Goal: Task Accomplishment & Management: Manage account settings

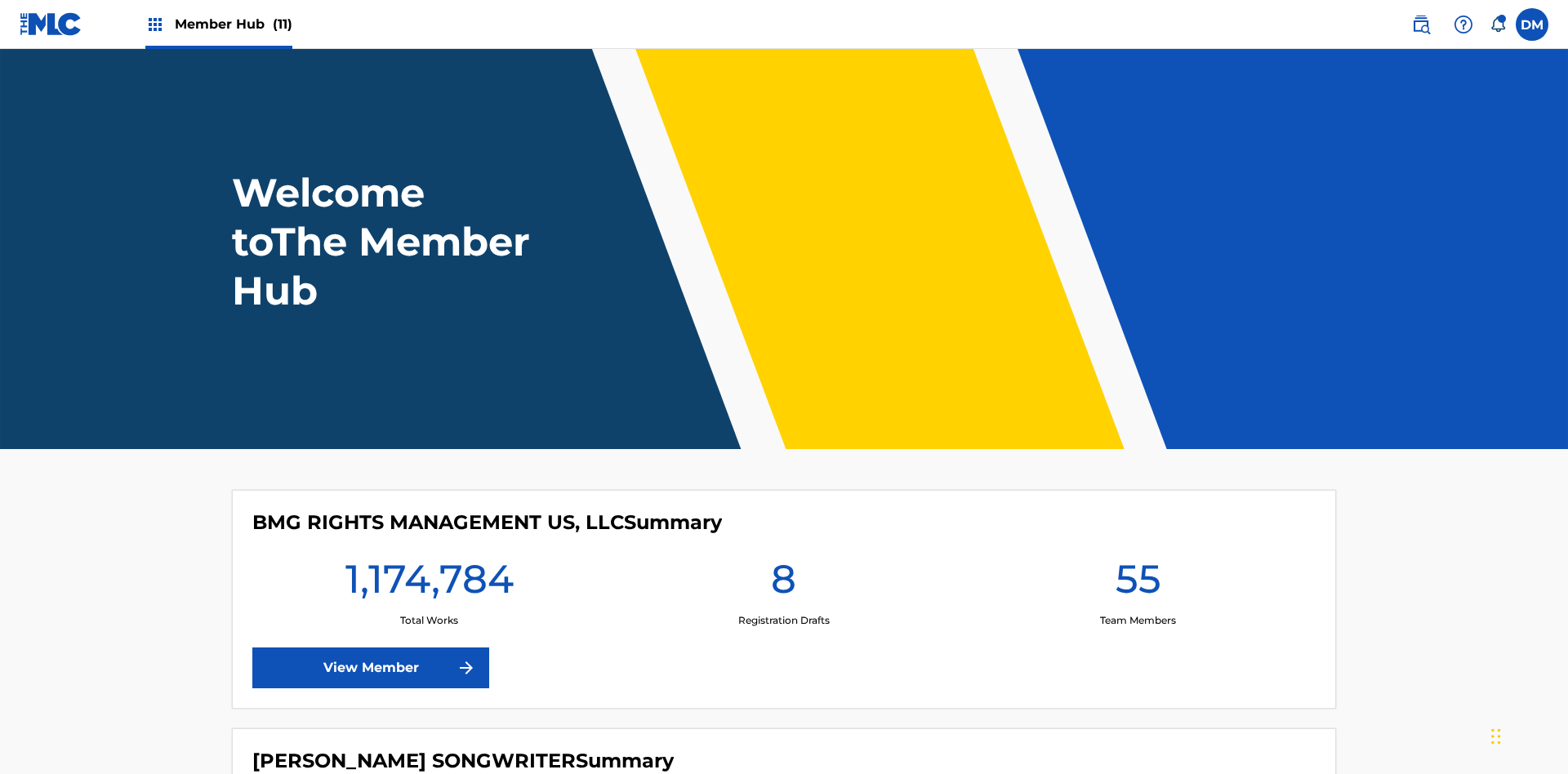
click at [233, 24] on span "Member Hub (11)" at bounding box center [233, 24] width 118 height 19
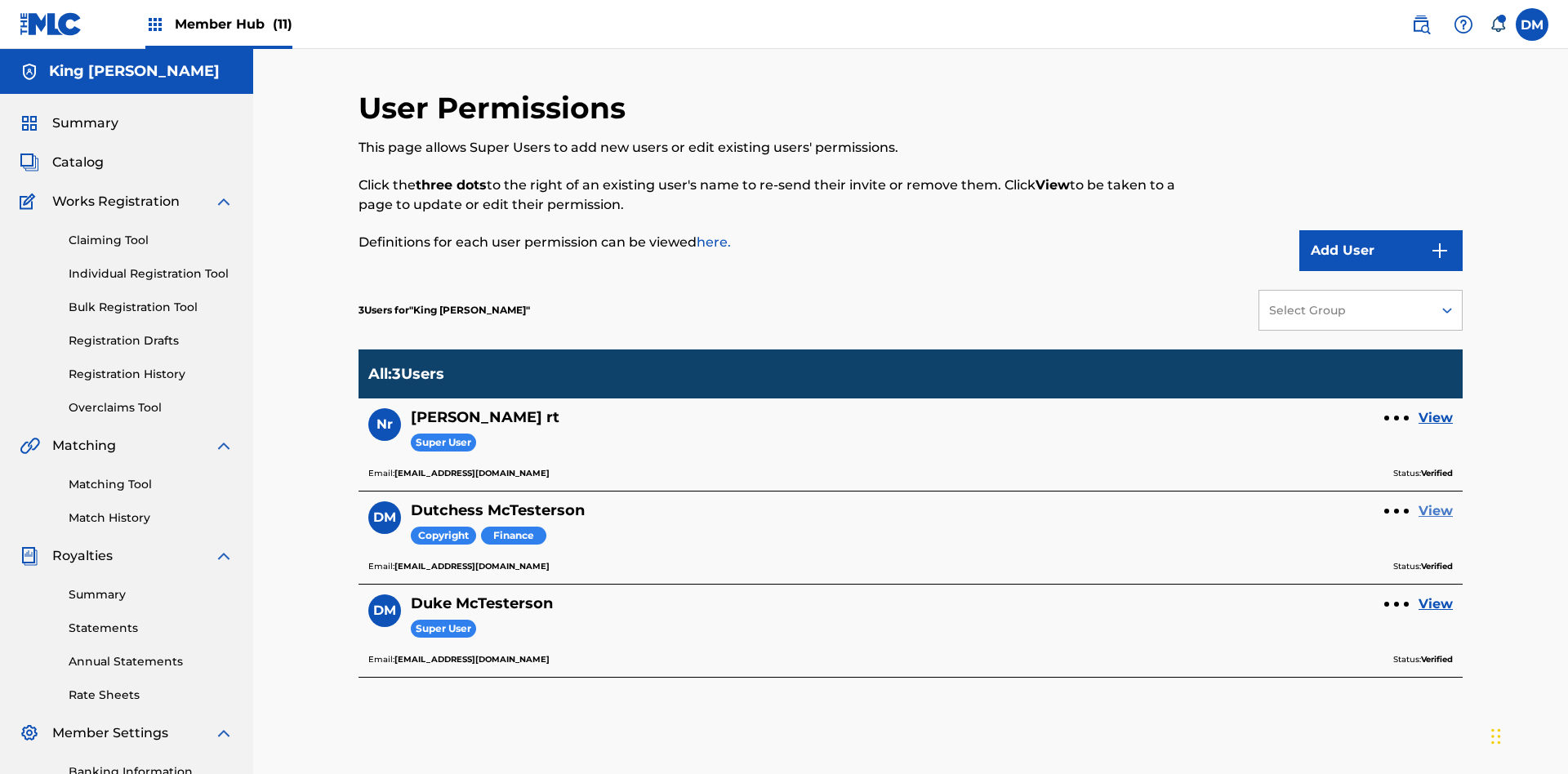
click at [1436, 501] on link "View" at bounding box center [1436, 511] width 34 height 20
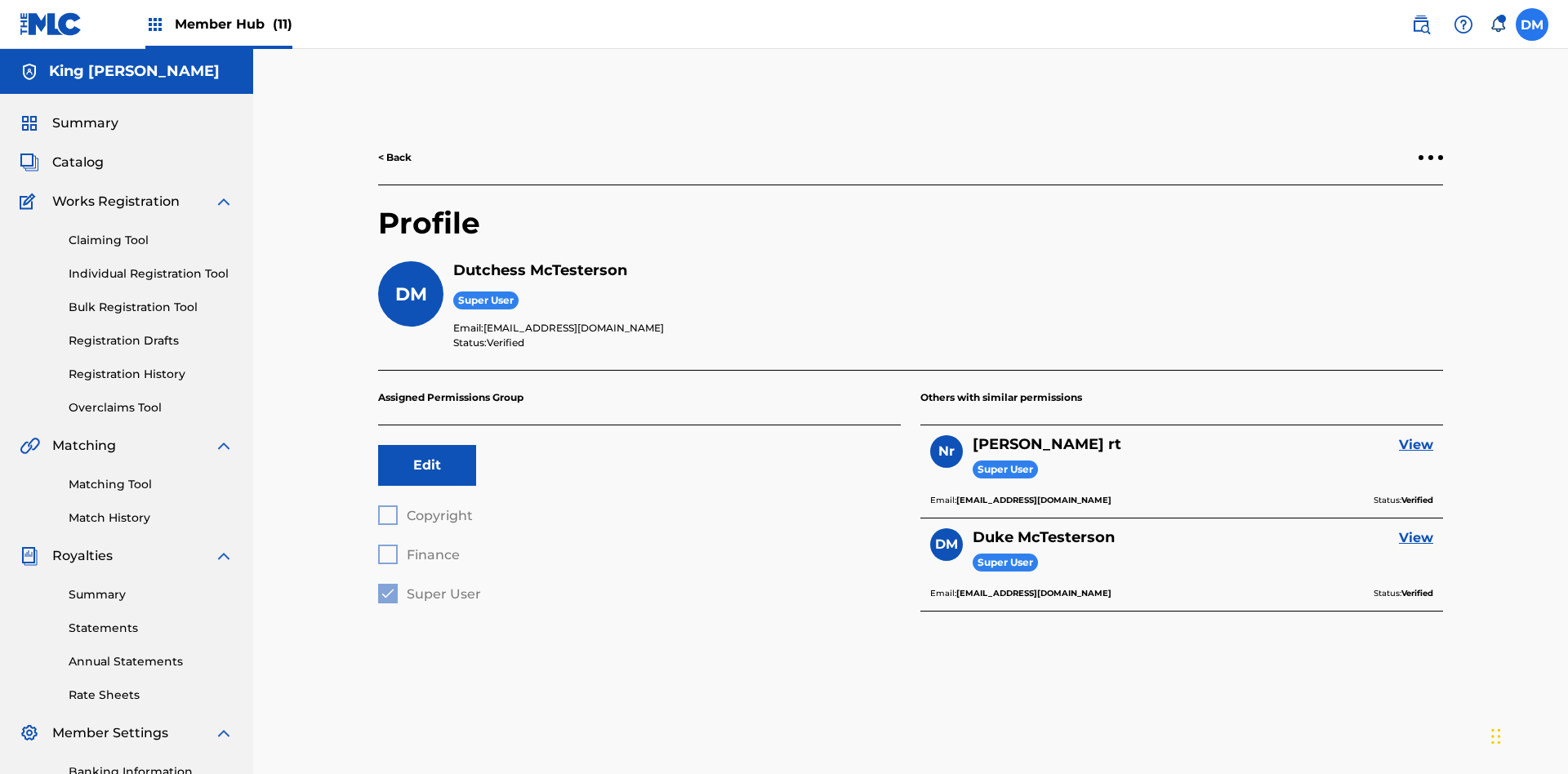
click at [1532, 24] on label at bounding box center [1532, 25] width 33 height 33
click at [1532, 25] on input "DM Duke McTesterson duke.mctesterson@gmail.com Notification Preferences Profile…" at bounding box center [1532, 25] width 0 height 0
click at [1373, 231] on p "Log out" at bounding box center [1373, 231] width 39 height 15
click at [1532, 25] on input "DM Duke McTesterson duke.mctesterson@gmail.com Notification Preferences Profile…" at bounding box center [1532, 25] width 0 height 0
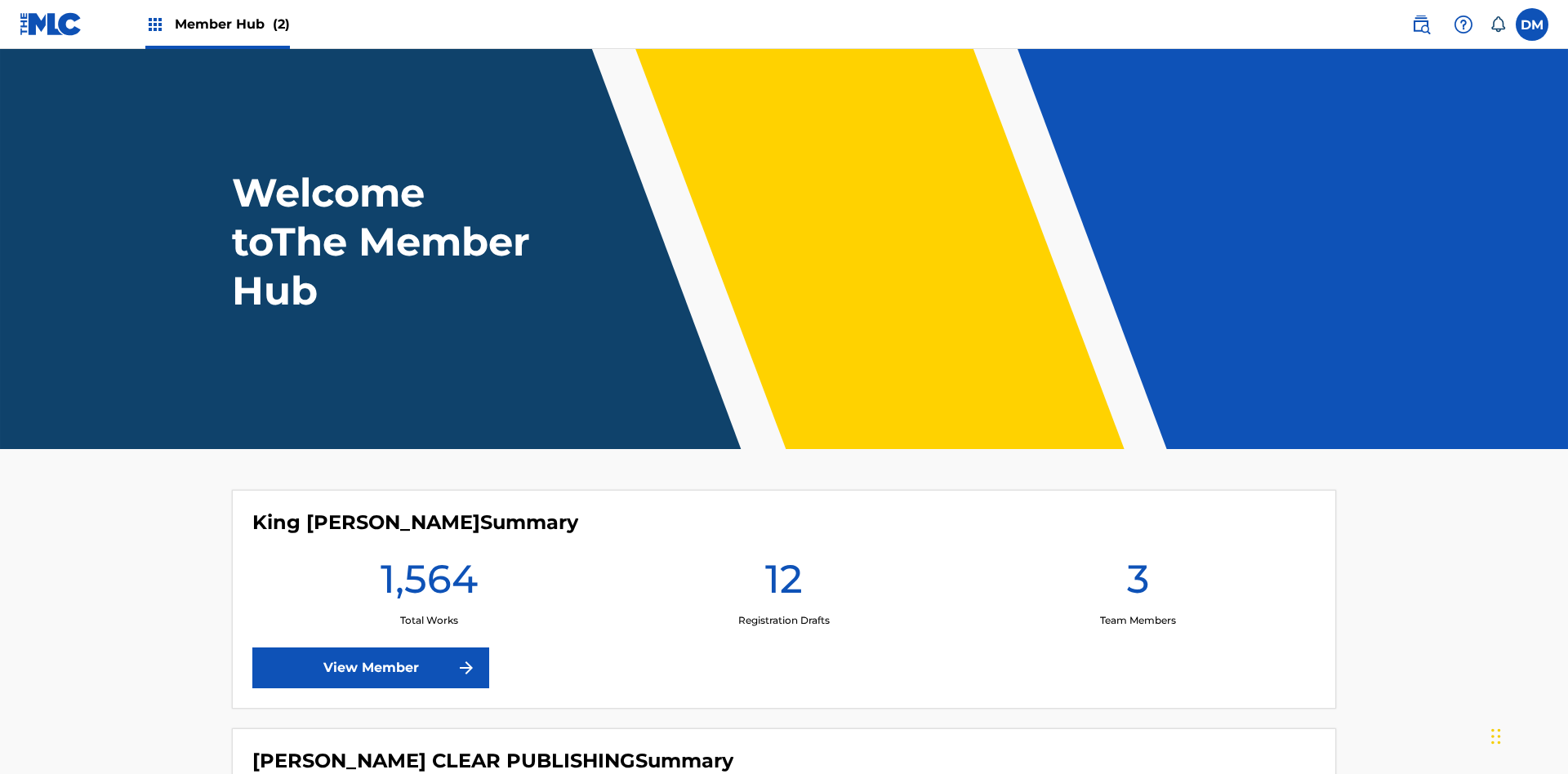
click at [231, 24] on span "Member Hub (2)" at bounding box center [233, 24] width 115 height 19
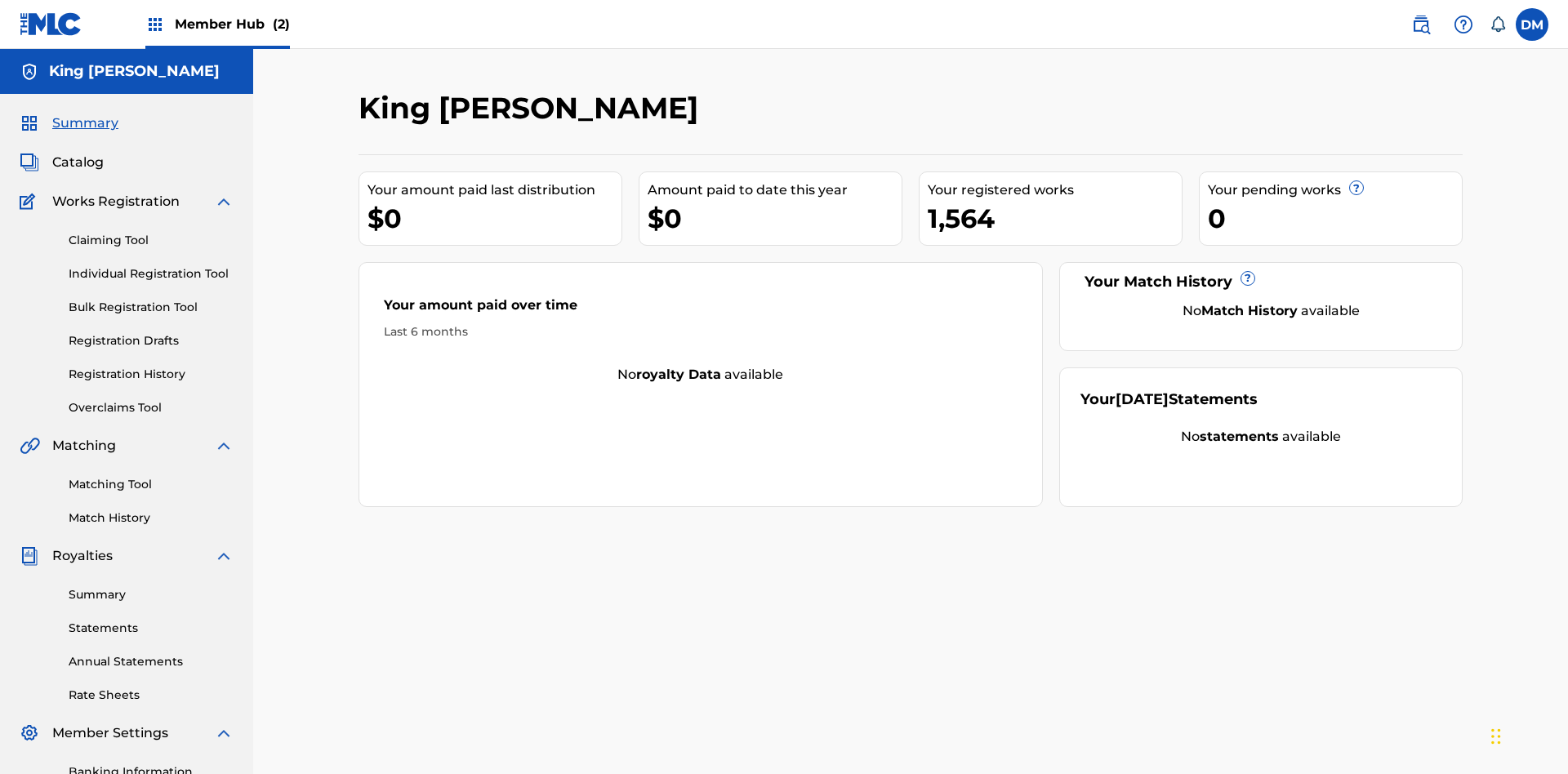
click at [84, 113] on span "Summary" at bounding box center [85, 123] width 66 height 20
click at [151, 476] on link "Matching Tool" at bounding box center [151, 485] width 165 height 17
click at [151, 510] on link "Match History" at bounding box center [151, 518] width 165 height 17
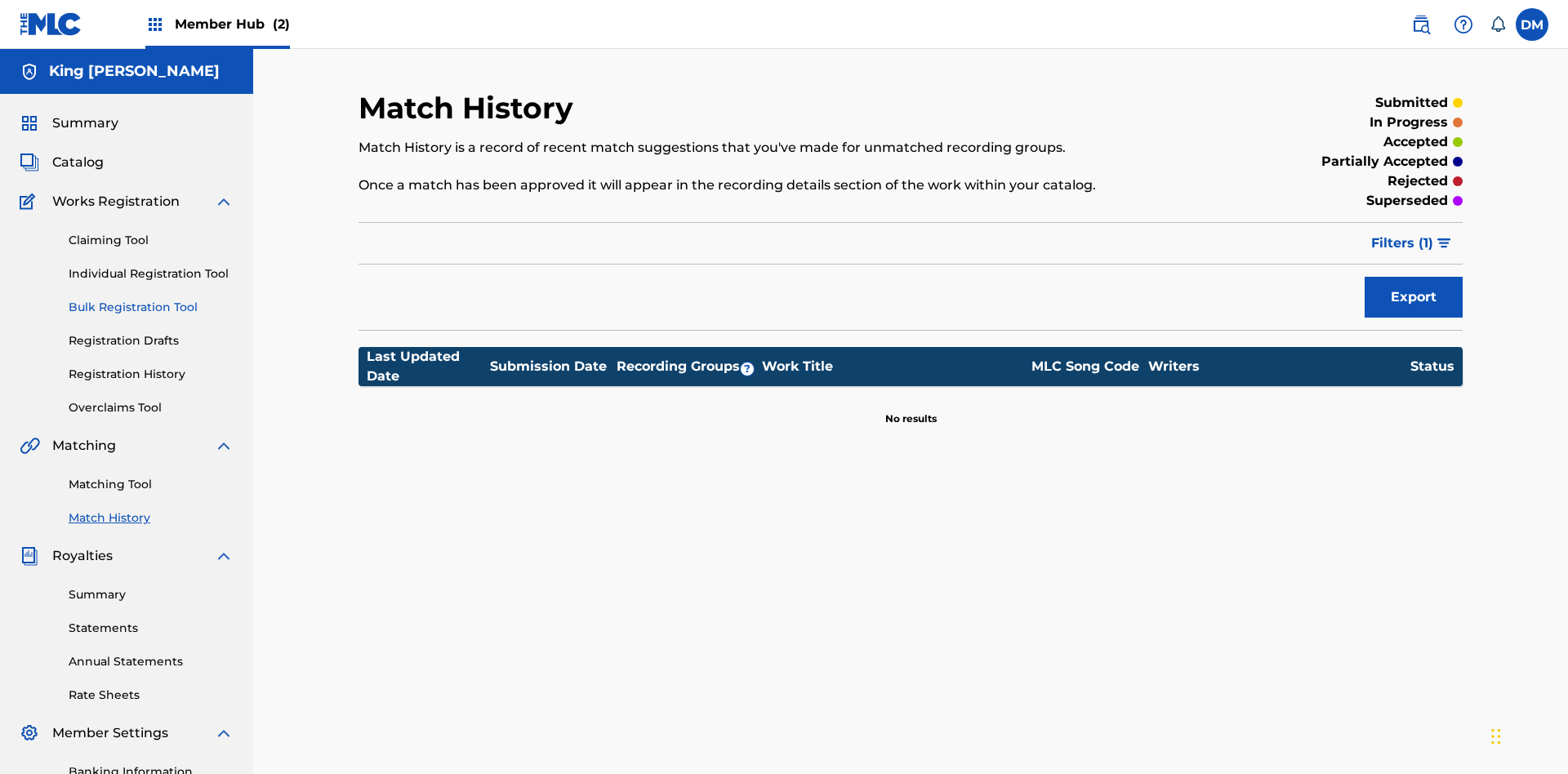
click at [151, 399] on link "Overclaims Tool" at bounding box center [151, 408] width 165 height 17
click at [77, 153] on span "Catalog" at bounding box center [78, 162] width 51 height 20
click at [151, 232] on link "Claiming Tool" at bounding box center [151, 240] width 165 height 17
click at [151, 265] on link "Individual Registration Tool" at bounding box center [151, 274] width 165 height 17
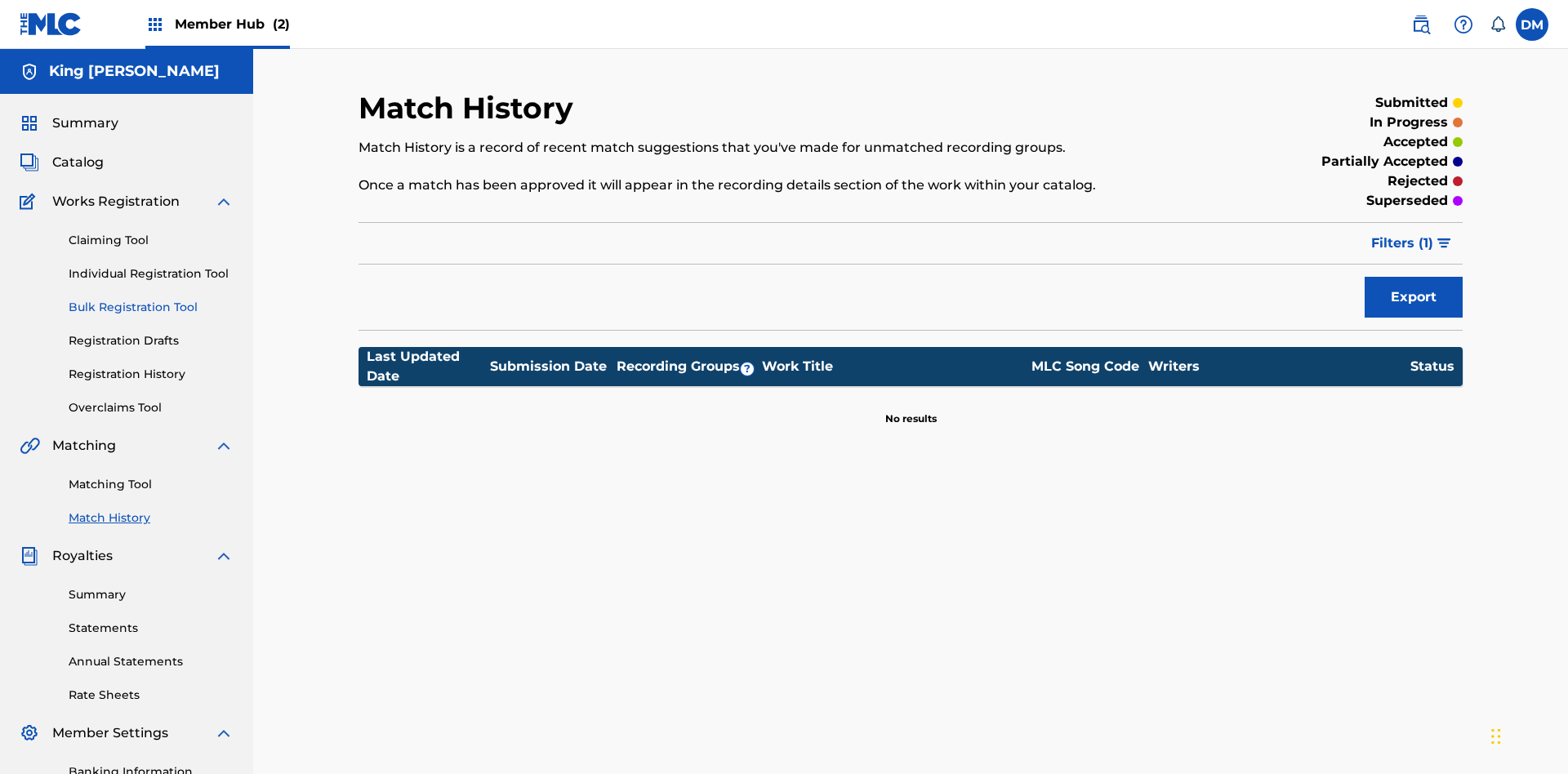
click at [151, 299] on link "Bulk Registration Tool" at bounding box center [151, 307] width 165 height 17
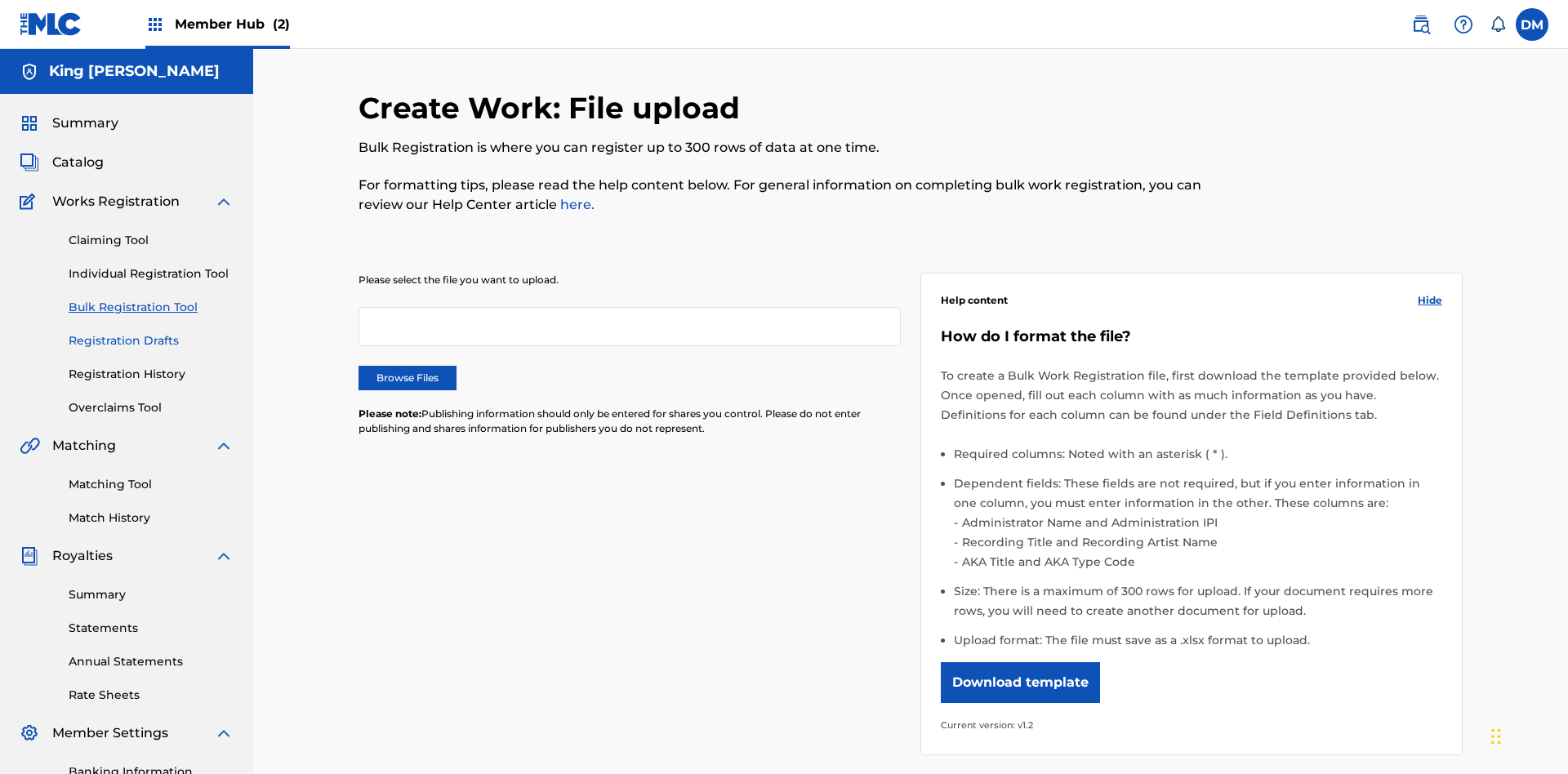
click at [82, 332] on link "Registration Drafts" at bounding box center [151, 341] width 165 height 17
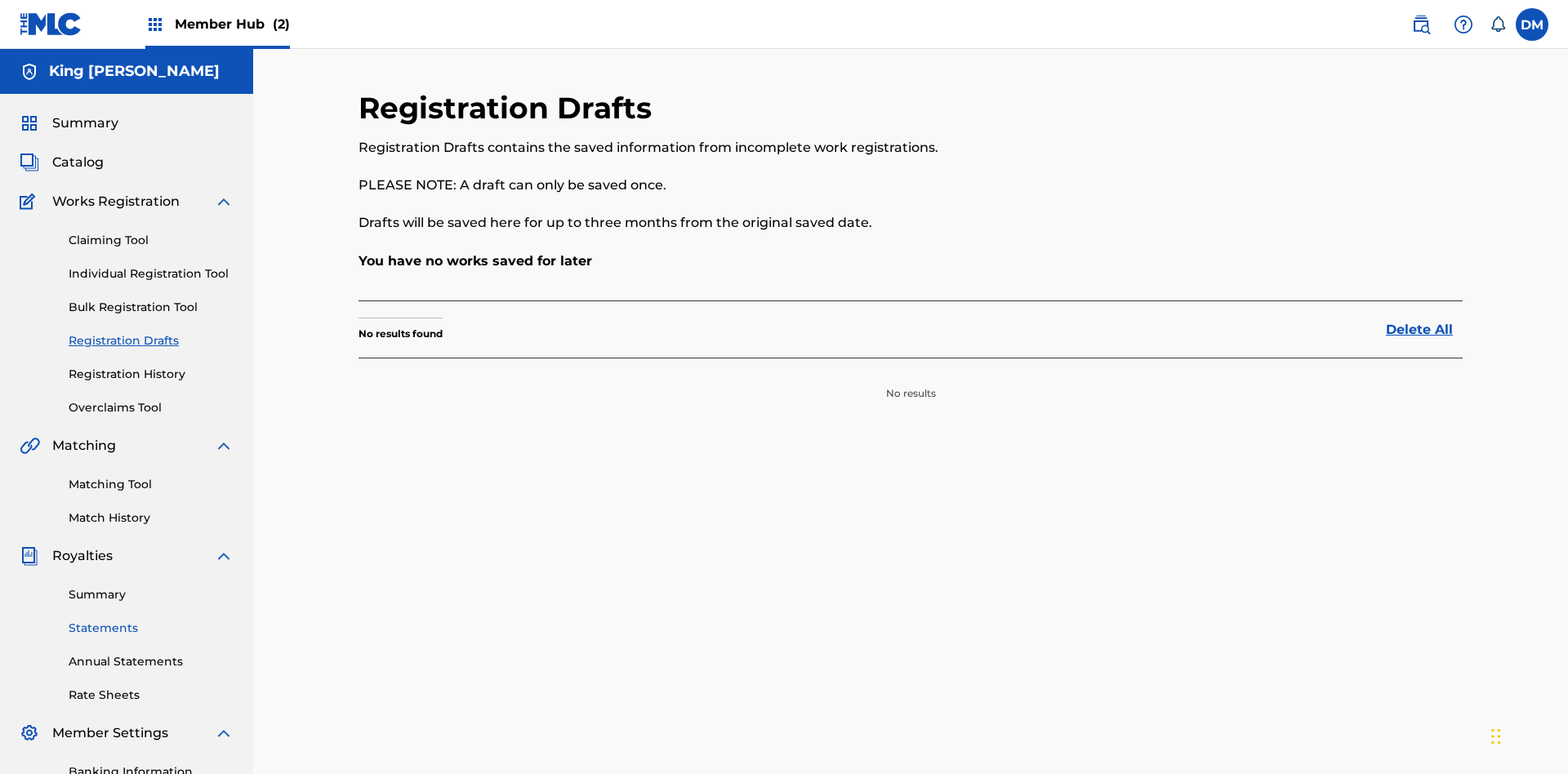
click at [151, 366] on link "Registration History" at bounding box center [151, 374] width 165 height 17
click at [151, 586] on link "Summary" at bounding box center [151, 595] width 165 height 17
click at [151, 620] on link "Statements" at bounding box center [151, 628] width 165 height 17
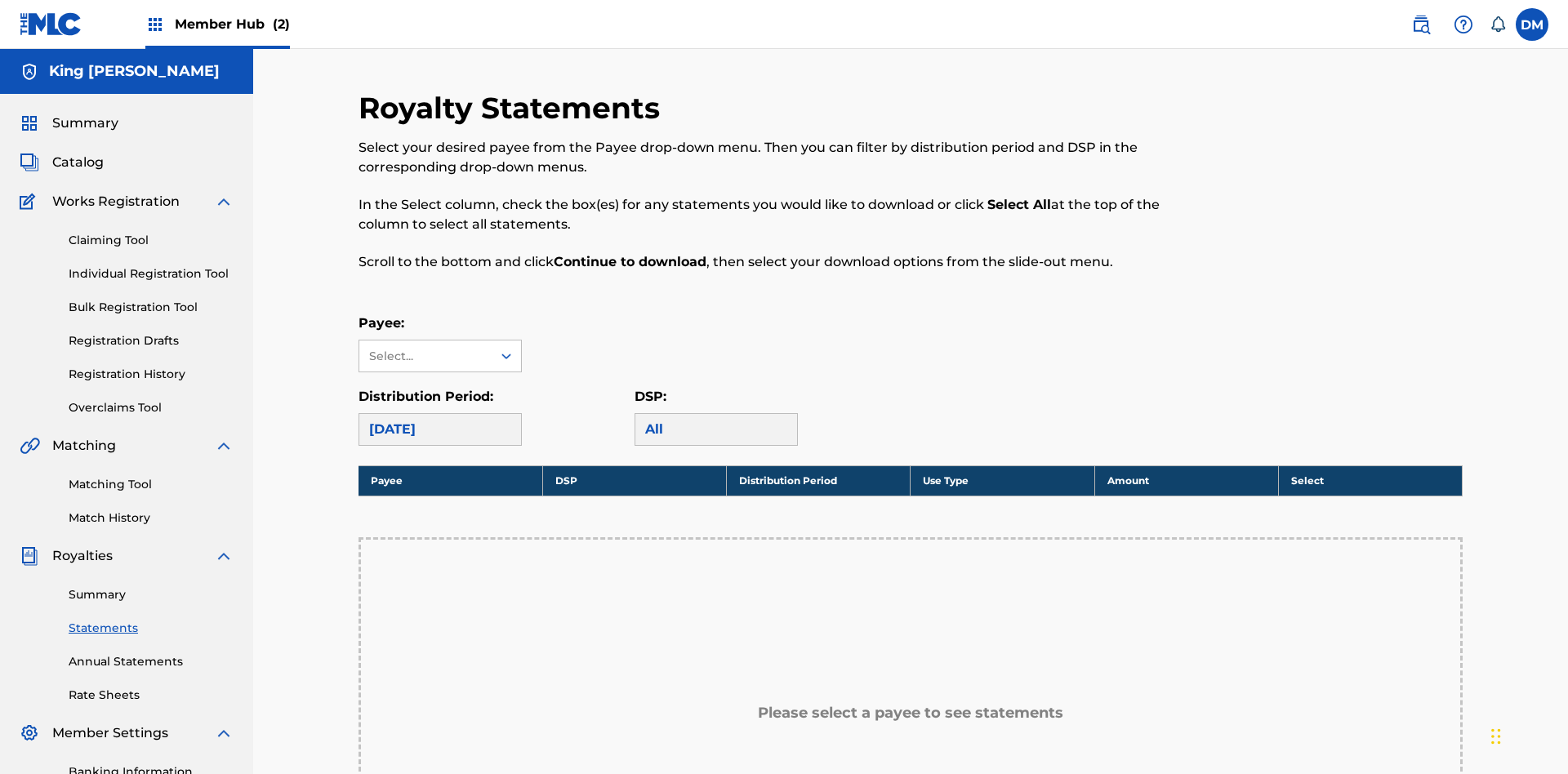
click at [151, 653] on link "Annual Statements" at bounding box center [151, 662] width 165 height 17
click at [151, 686] on link "Rate Sheets" at bounding box center [151, 695] width 165 height 17
click at [151, 764] on link "Banking Information" at bounding box center [151, 772] width 165 height 17
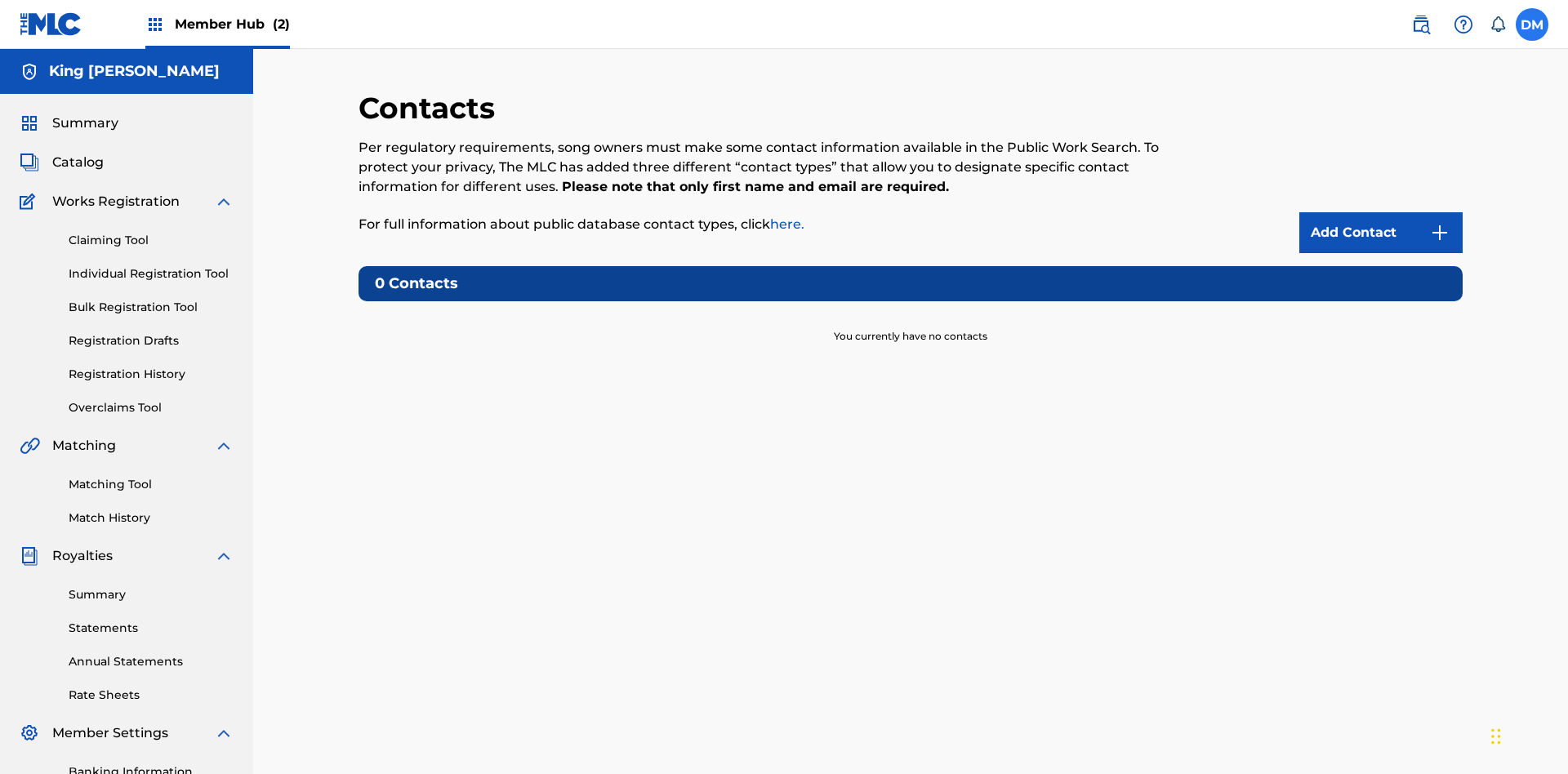
click at [1532, 24] on label at bounding box center [1532, 25] width 33 height 33
click at [1532, 25] on input "DM Dutchess McTesterson dutchess.mctesterson@gmail.com Notification Preferences…" at bounding box center [1532, 25] width 0 height 0
click at [0, 0] on p "Log out" at bounding box center [0, 0] width 0 height 0
click at [1532, 25] on input "DM Dutchess McTesterson dutchess.mctesterson@gmail.com Notification Preferences…" at bounding box center [1532, 25] width 0 height 0
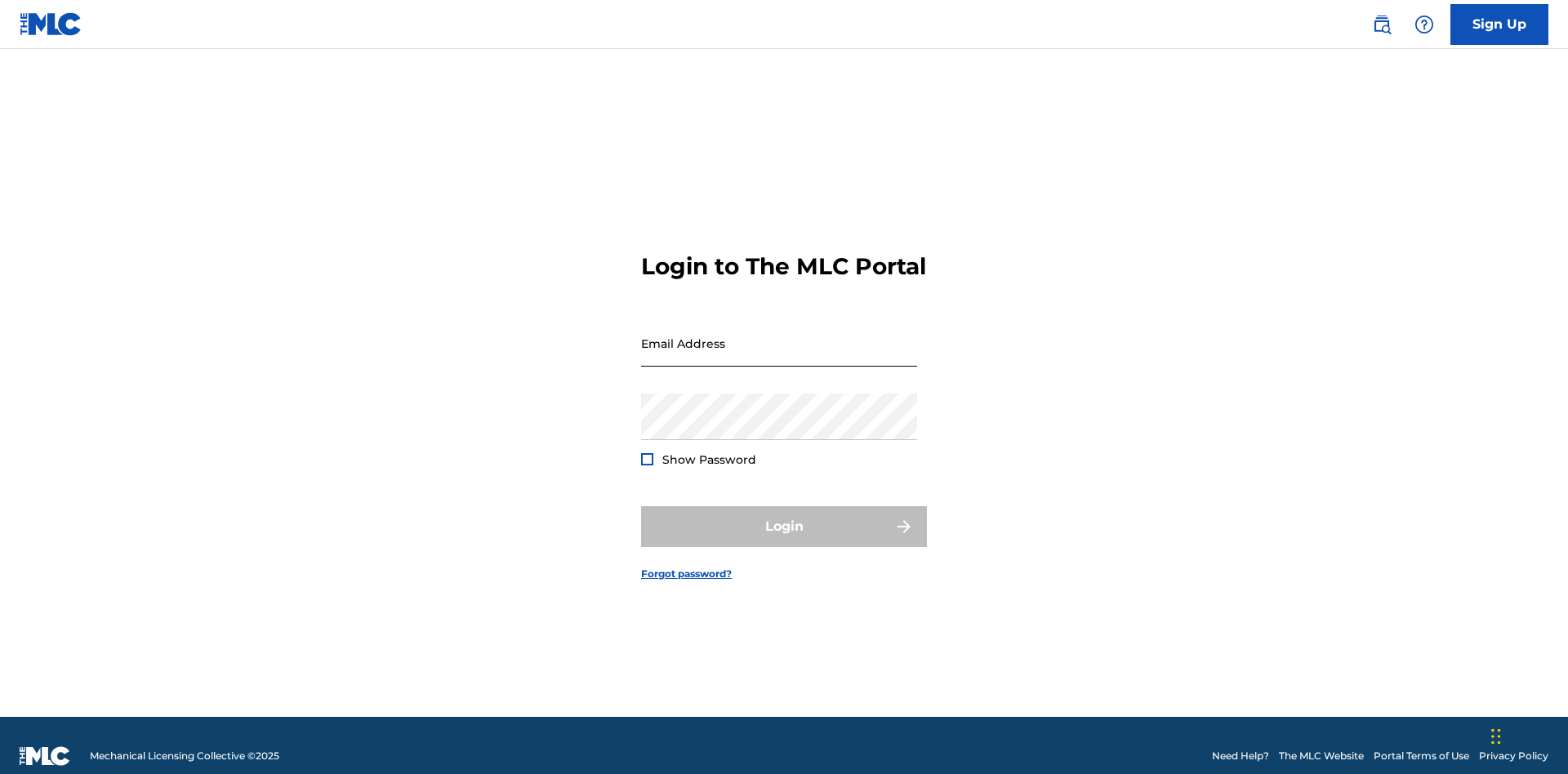
click at [779, 336] on input "Email Address" at bounding box center [779, 343] width 276 height 46
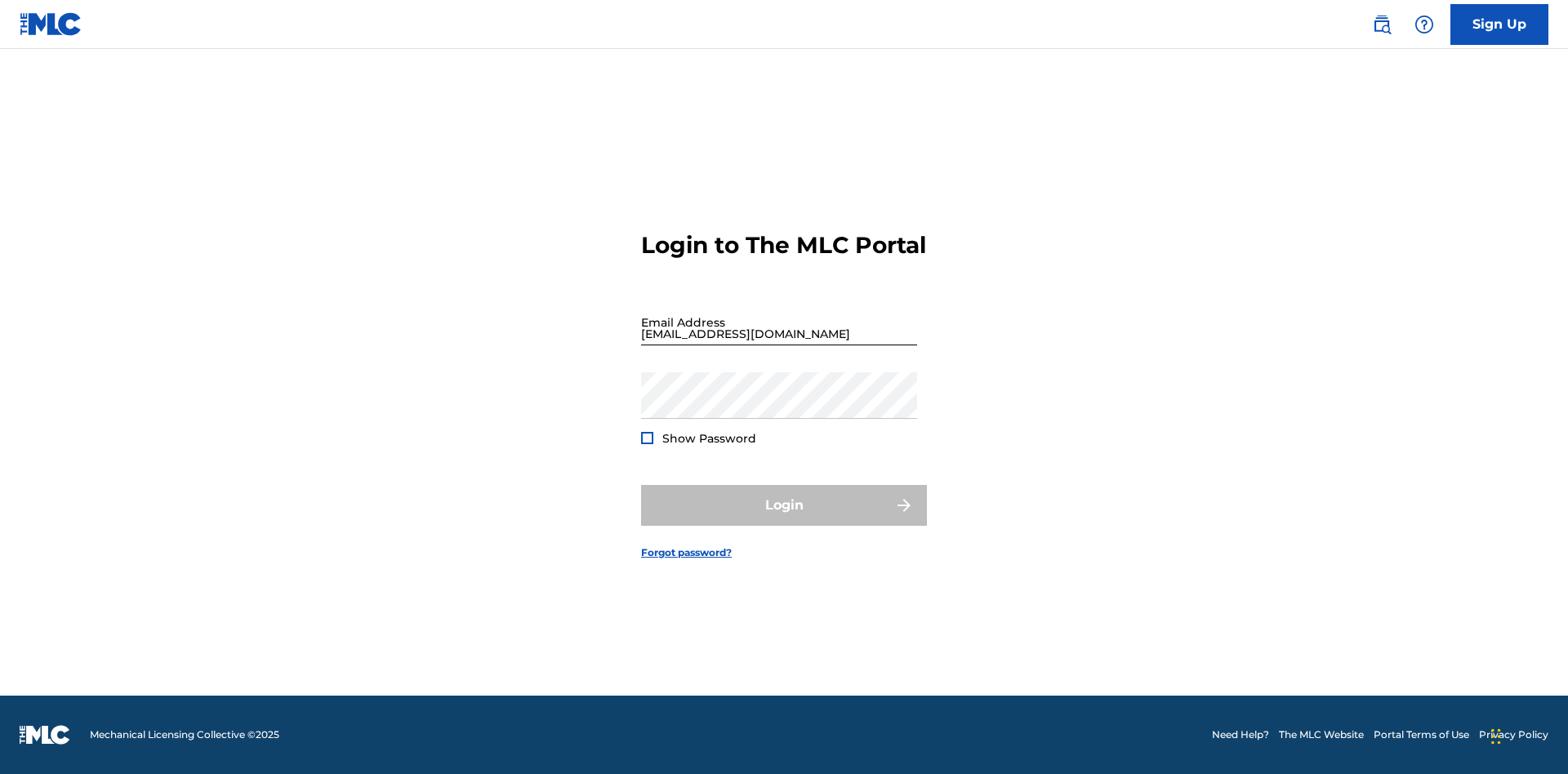
scroll to position [21, 0]
type input "Duke.McTesterson@gmail.com"
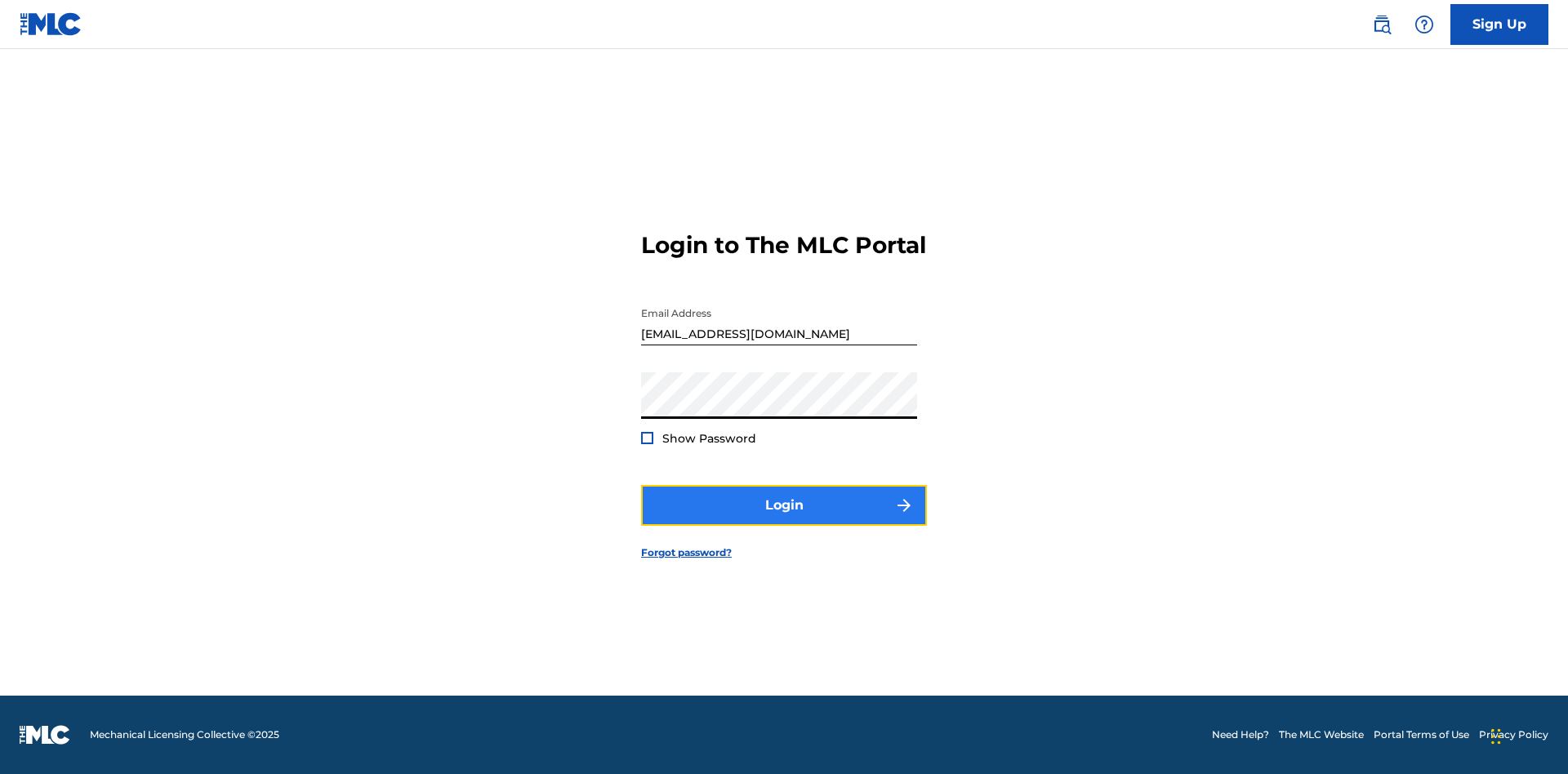
click at [784, 519] on button "Login" at bounding box center [784, 505] width 286 height 41
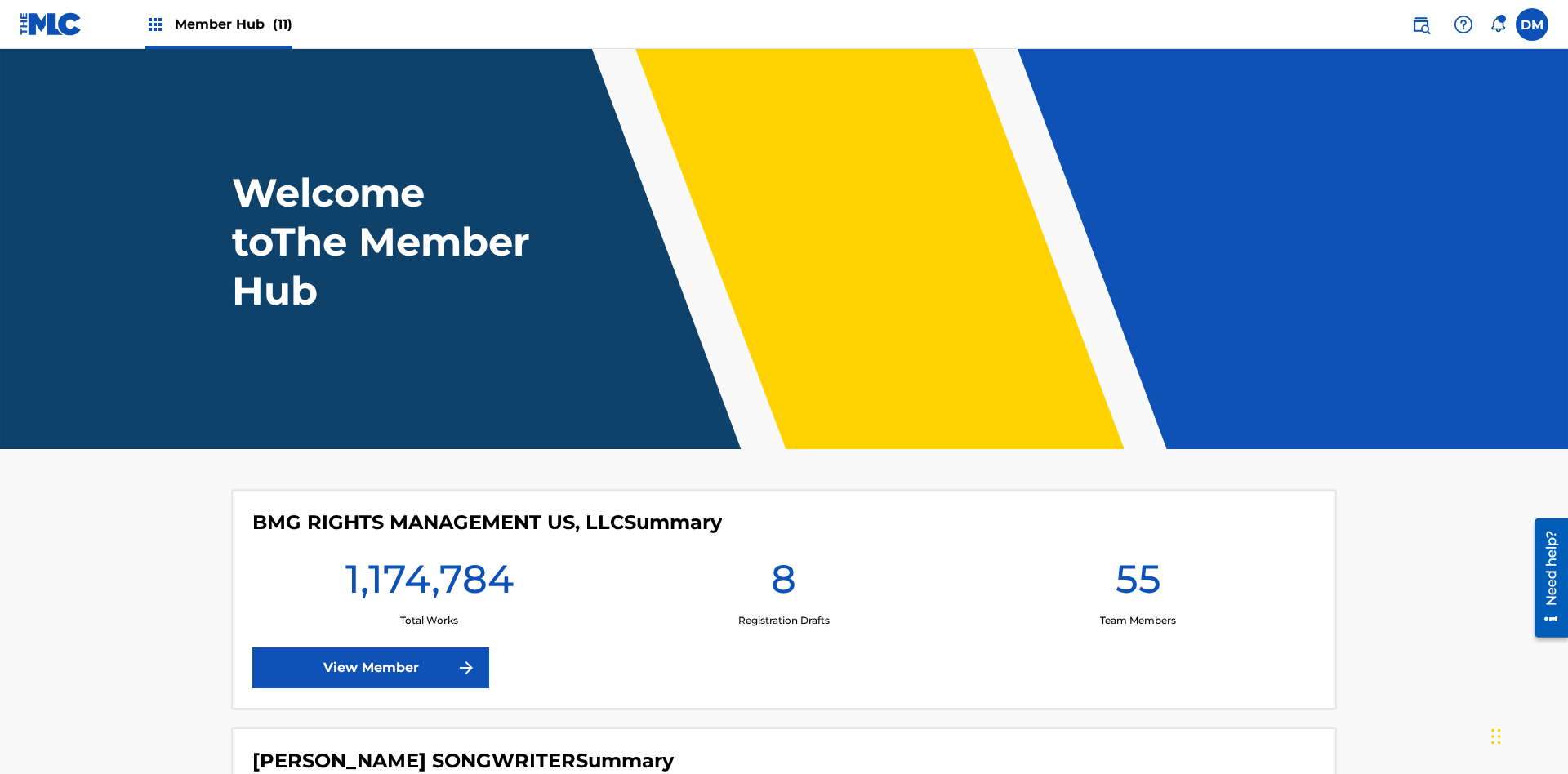
click at [233, 24] on span "Member Hub (11)" at bounding box center [233, 24] width 118 height 19
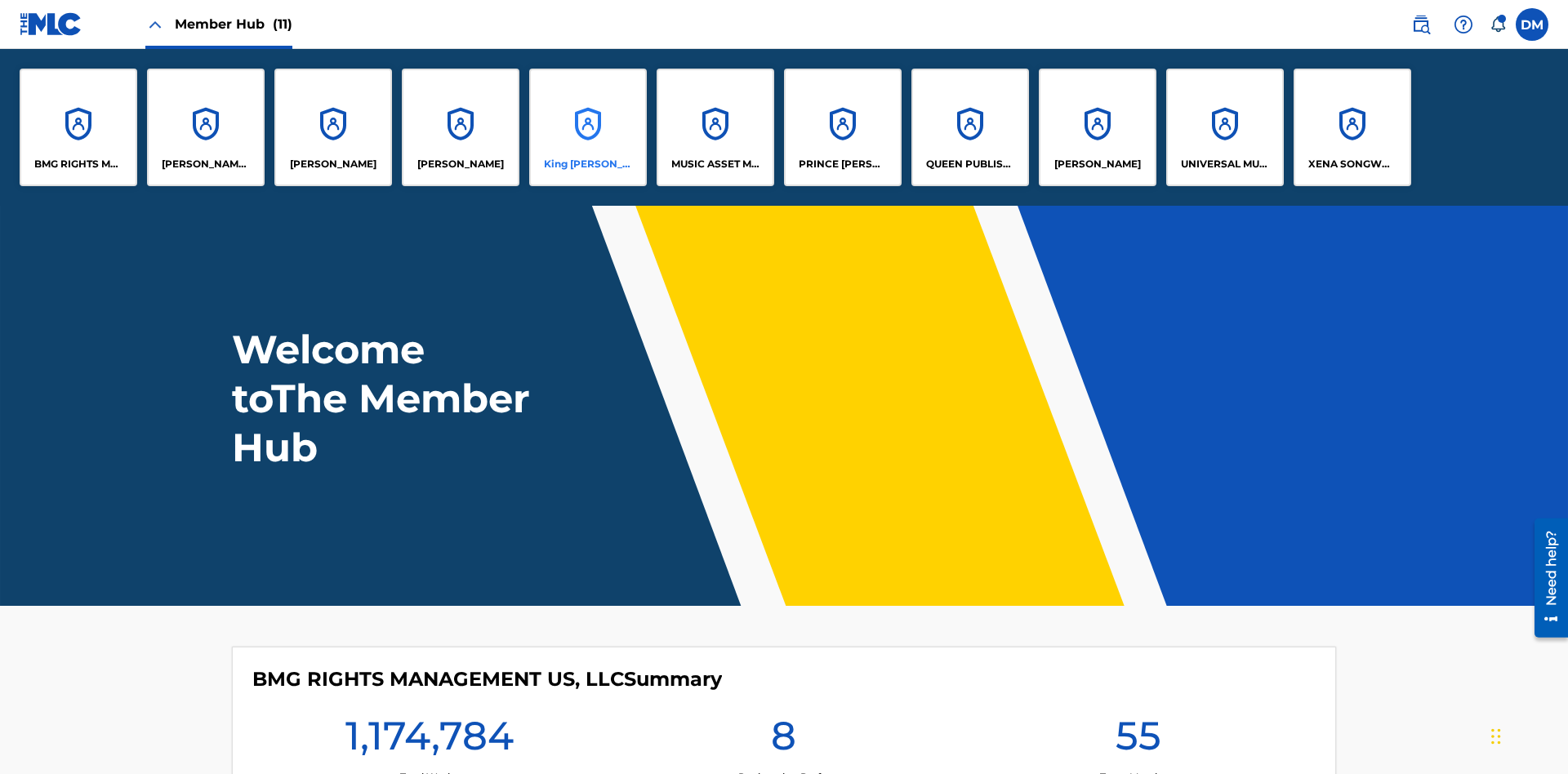
click at [587, 164] on p "King [PERSON_NAME]" at bounding box center [589, 164] width 89 height 15
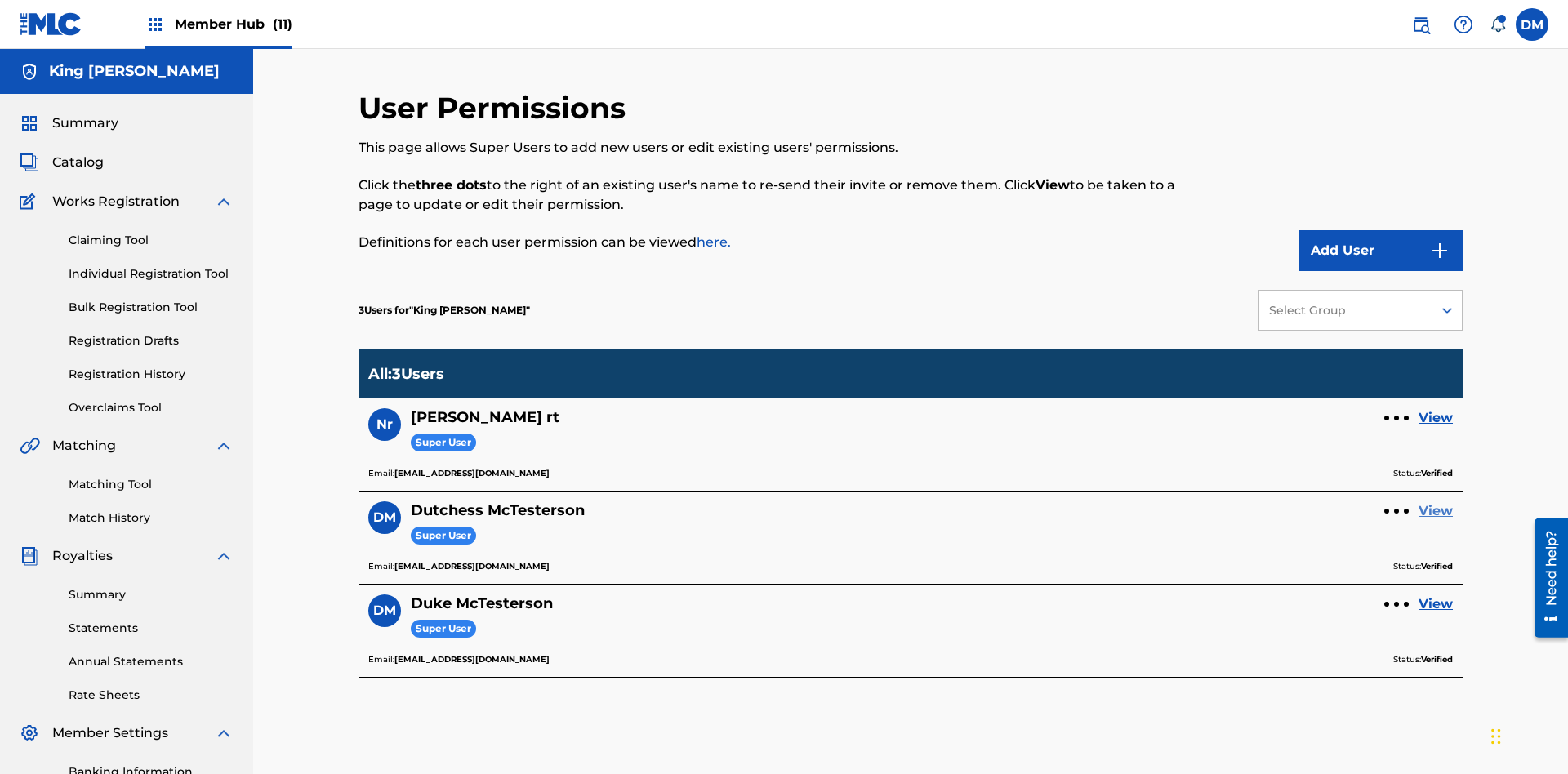
click at [1436, 501] on link "View" at bounding box center [1436, 511] width 34 height 20
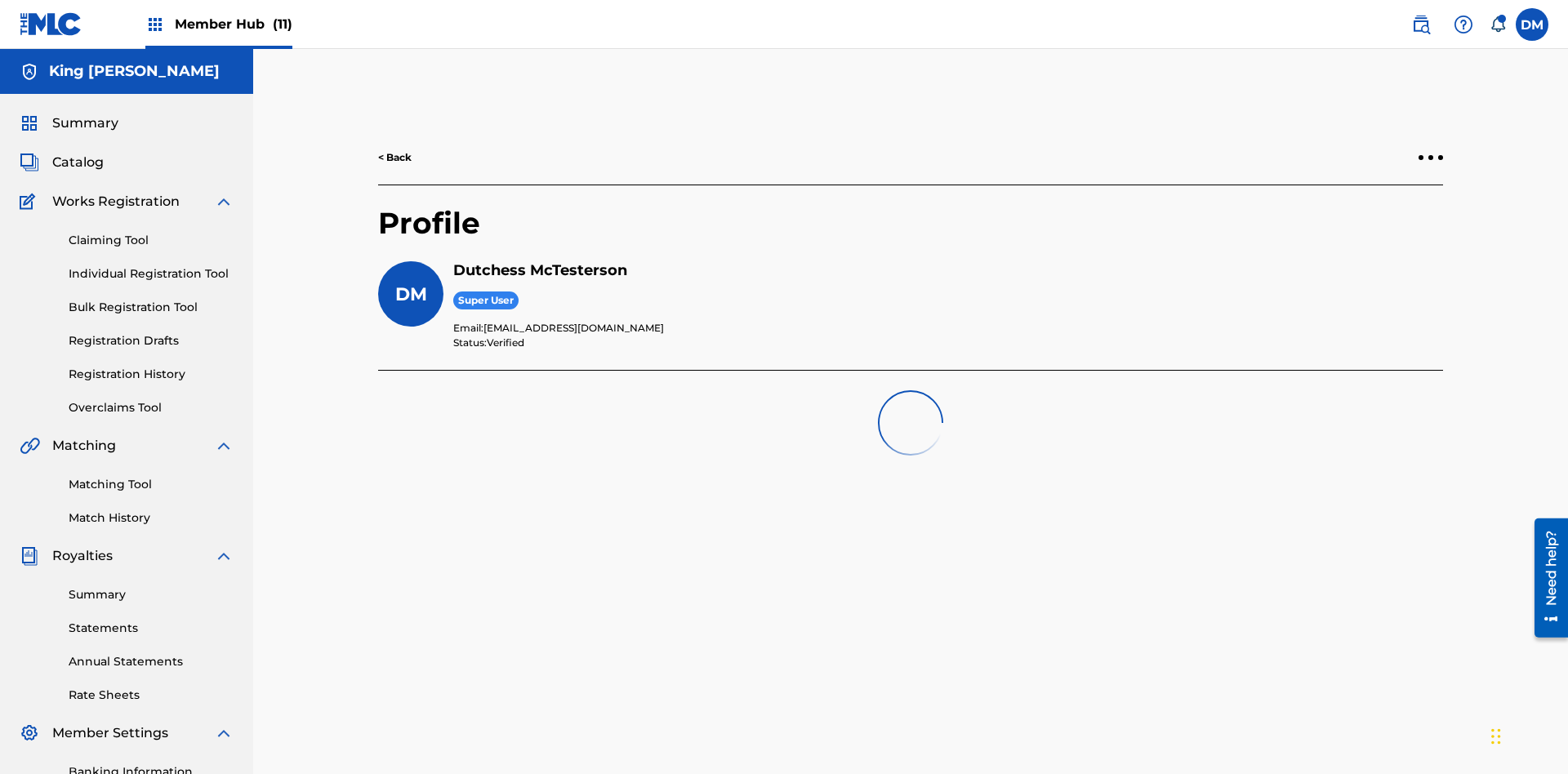
scroll to position [239, 0]
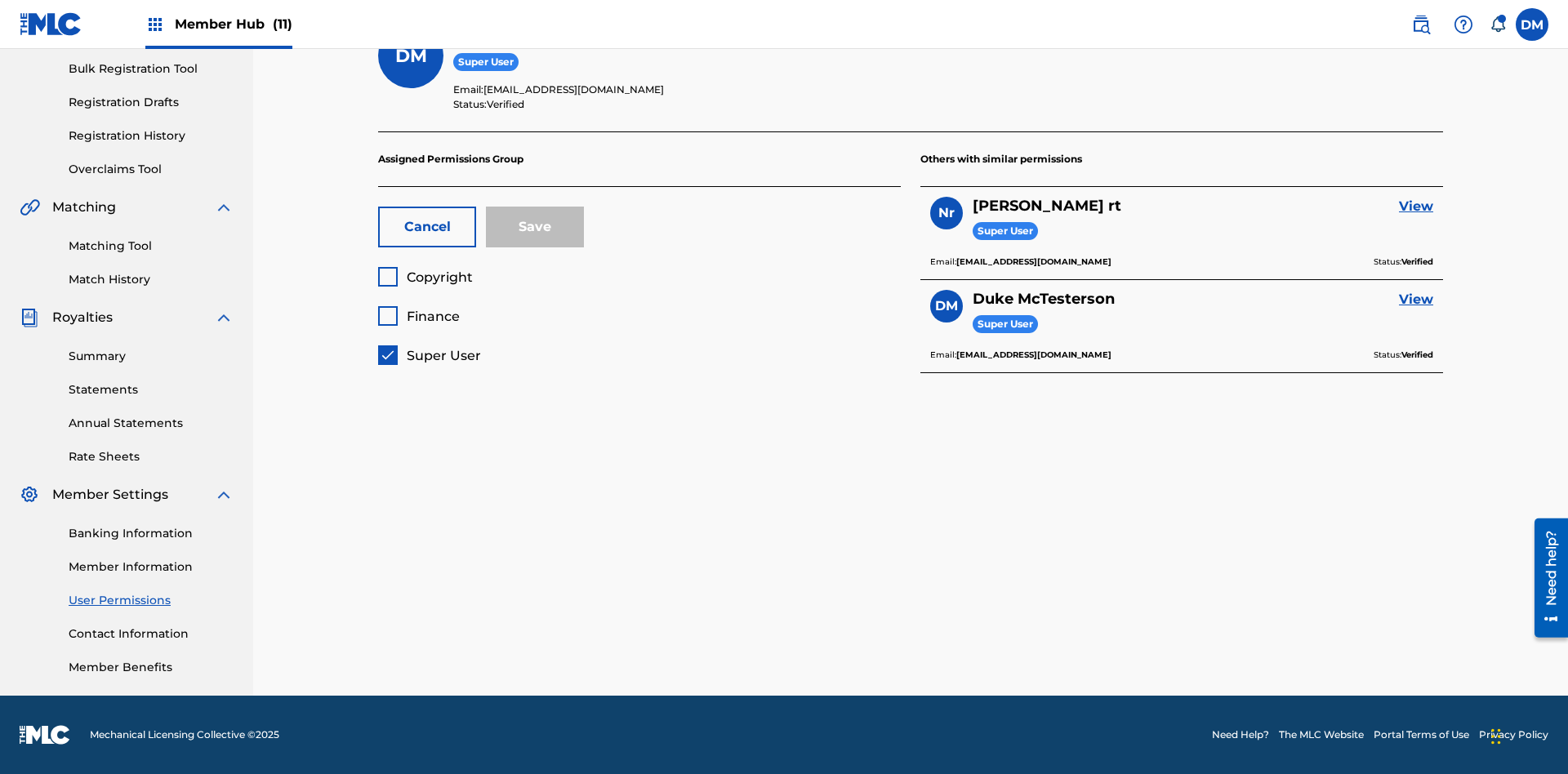
click at [428, 355] on span "Super User" at bounding box center [444, 355] width 75 height 15
click at [418, 316] on span "Finance" at bounding box center [433, 317] width 53 height 15
click at [535, 227] on button "Save" at bounding box center [535, 227] width 98 height 41
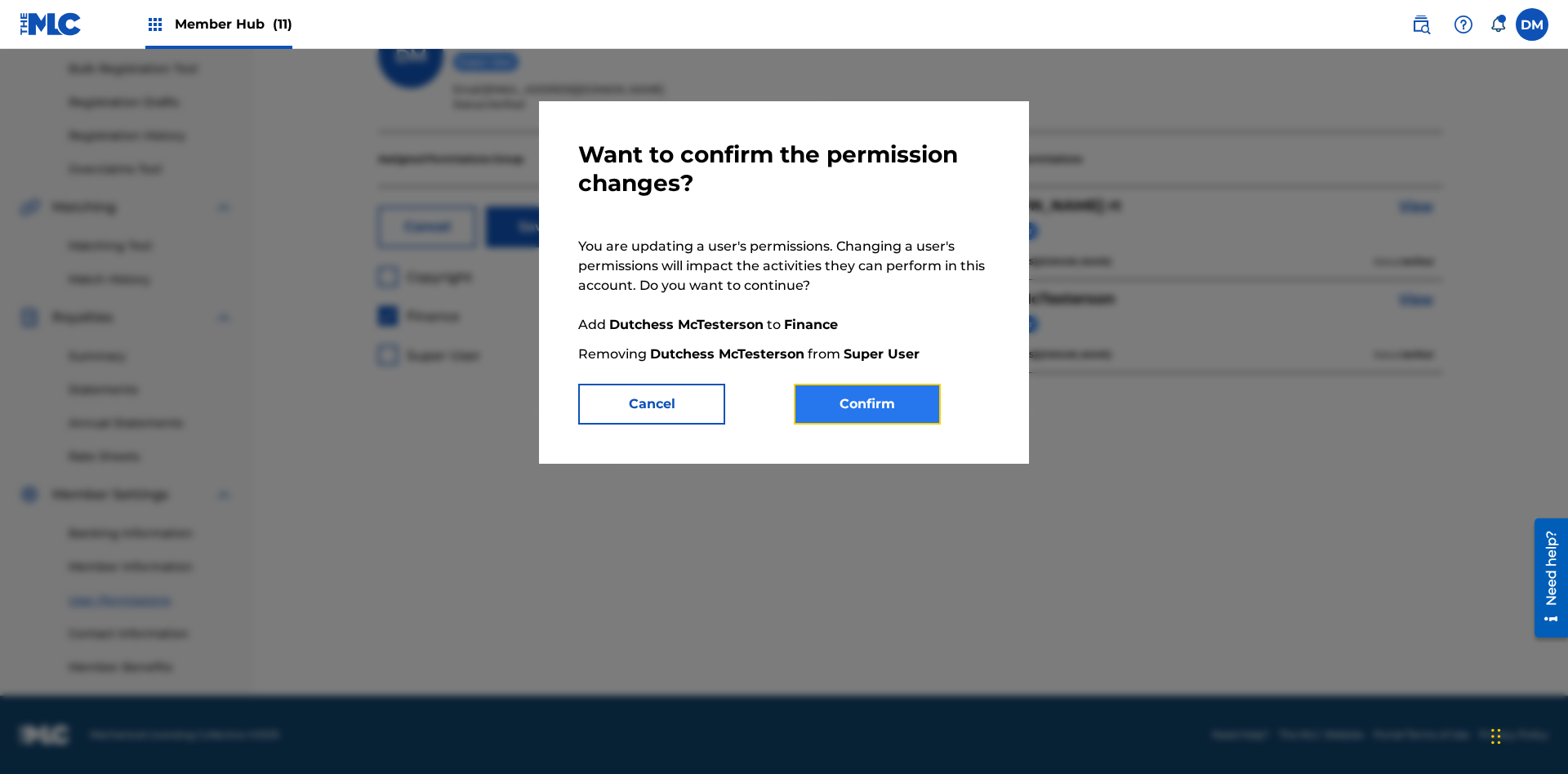
click at [867, 404] on button "Confirm" at bounding box center [867, 404] width 147 height 41
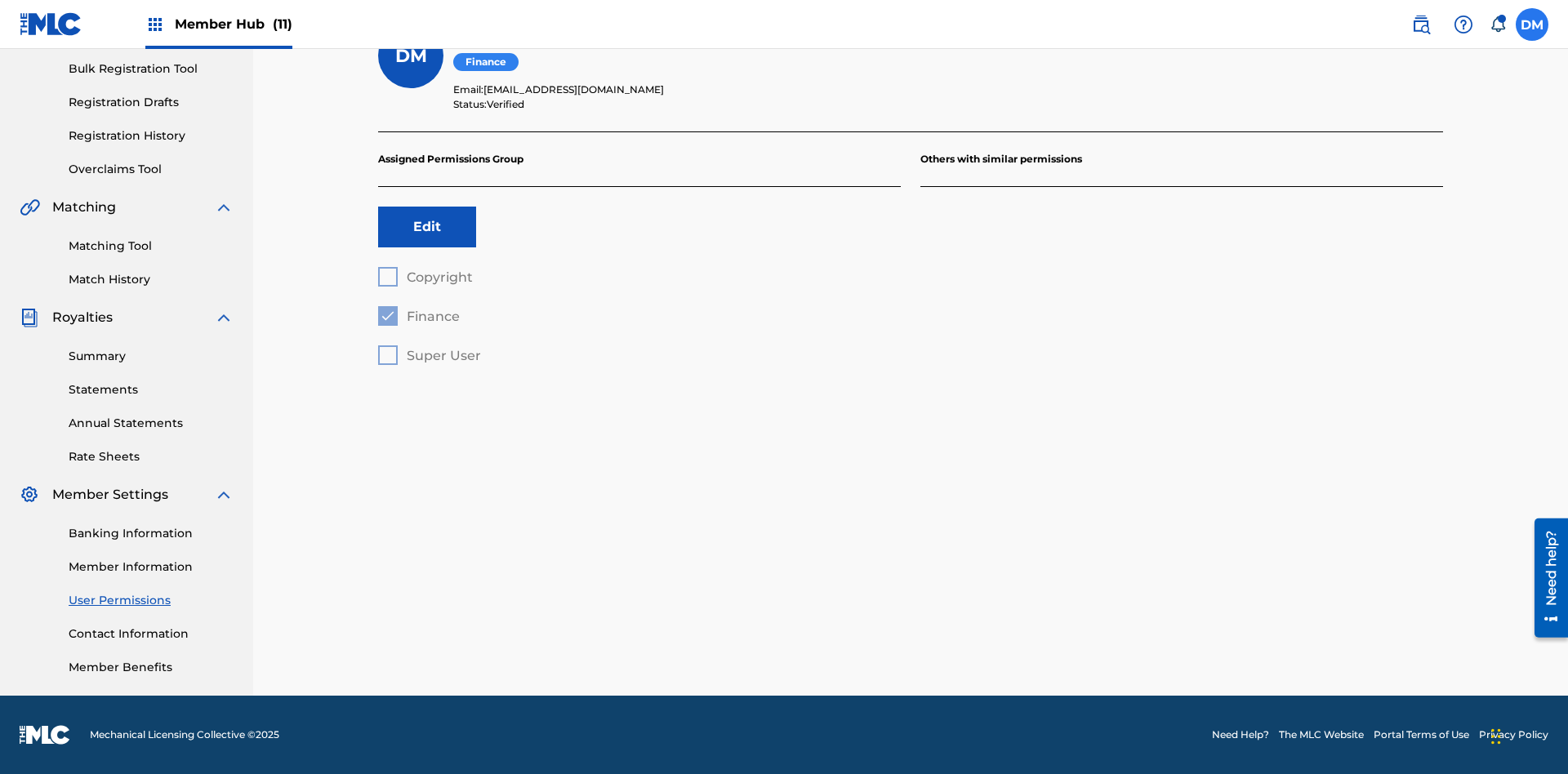
click at [1532, 24] on label at bounding box center [1532, 25] width 33 height 33
click at [1532, 25] on input "DM Duke McTesterson duke.mctesterson@gmail.com Notification Preferences Profile…" at bounding box center [1532, 25] width 0 height 0
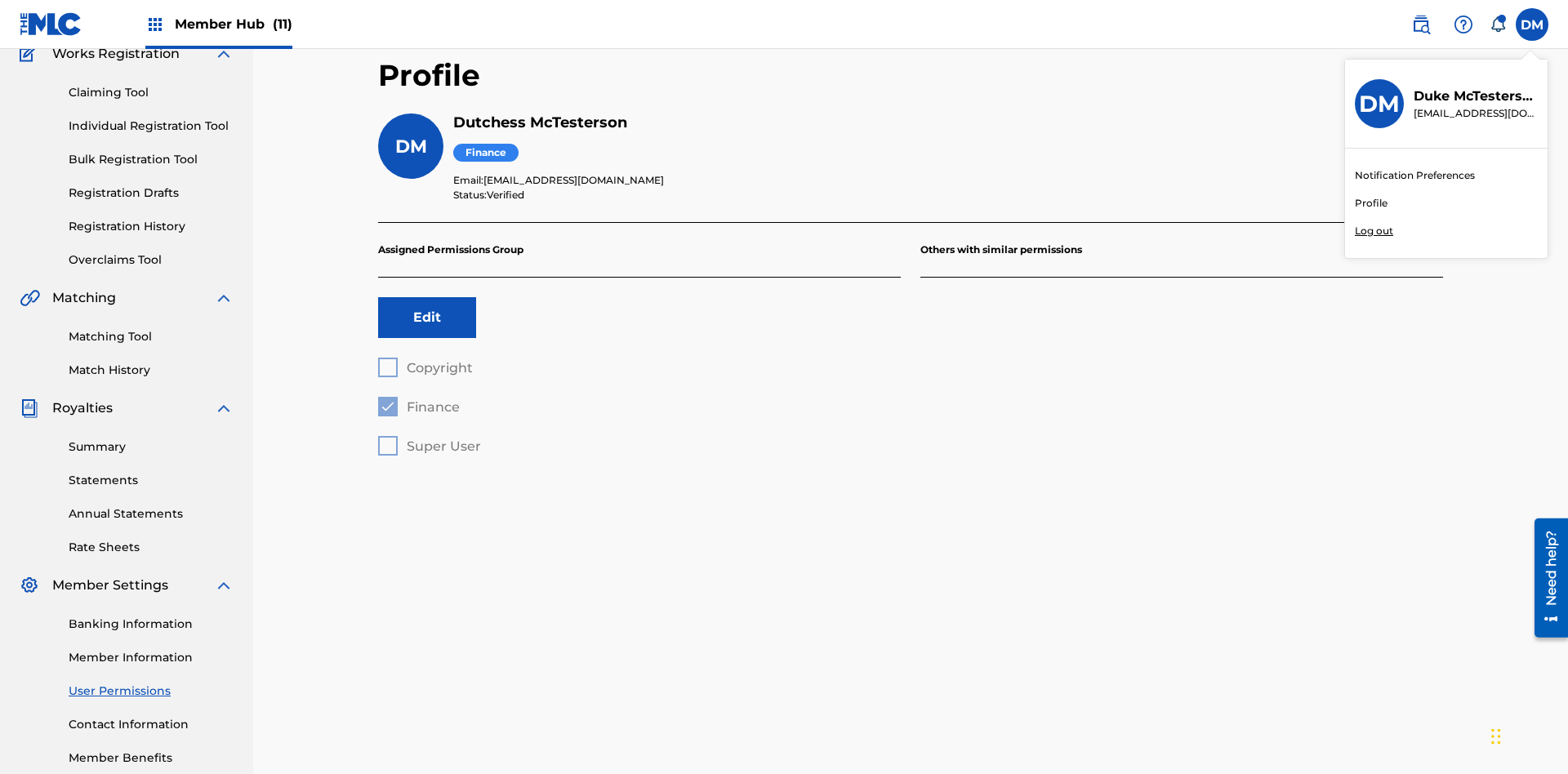
click at [1373, 231] on p "Log out" at bounding box center [1373, 231] width 39 height 15
click at [1532, 25] on input "DM Duke McTesterson duke.mctesterson@gmail.com Notification Preferences Profile…" at bounding box center [1532, 25] width 0 height 0
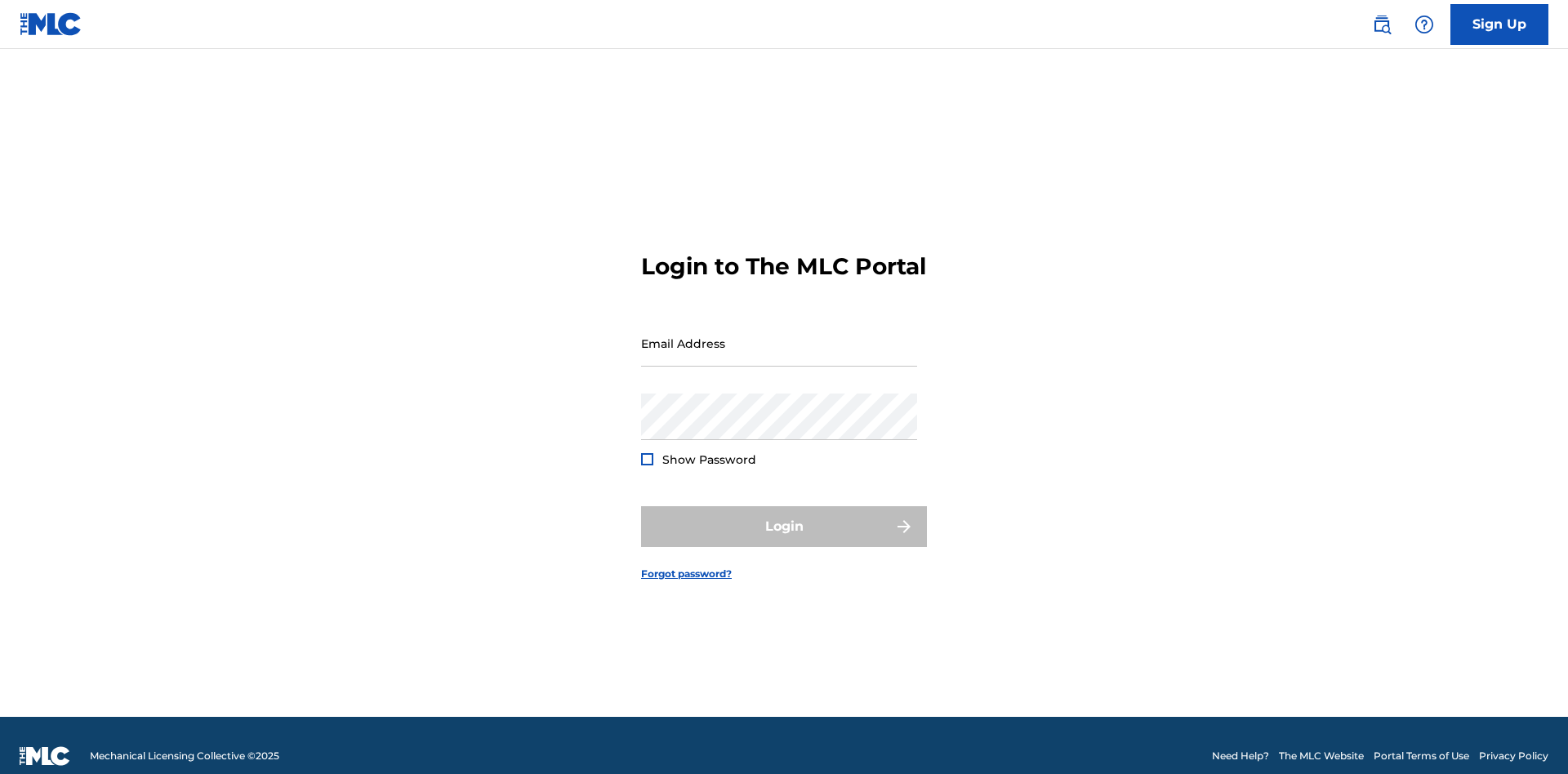
scroll to position [21, 0]
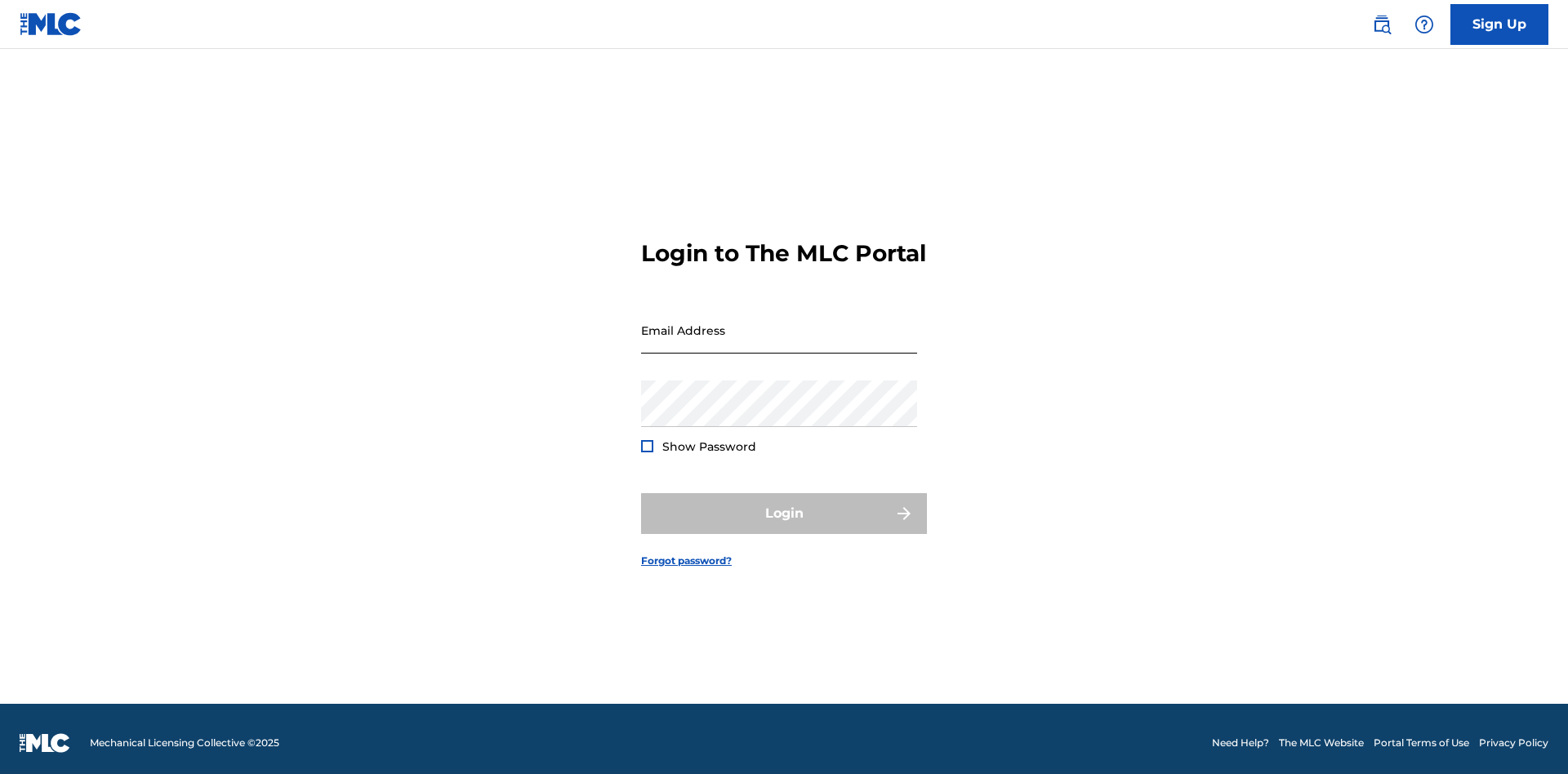
click at [779, 336] on input "Email Address" at bounding box center [779, 330] width 276 height 46
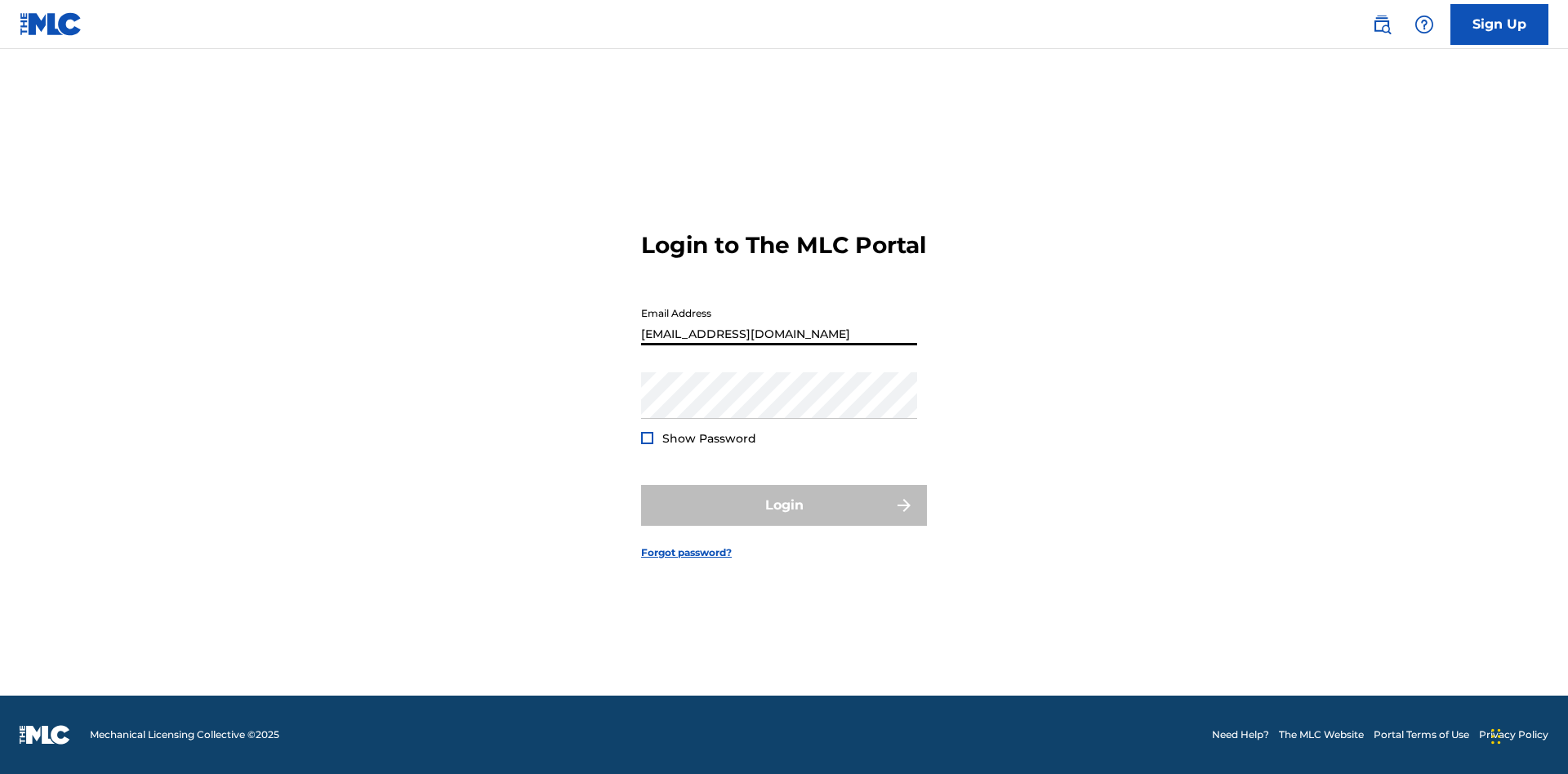
type input "Dutchess.McTesterson@gmail.com"
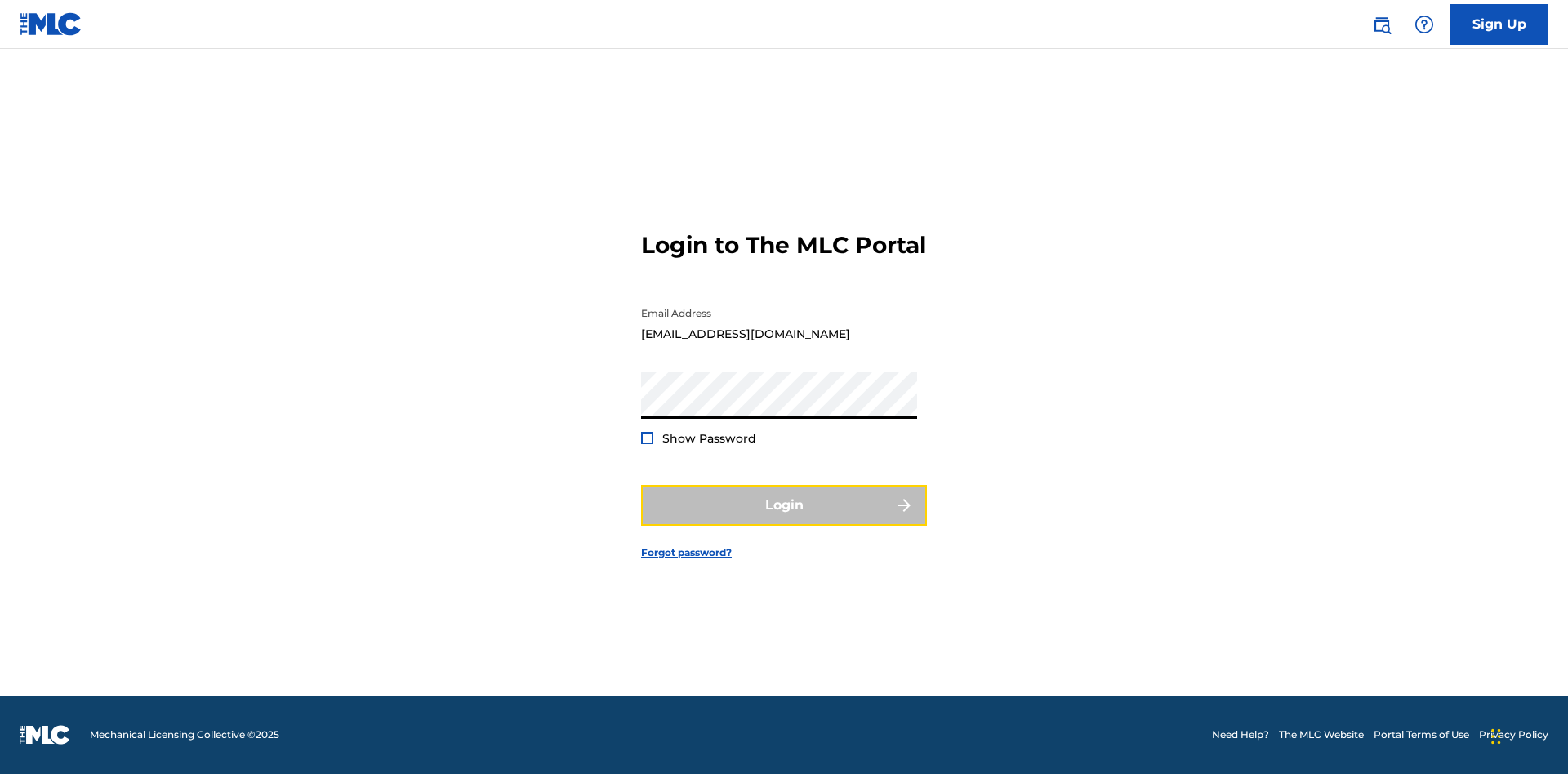
click at [784, 519] on button "Login" at bounding box center [784, 505] width 286 height 41
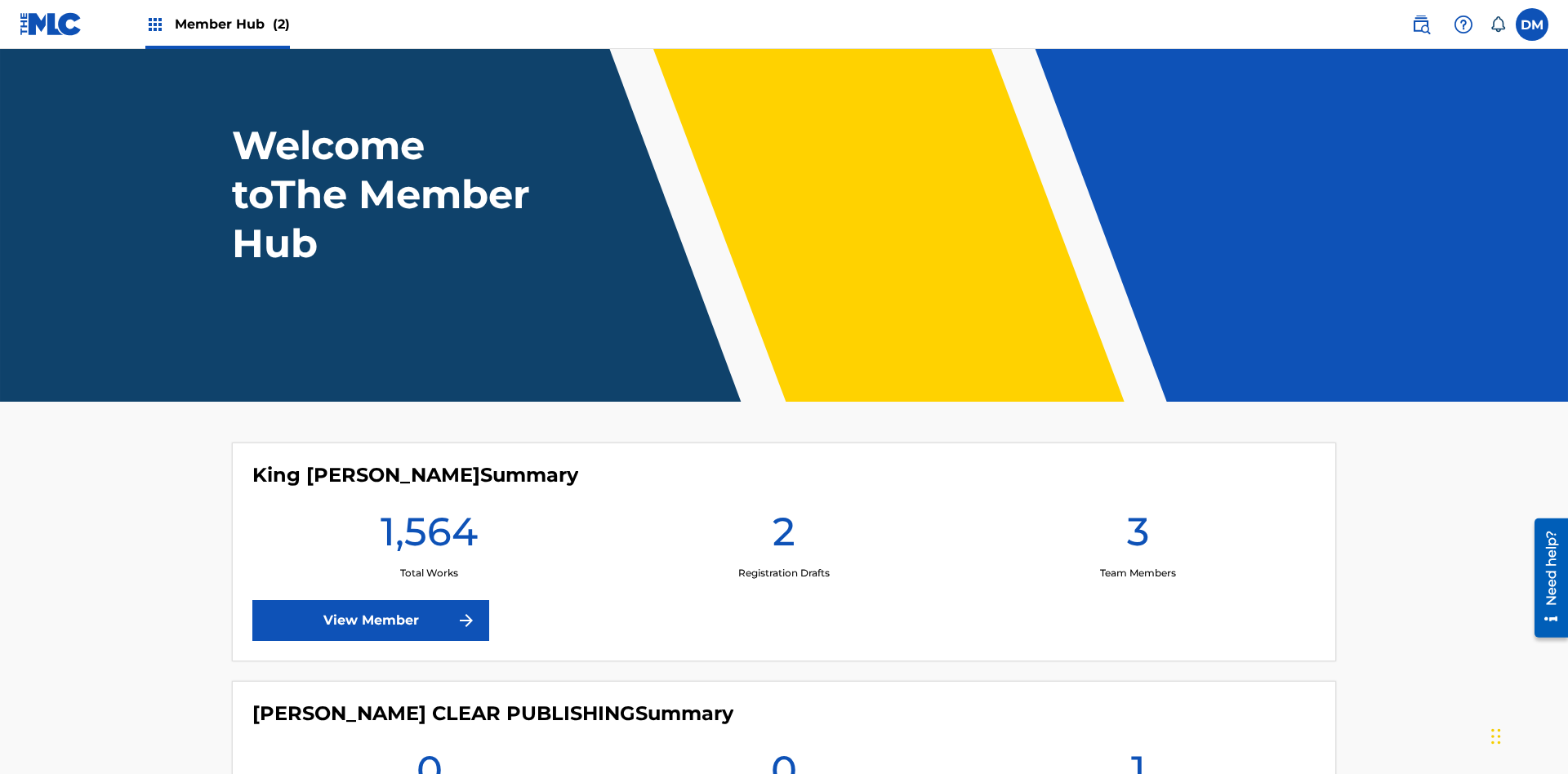
click at [231, 24] on span "Member Hub (2)" at bounding box center [233, 24] width 115 height 19
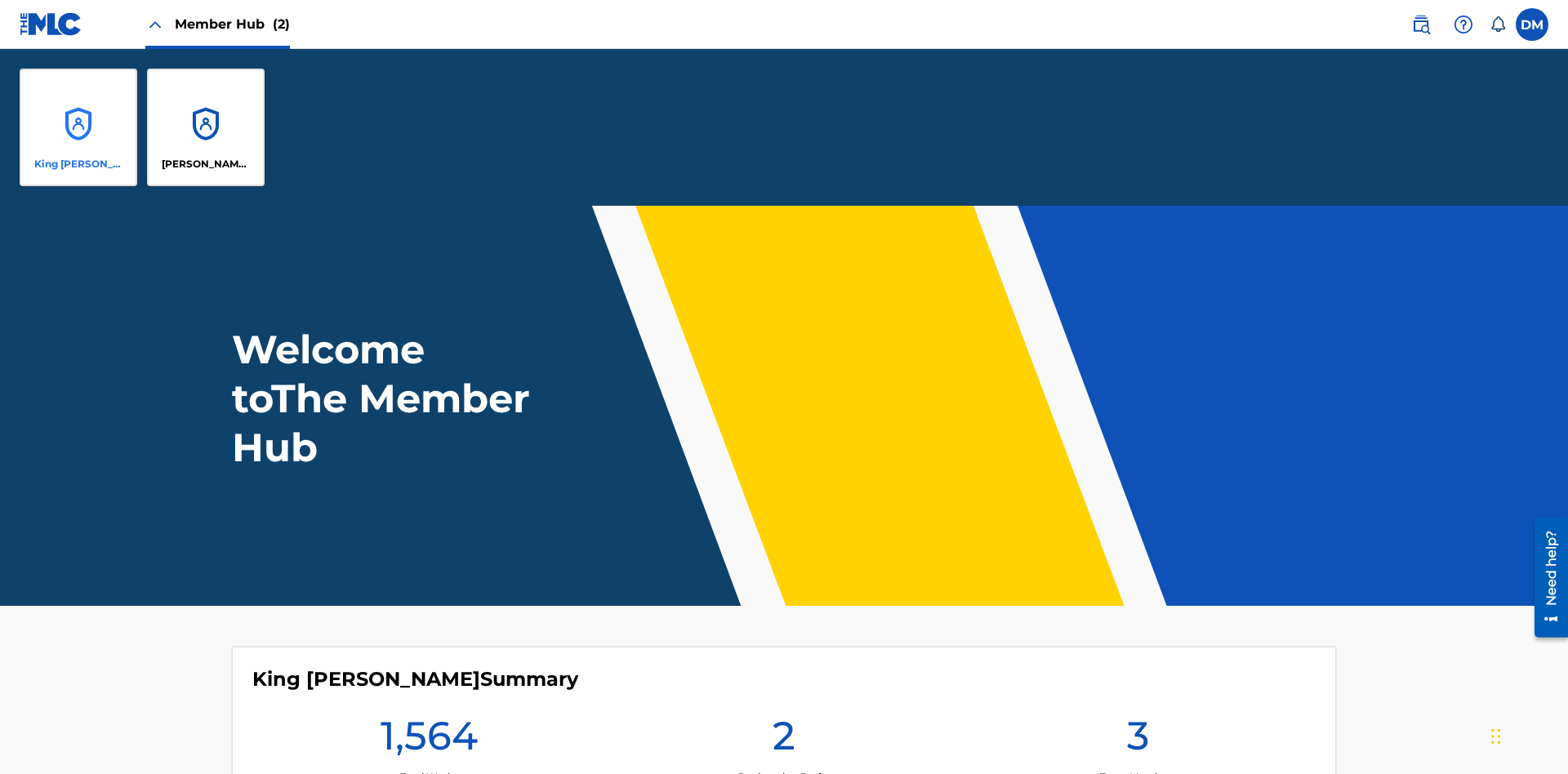
click at [78, 164] on p "King [PERSON_NAME]" at bounding box center [79, 164] width 89 height 15
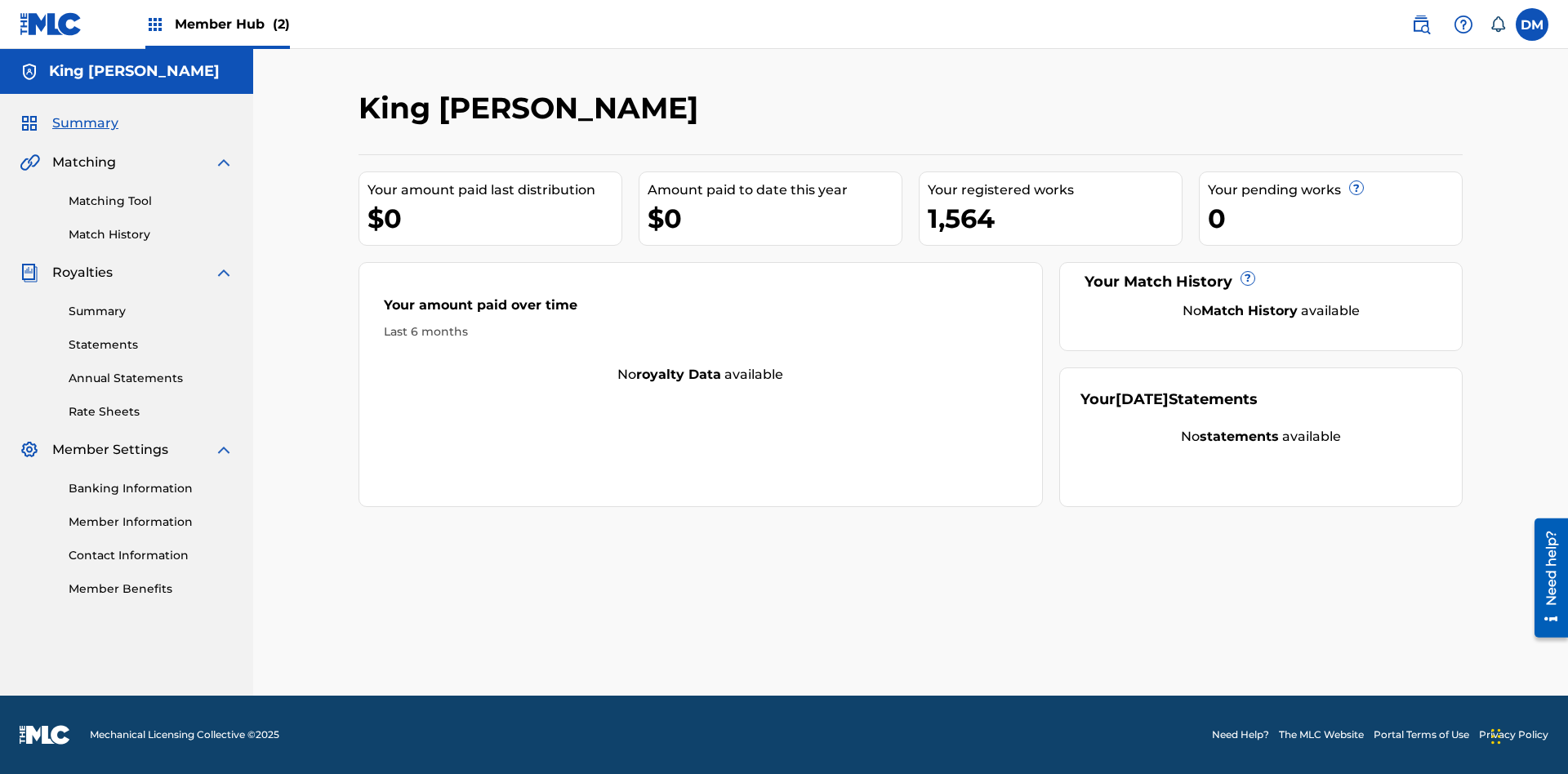
click at [84, 124] on span "Summary" at bounding box center [85, 123] width 66 height 20
click at [151, 201] on link "Matching Tool" at bounding box center [151, 202] width 165 height 17
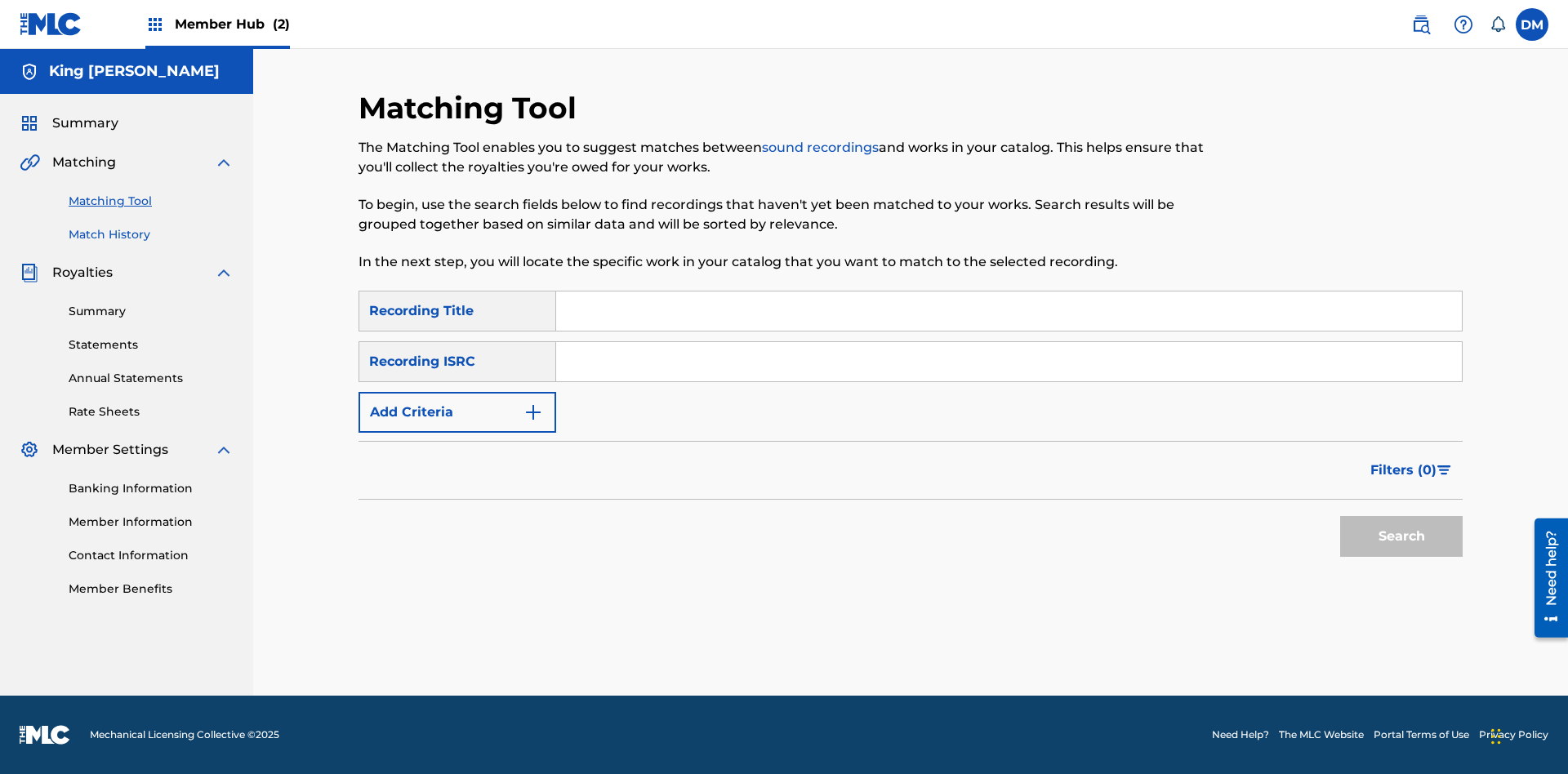
click at [151, 234] on link "Match History" at bounding box center [151, 235] width 165 height 17
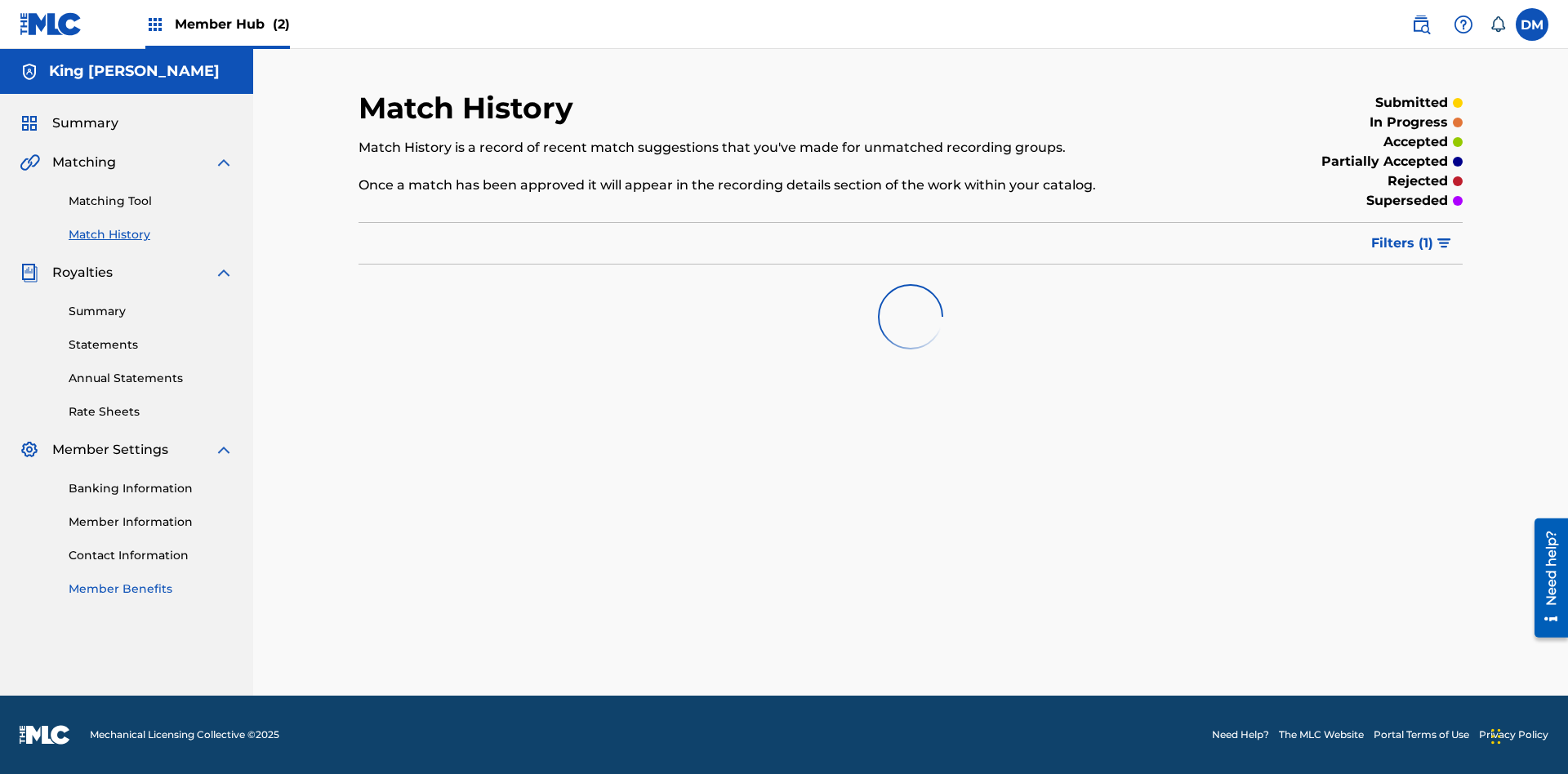
click at [151, 589] on link "Member Benefits" at bounding box center [151, 589] width 165 height 17
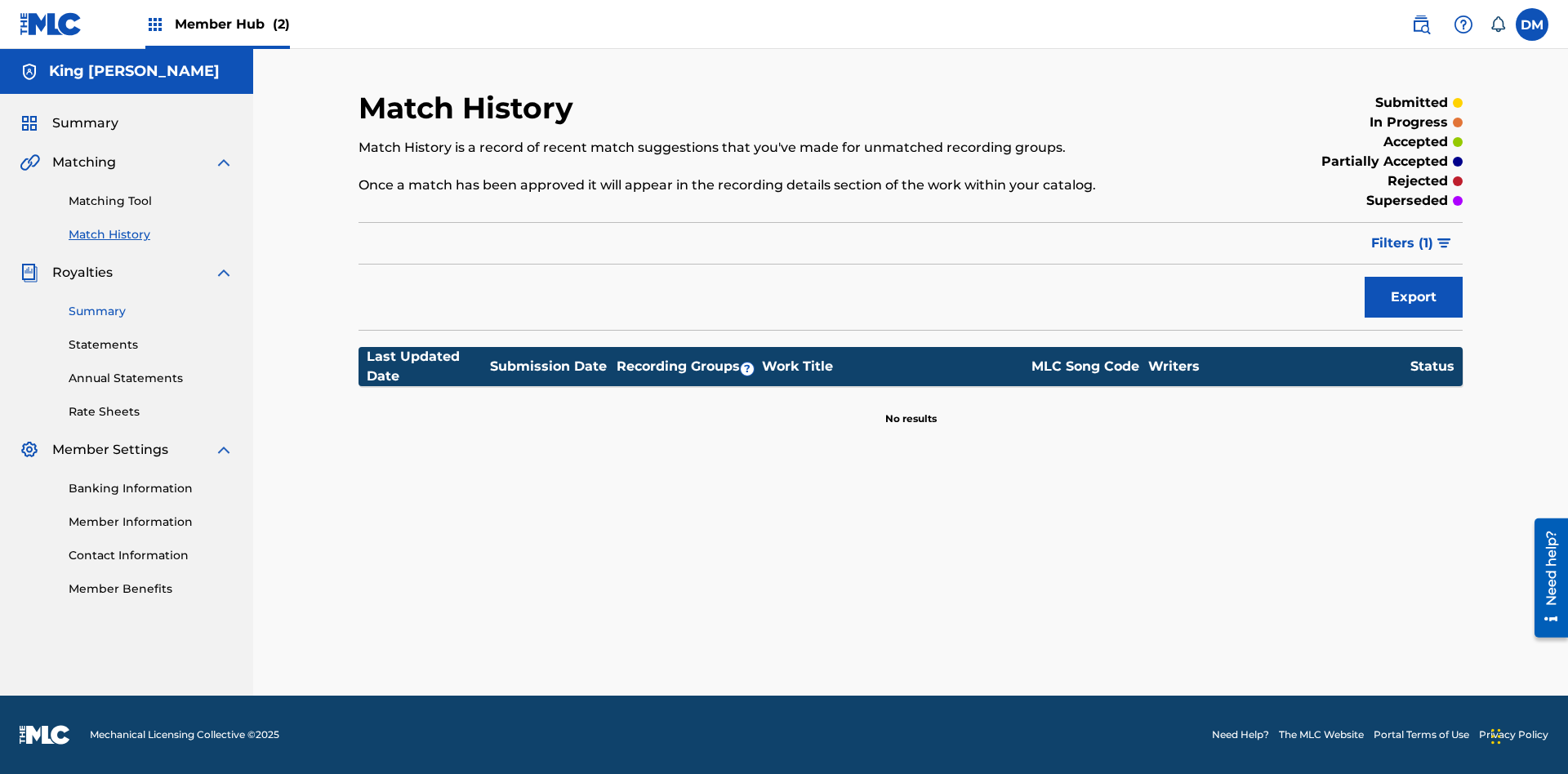
click at [151, 311] on link "Summary" at bounding box center [151, 311] width 165 height 17
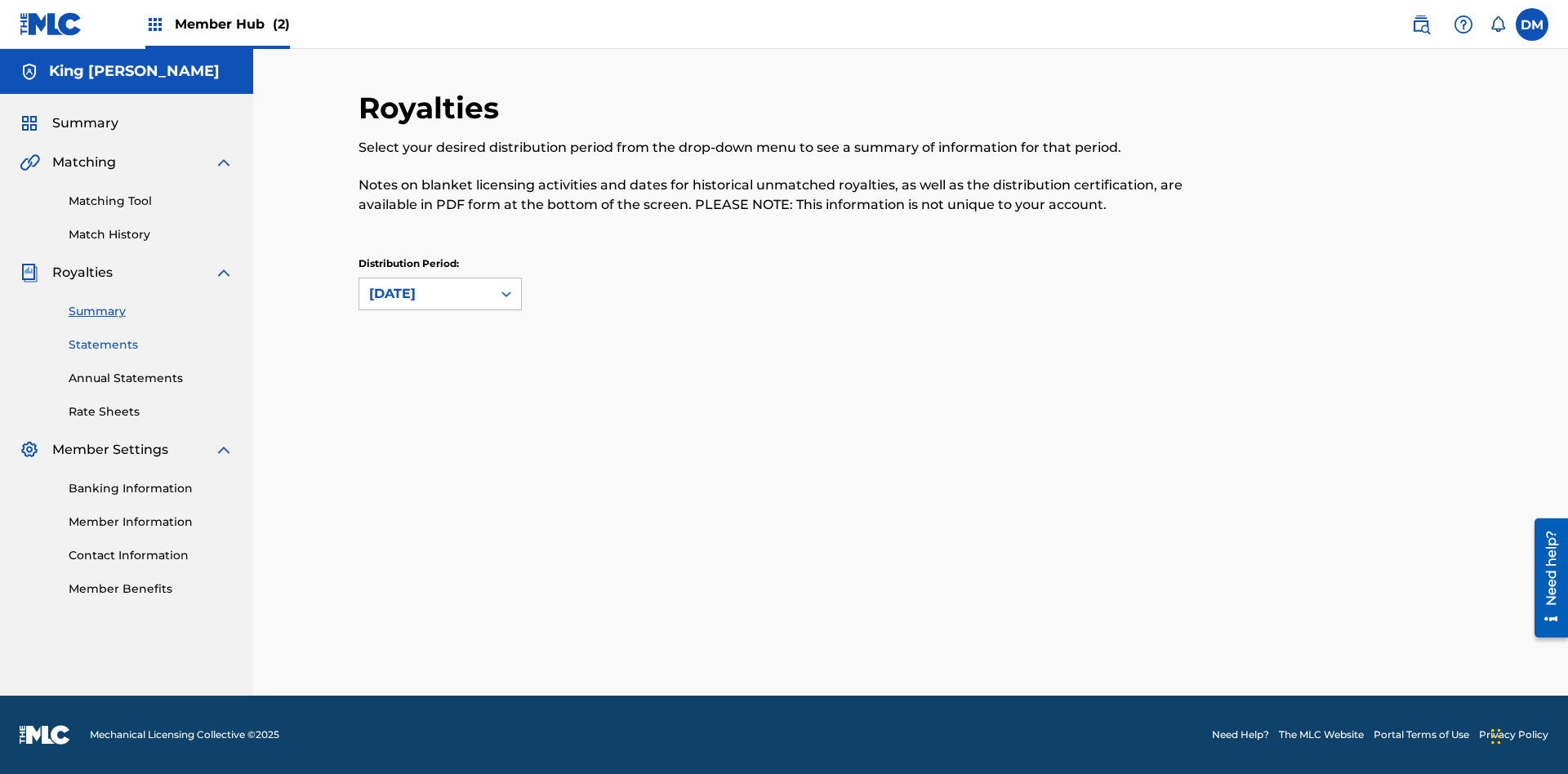
click at [151, 344] on link "Statements" at bounding box center [151, 345] width 165 height 17
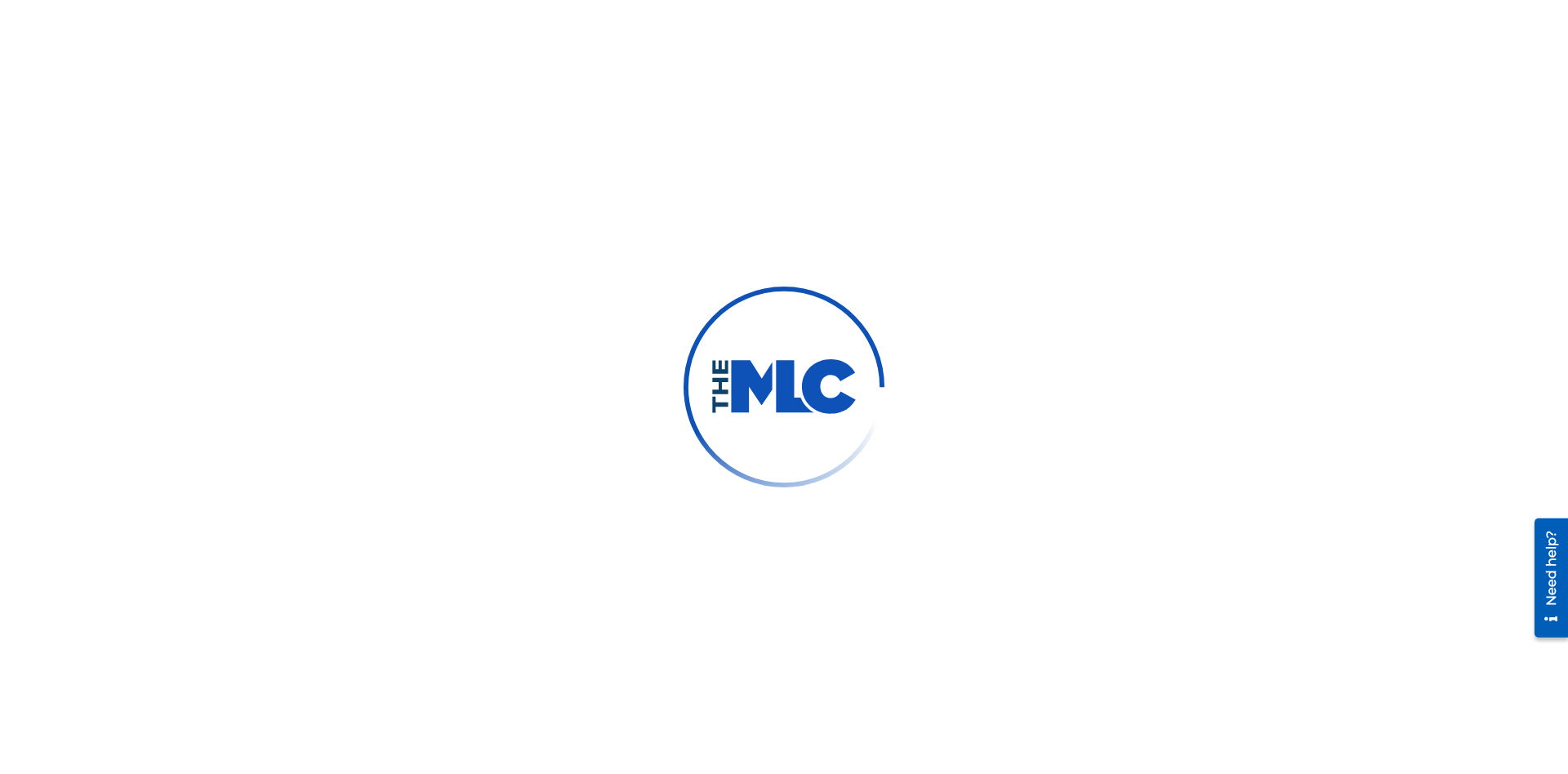
click at [151, 370] on link "Annual Statements" at bounding box center [151, 378] width 165 height 17
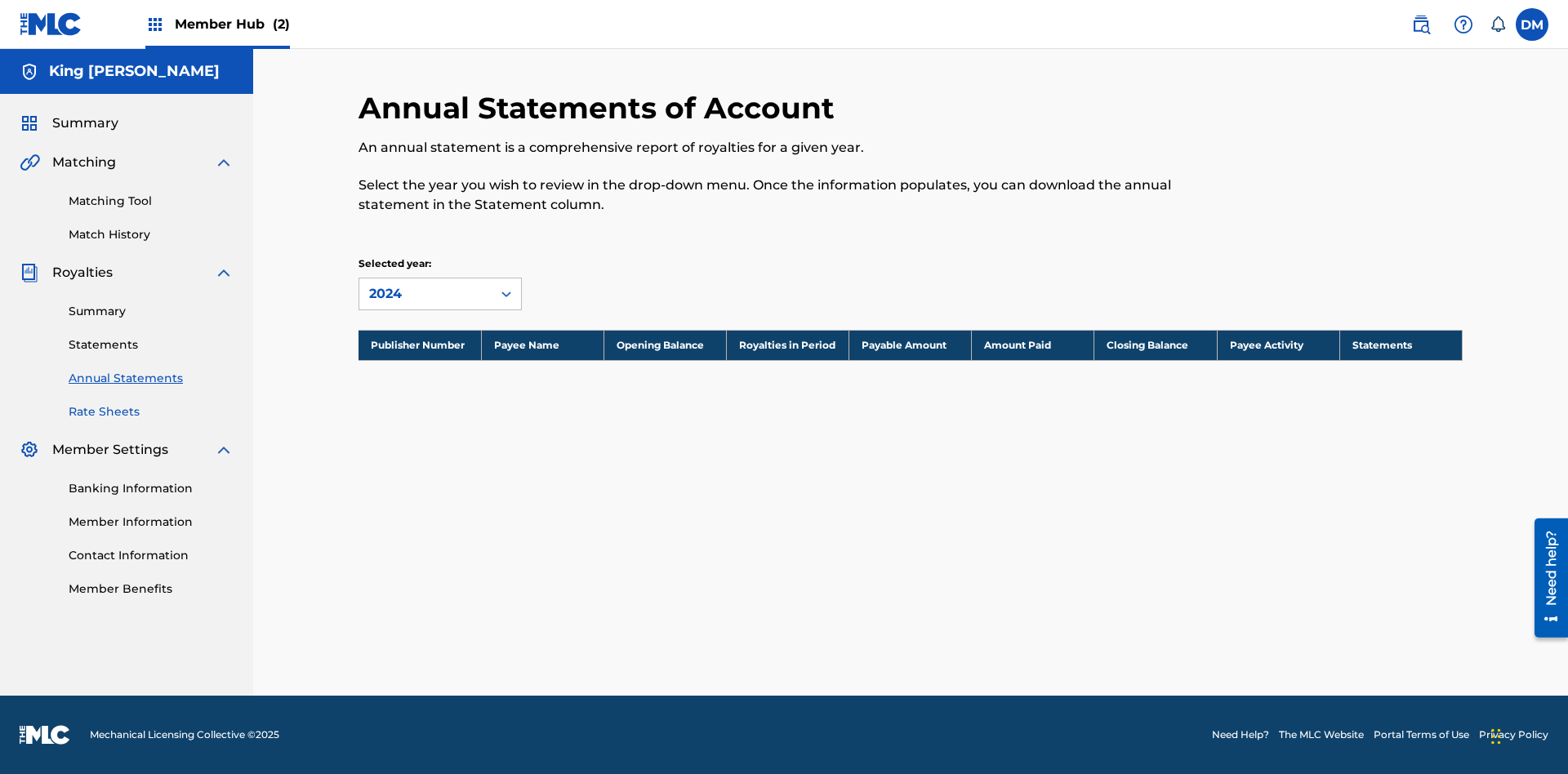
click at [151, 412] on link "Rate Sheets" at bounding box center [151, 412] width 165 height 17
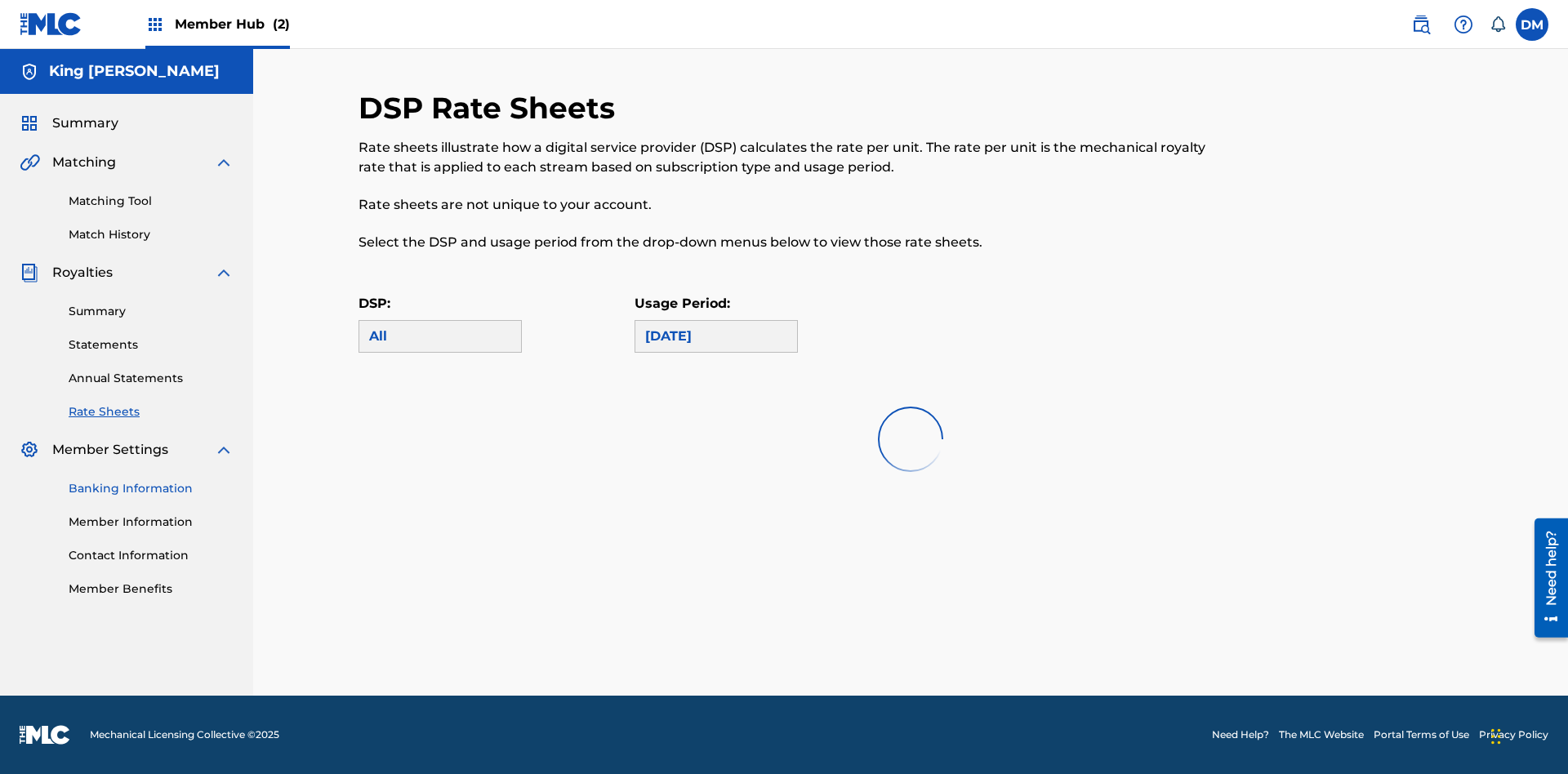
click at [151, 488] on link "Banking Information" at bounding box center [151, 488] width 165 height 17
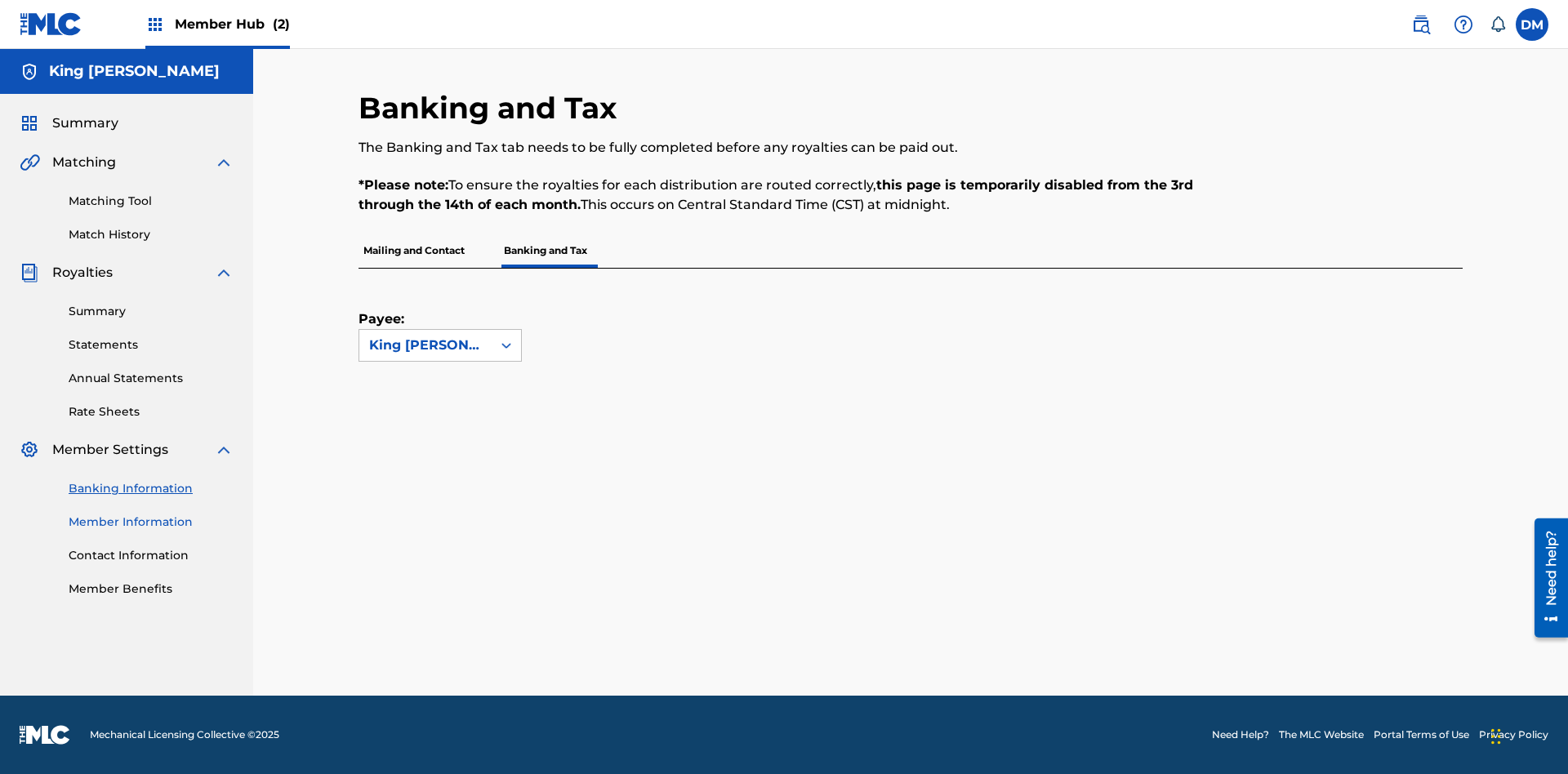
click at [151, 522] on link "Member Information" at bounding box center [151, 522] width 165 height 17
click at [151, 547] on link "Contact Information" at bounding box center [151, 555] width 165 height 17
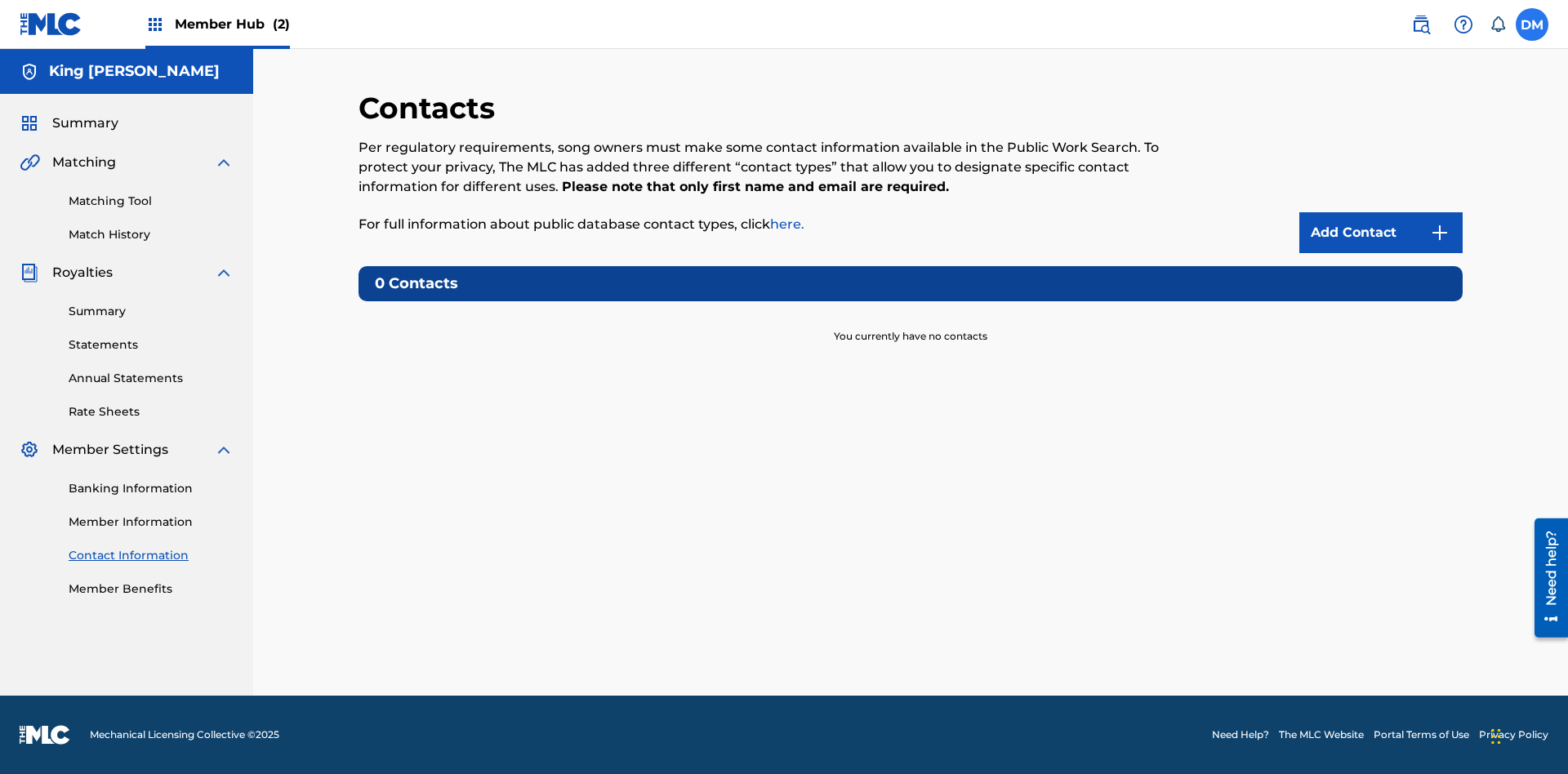
click at [1532, 24] on label at bounding box center [1532, 25] width 33 height 33
click at [1532, 25] on input "DM Dutchess McTesterson dutchess.mctesterson@gmail.com Notification Preferences…" at bounding box center [1532, 25] width 0 height 0
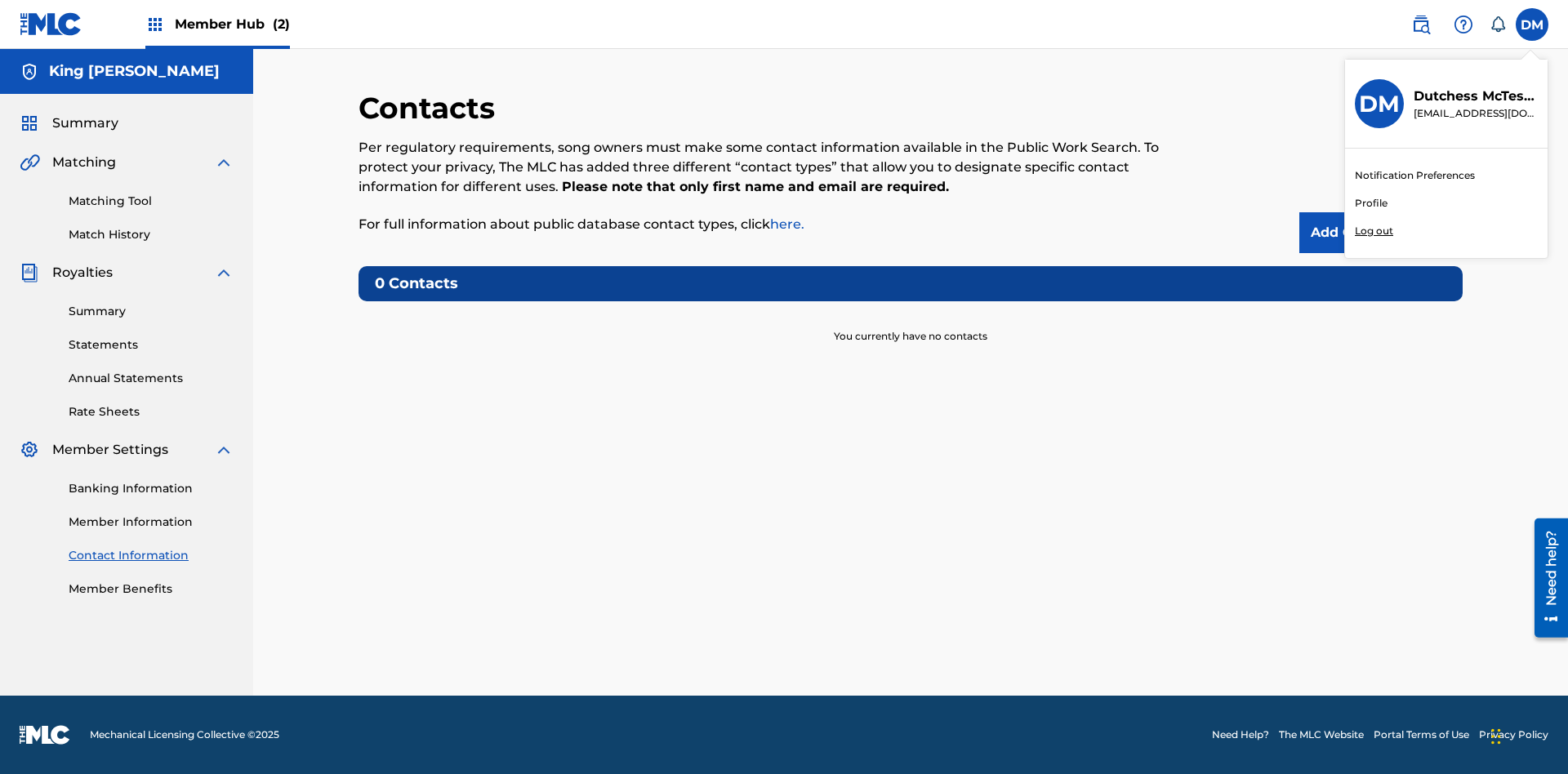
click at [1373, 231] on p "Log out" at bounding box center [1373, 231] width 39 height 15
click at [1532, 25] on input "DM Dutchess McTesterson dutchess.mctesterson@gmail.com Notification Preferences…" at bounding box center [1532, 25] width 0 height 0
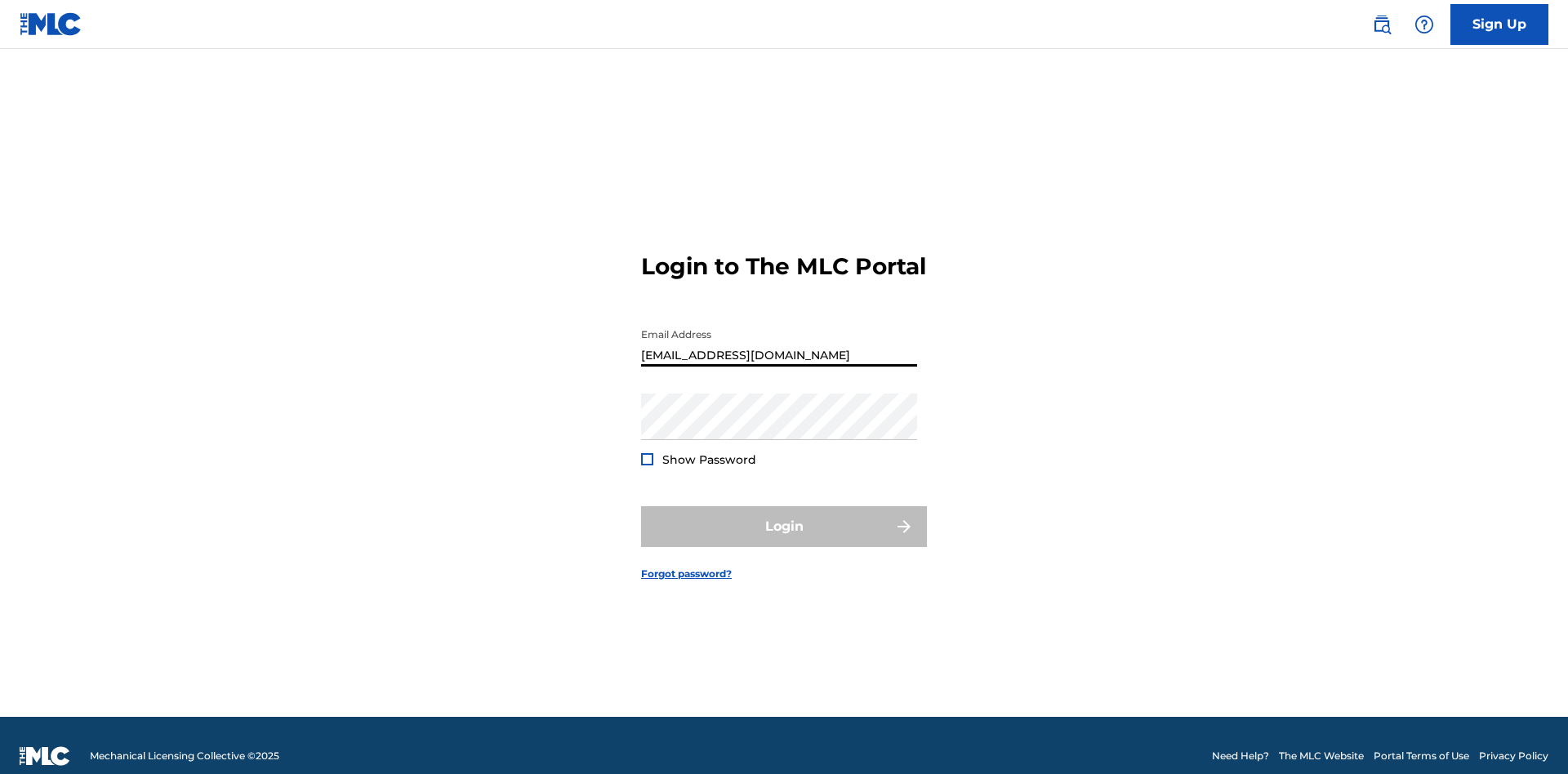
scroll to position [21, 0]
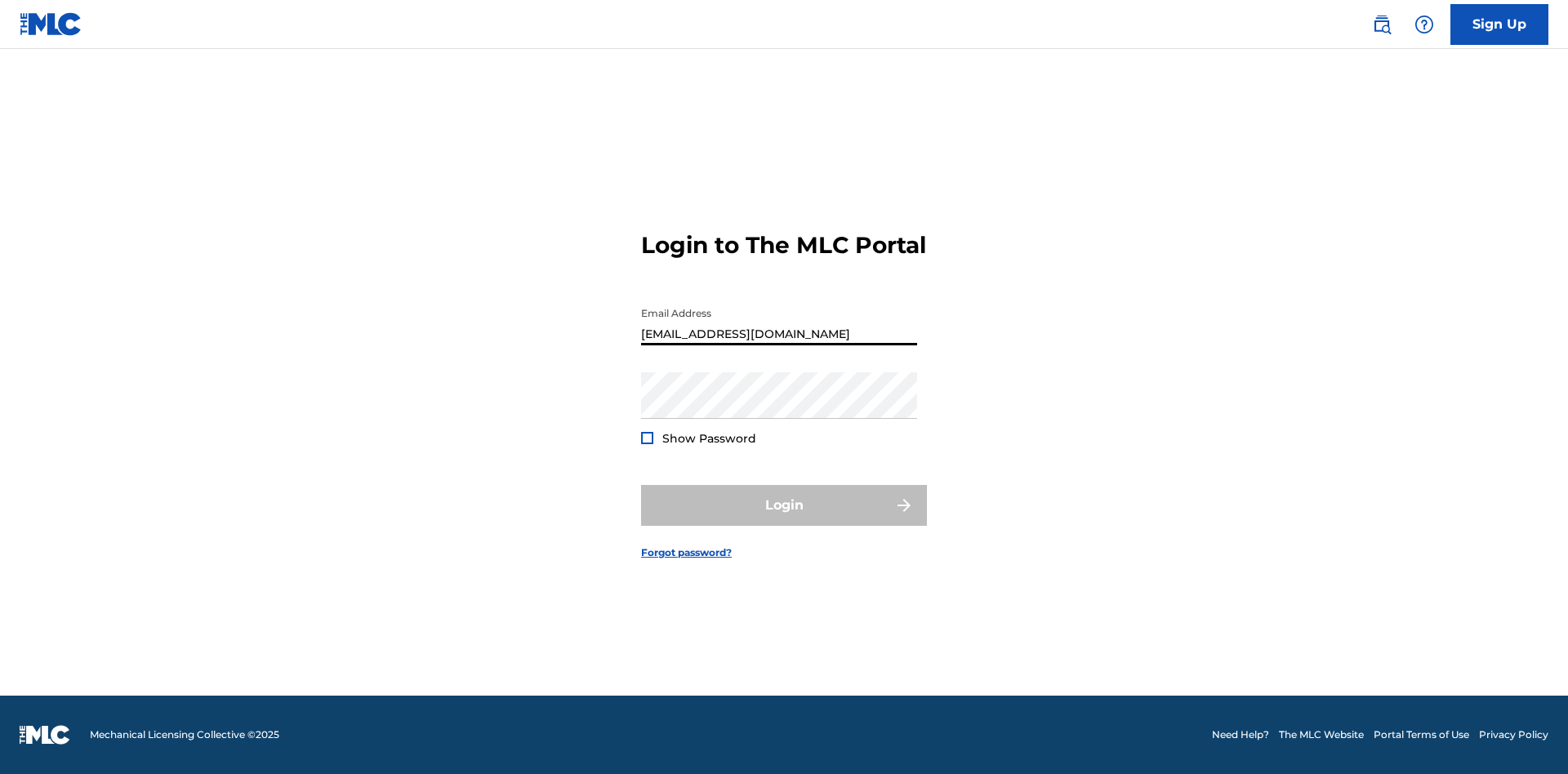
type input "Duke.McTesterson@gmail.com"
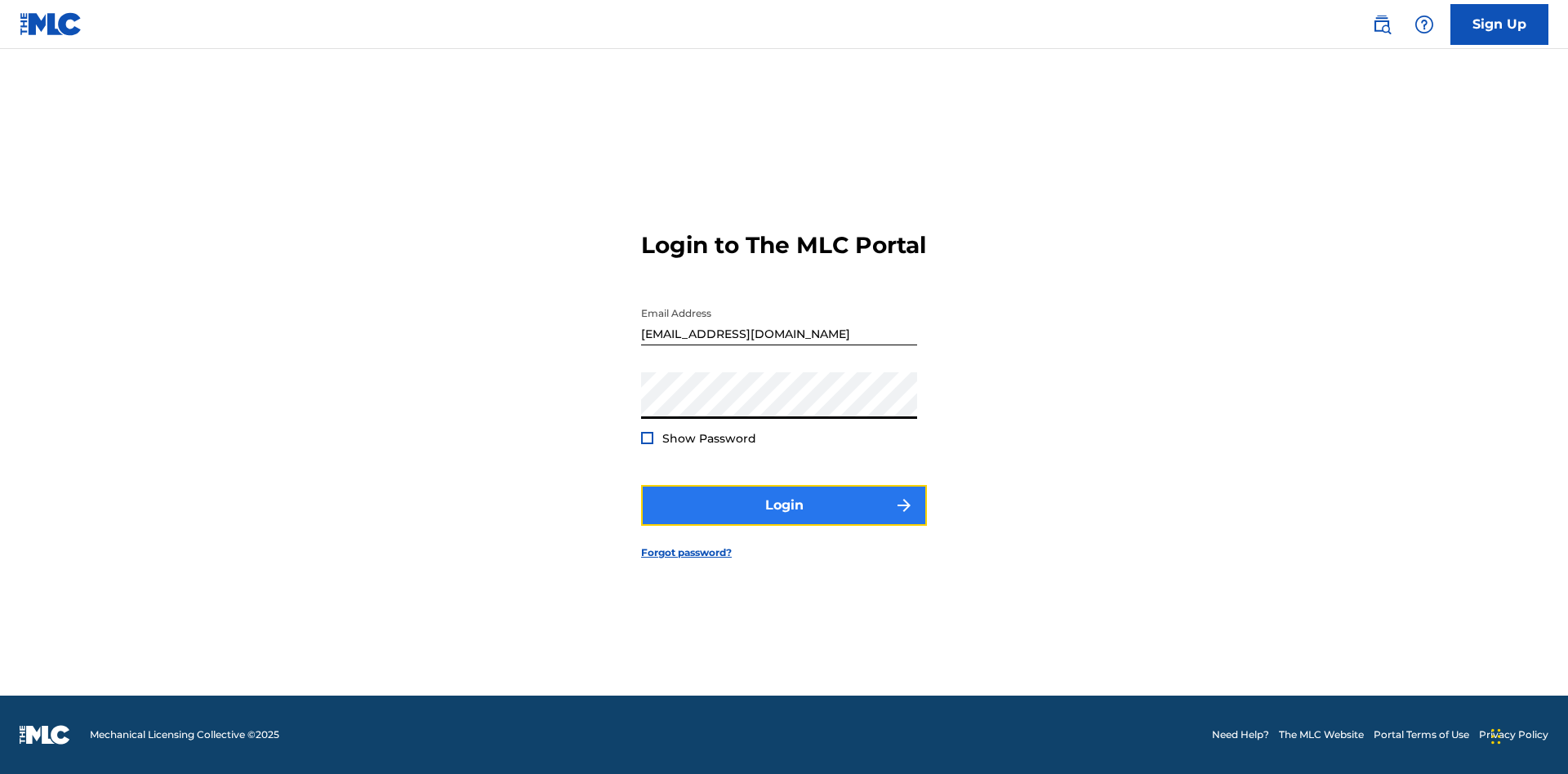
click at [784, 519] on button "Login" at bounding box center [784, 505] width 286 height 41
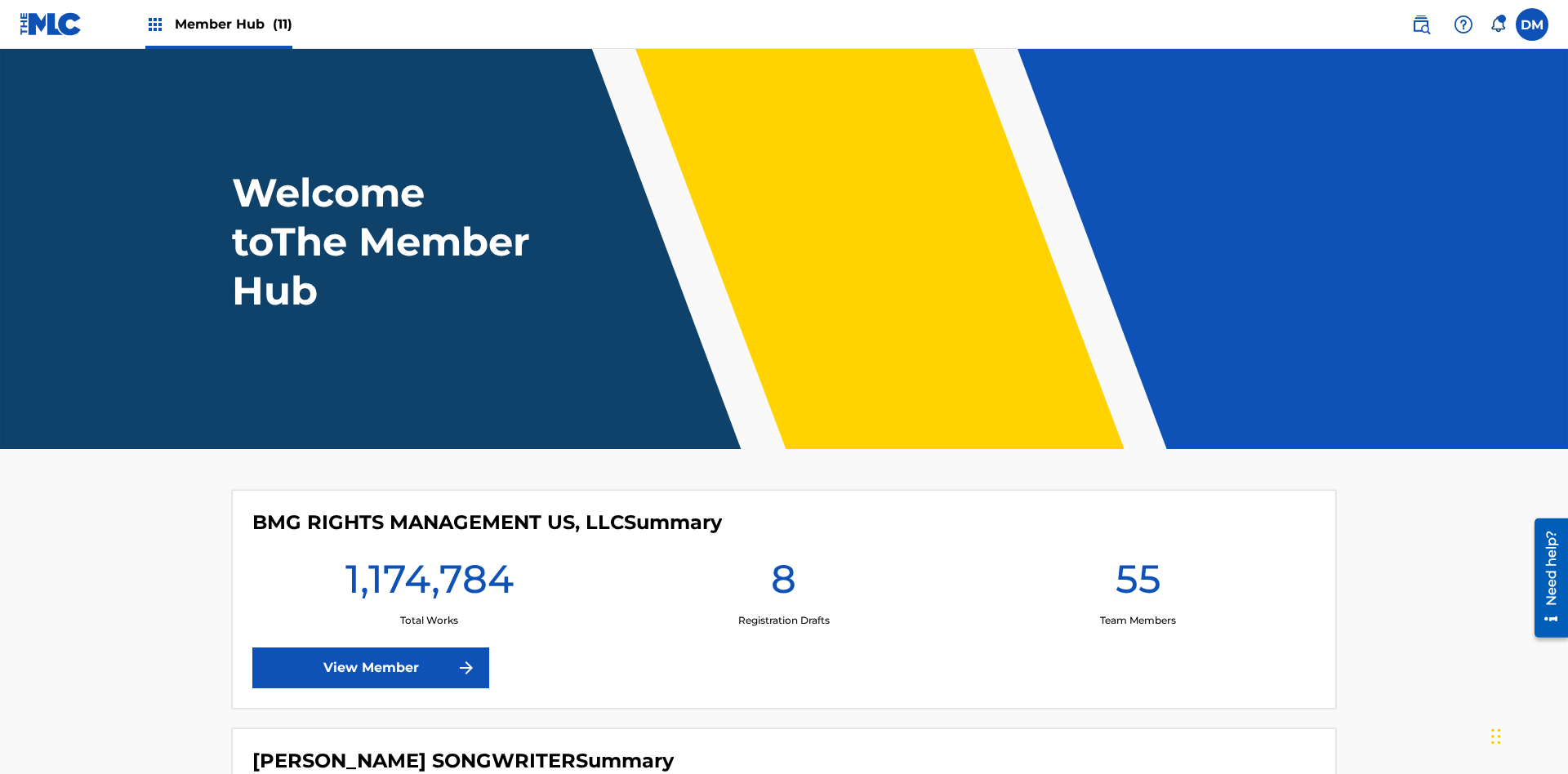
click at [233, 24] on span "Member Hub (11)" at bounding box center [233, 24] width 118 height 19
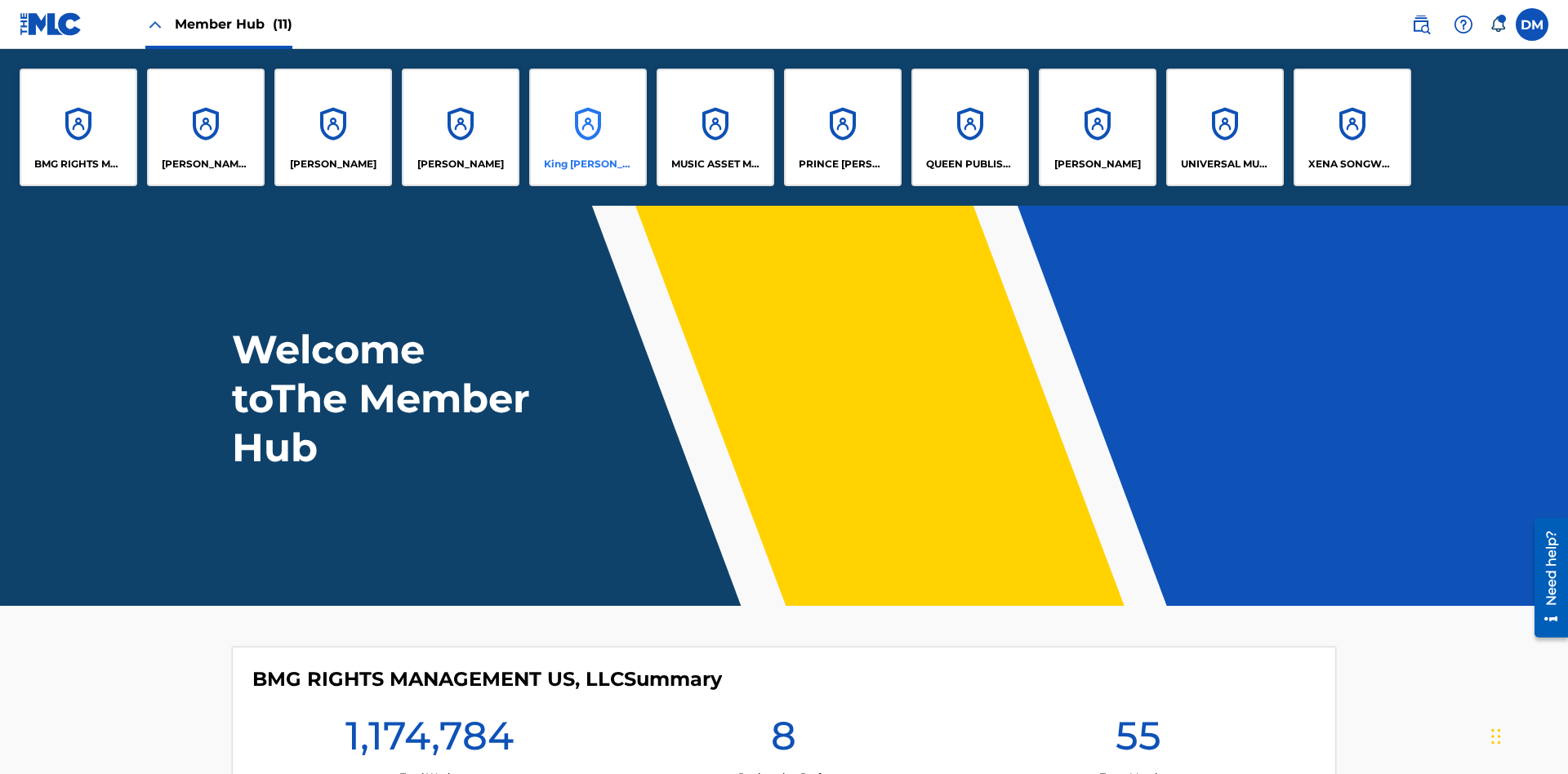
click at [587, 164] on p "King [PERSON_NAME]" at bounding box center [589, 164] width 89 height 15
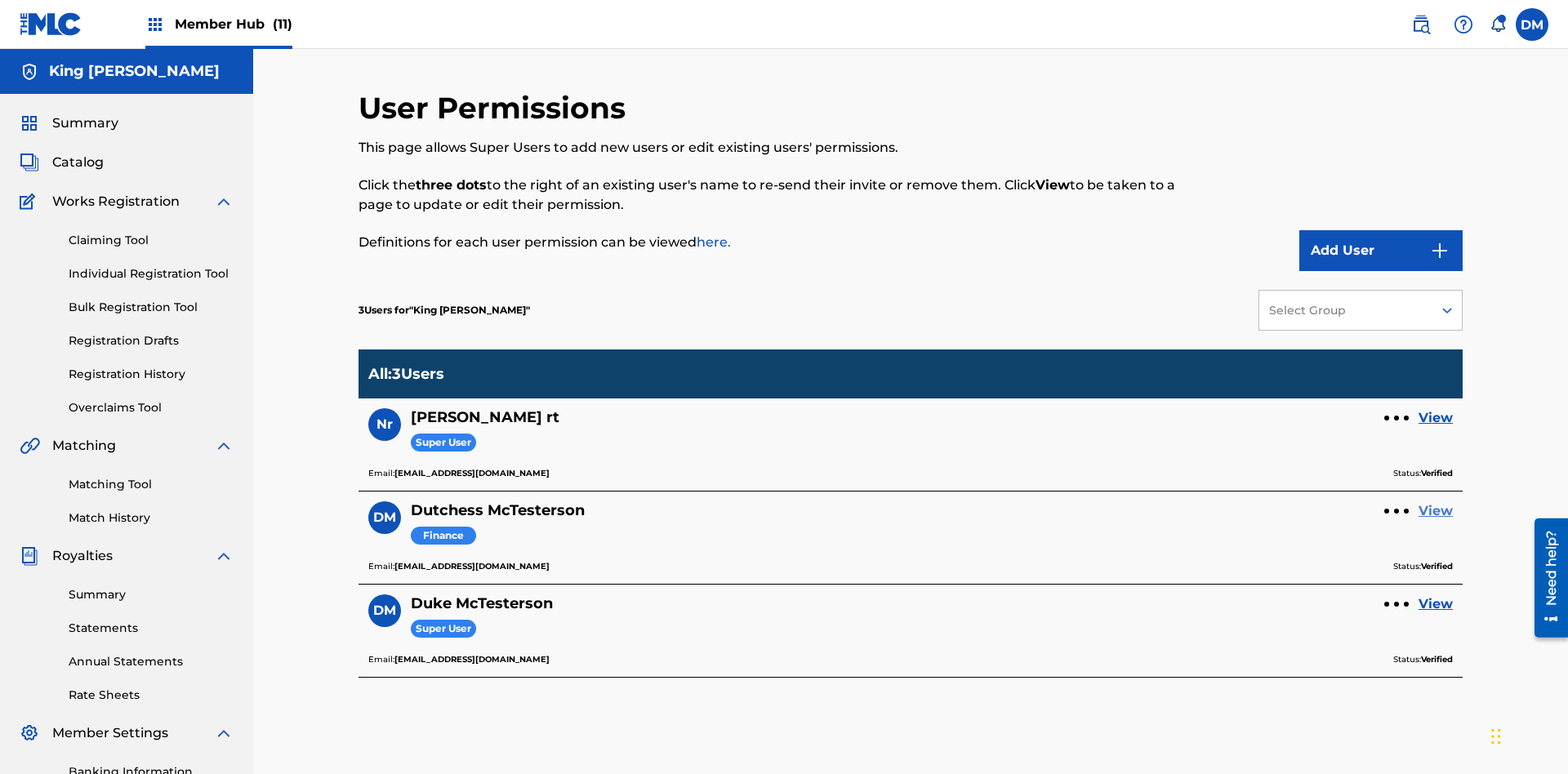
click at [1436, 501] on link "View" at bounding box center [1436, 511] width 34 height 20
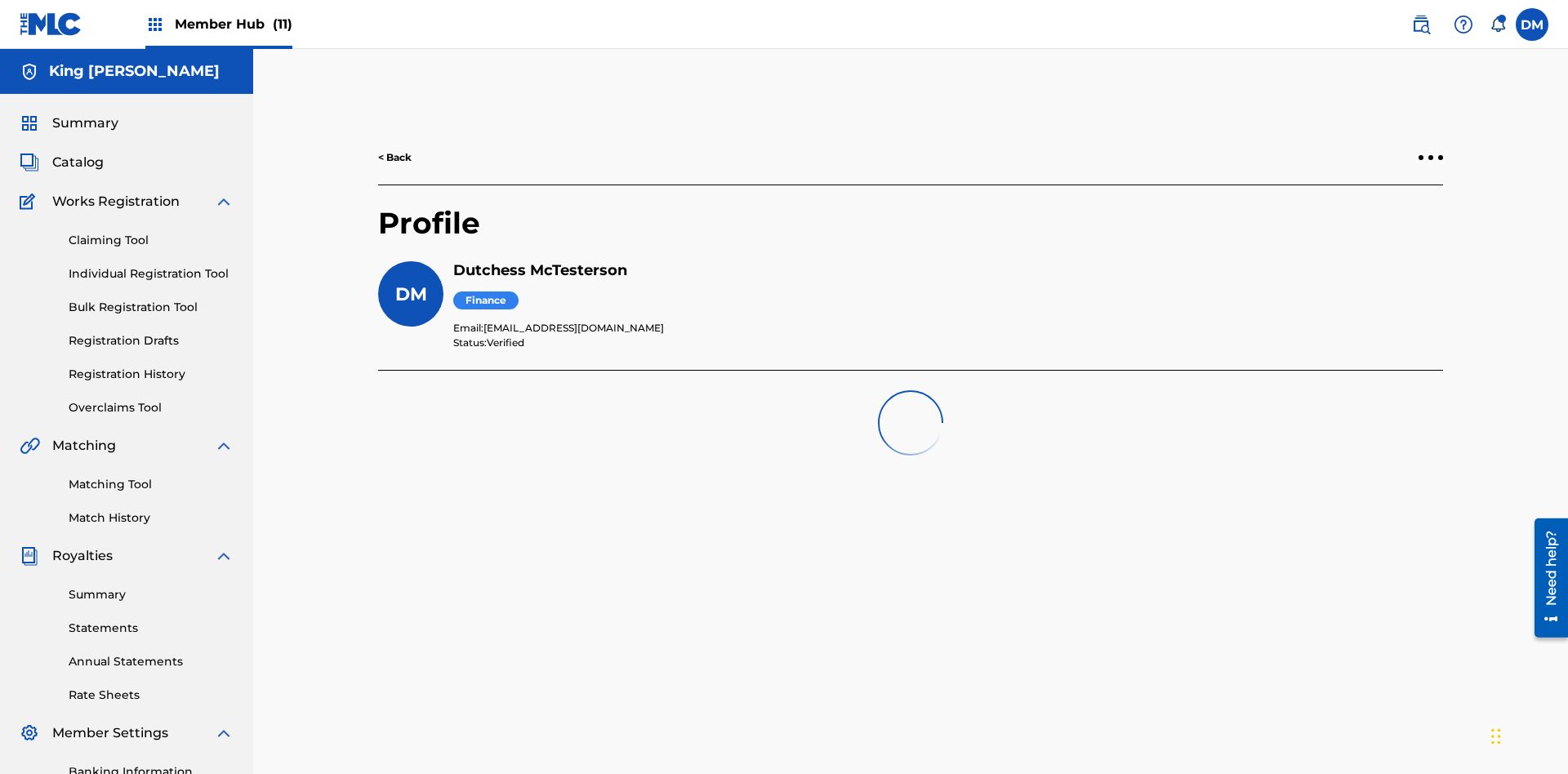
scroll to position [239, 0]
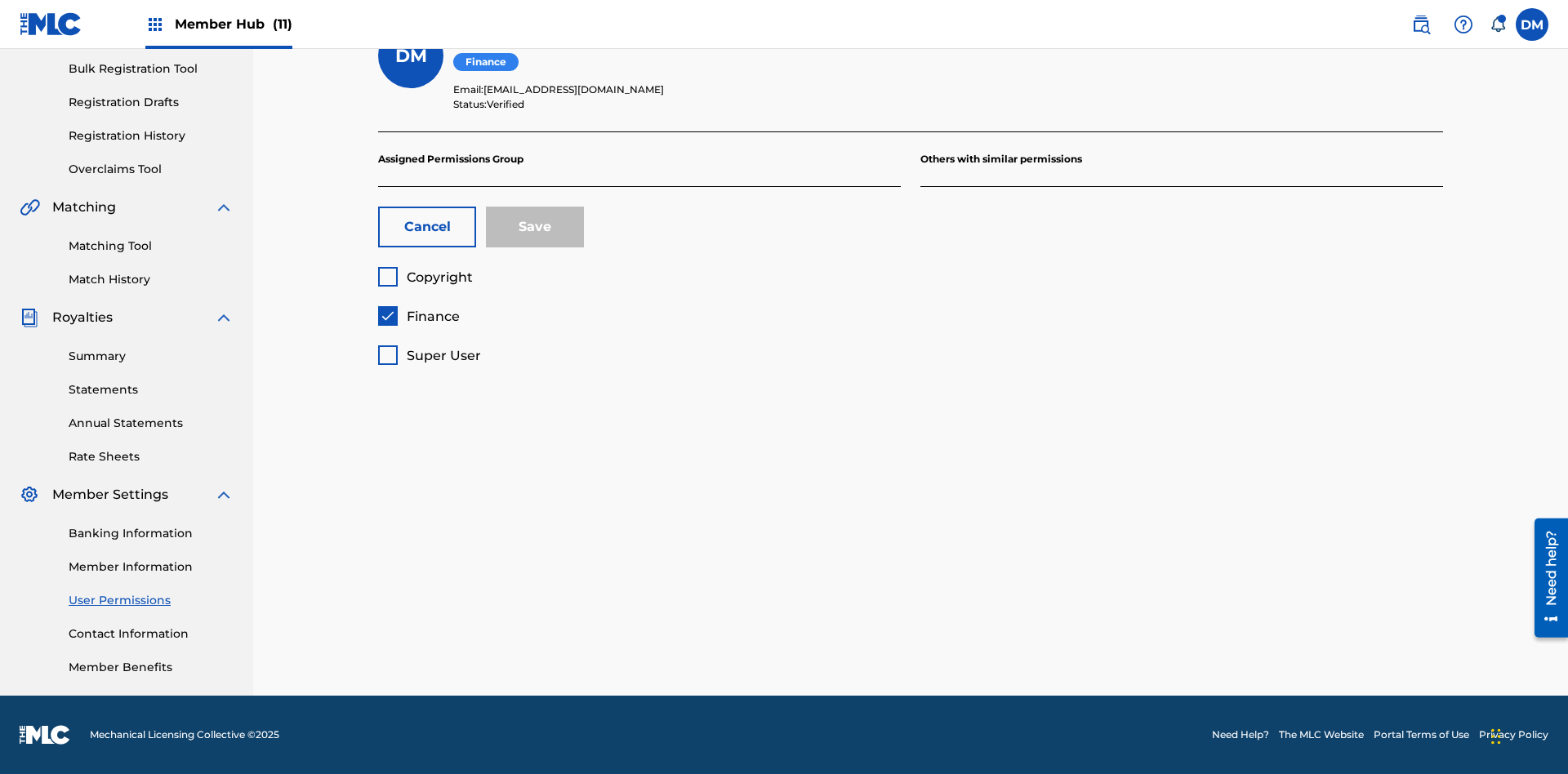
click at [418, 316] on span "Finance" at bounding box center [433, 317] width 53 height 15
click at [425, 277] on span "Copyright" at bounding box center [439, 277] width 66 height 15
click at [535, 227] on button "Save" at bounding box center [535, 227] width 98 height 41
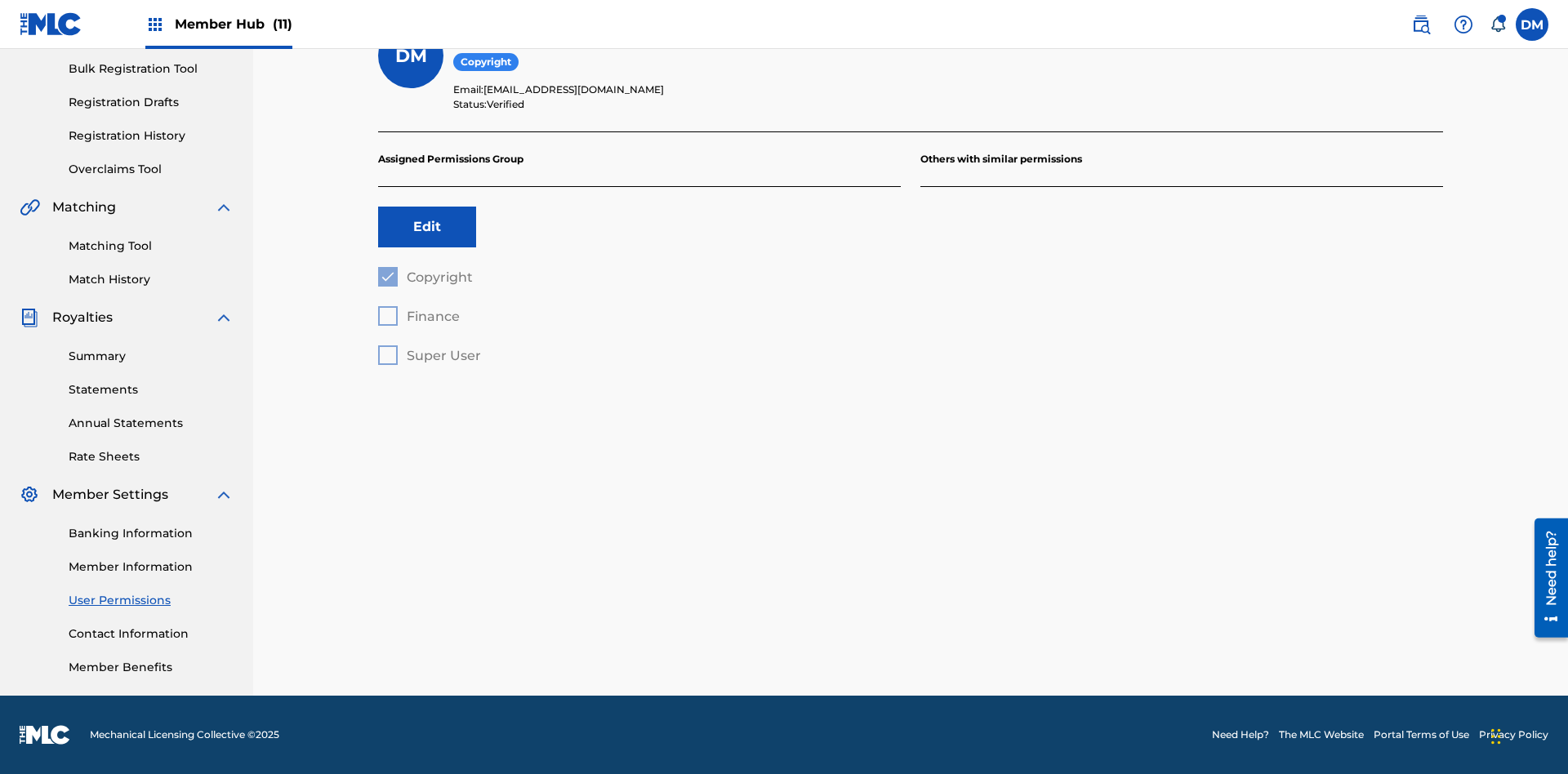
scroll to position [148, 0]
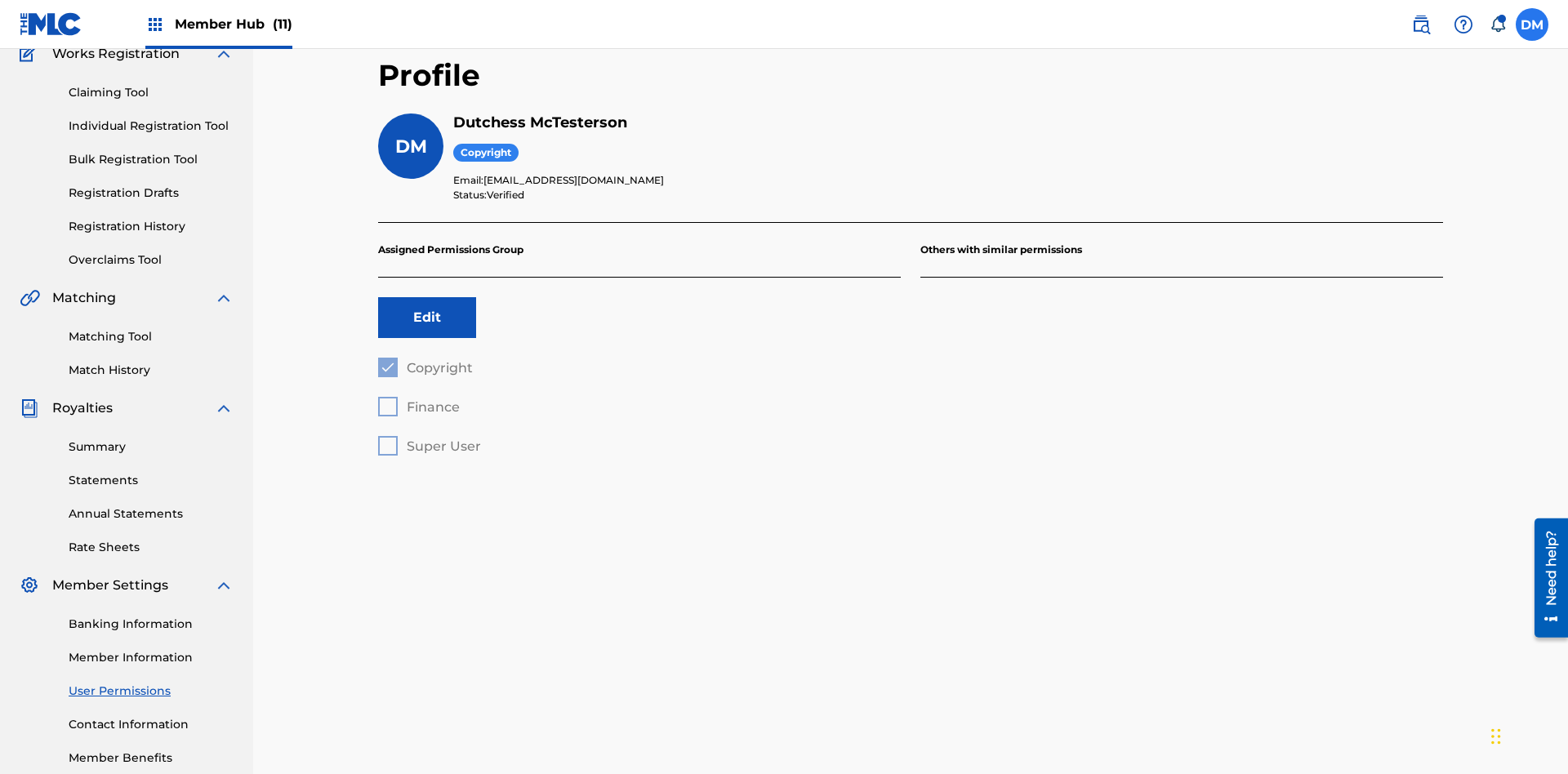
click at [1532, 24] on label at bounding box center [1532, 25] width 33 height 33
click at [1532, 25] on input "DM Duke McTesterson duke.mctesterson@gmail.com Notification Preferences Profile…" at bounding box center [1532, 25] width 0 height 0
click at [1373, 231] on p "Log out" at bounding box center [1373, 231] width 39 height 15
click at [1532, 25] on input "DM Duke McTesterson duke.mctesterson@gmail.com Notification Preferences Profile…" at bounding box center [1532, 25] width 0 height 0
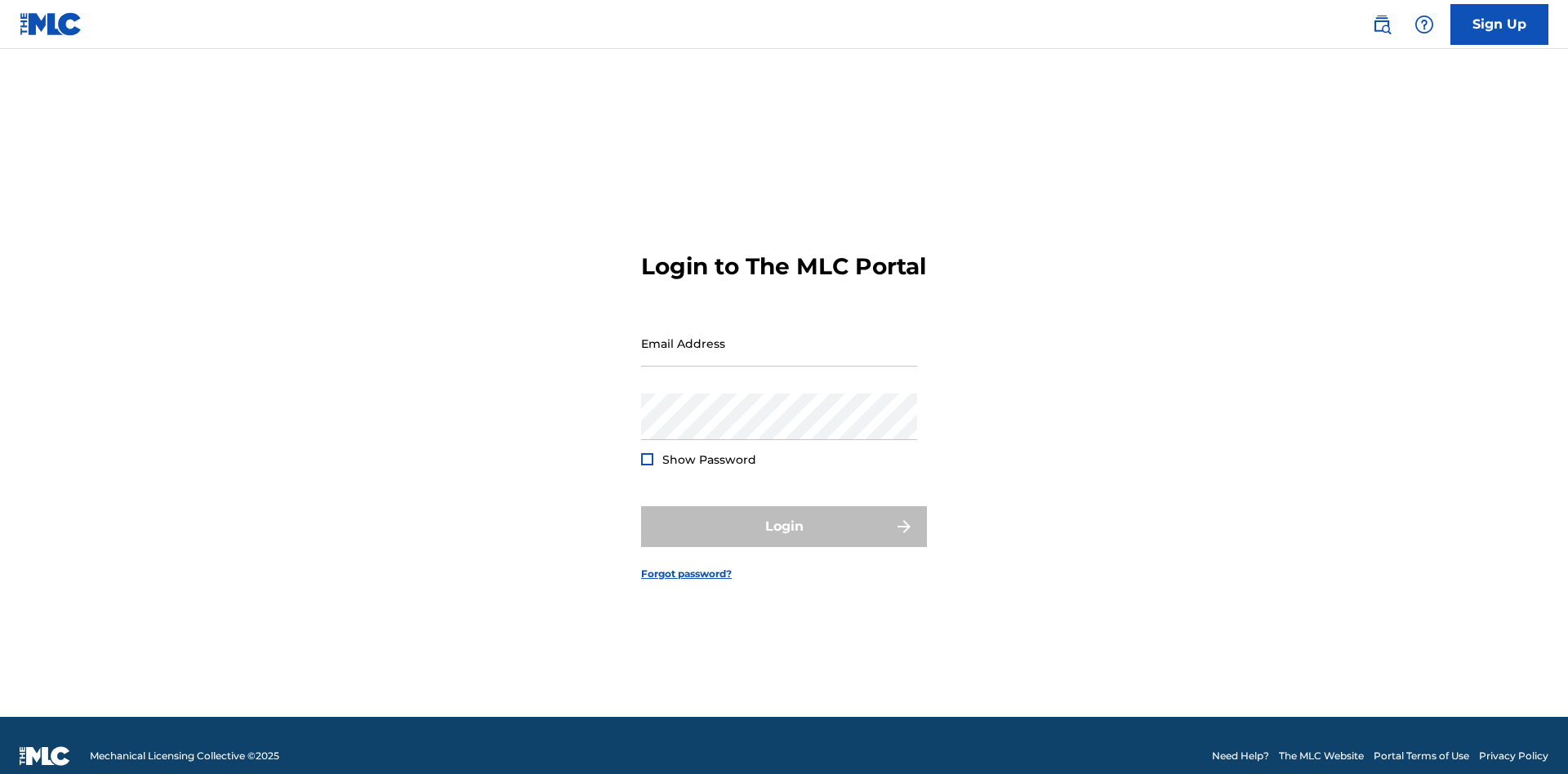
scroll to position [21, 0]
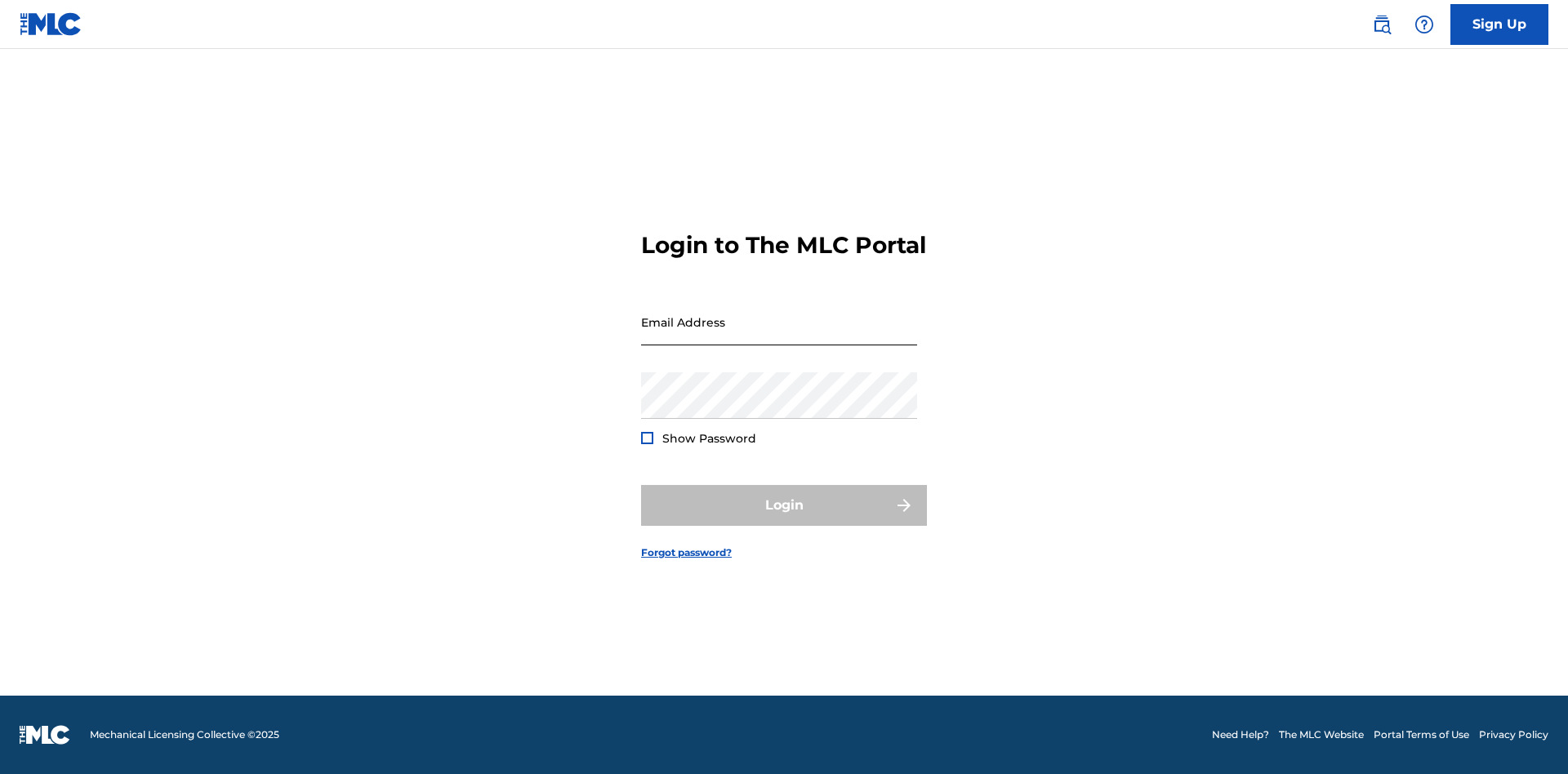
click at [779, 336] on input "Email Address" at bounding box center [779, 322] width 276 height 46
type input "[EMAIL_ADDRESS][DOMAIN_NAME]"
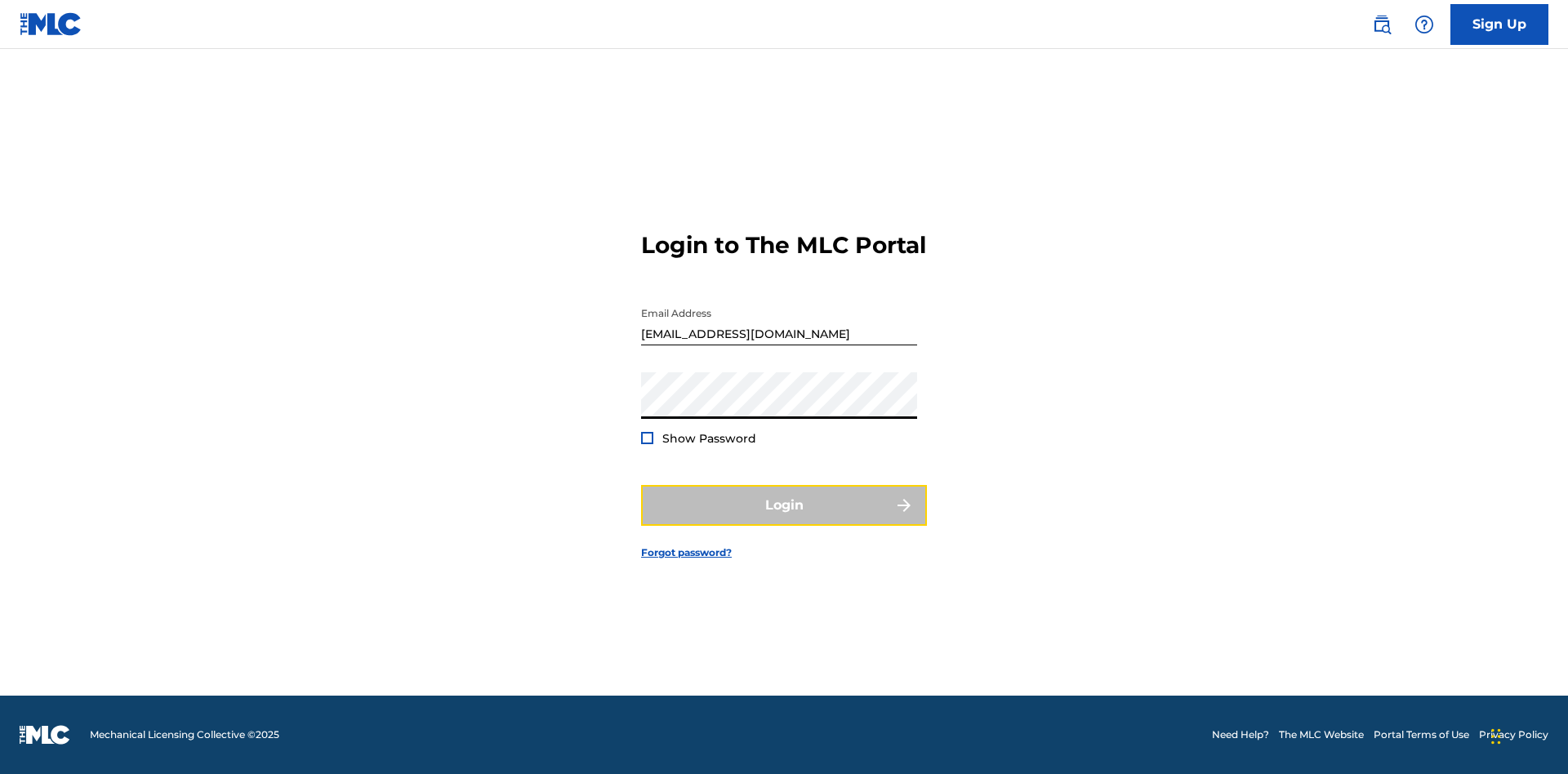
click at [784, 519] on button "Login" at bounding box center [784, 505] width 286 height 41
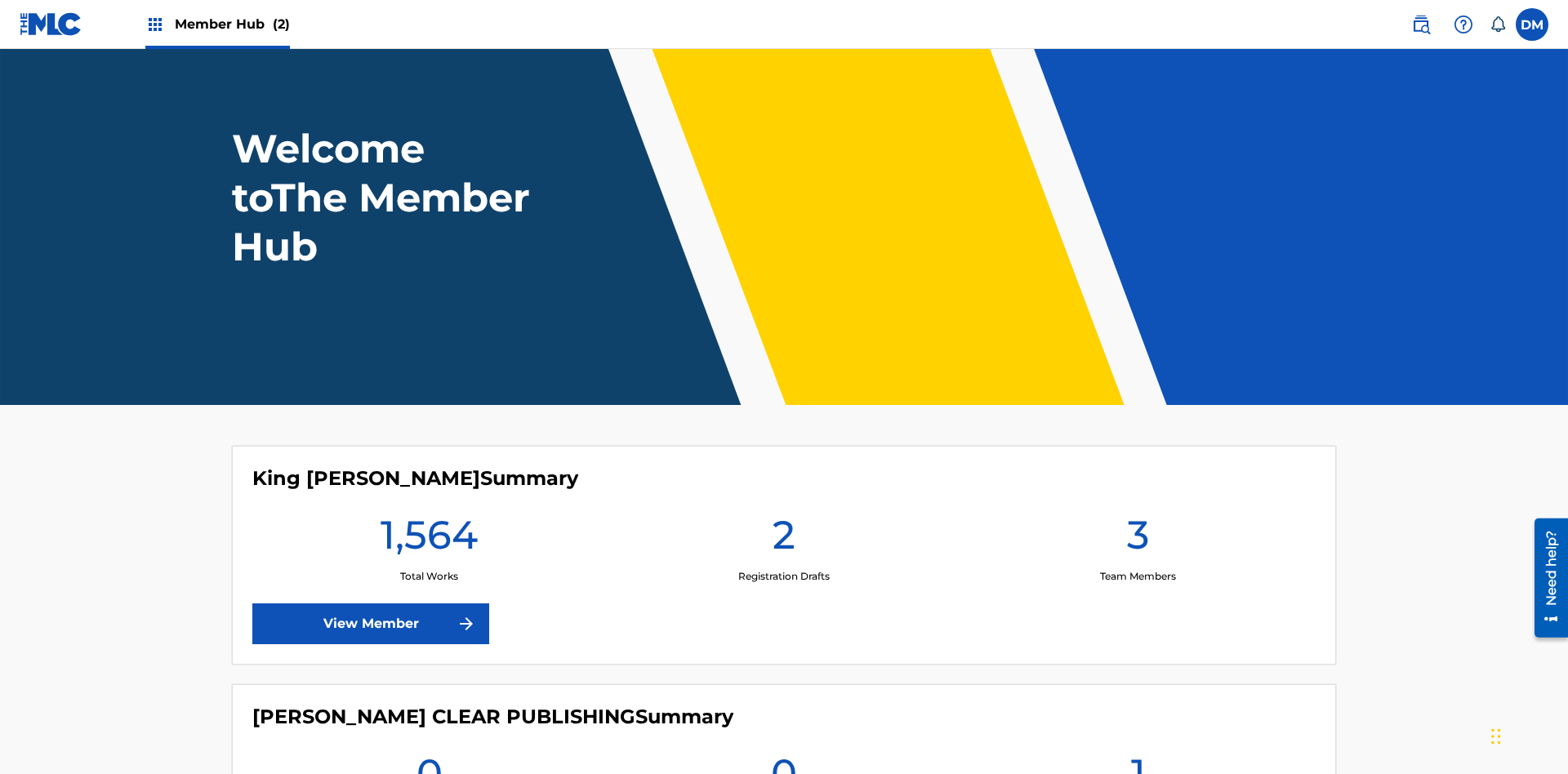
click at [231, 24] on span "Member Hub (2)" at bounding box center [233, 24] width 115 height 19
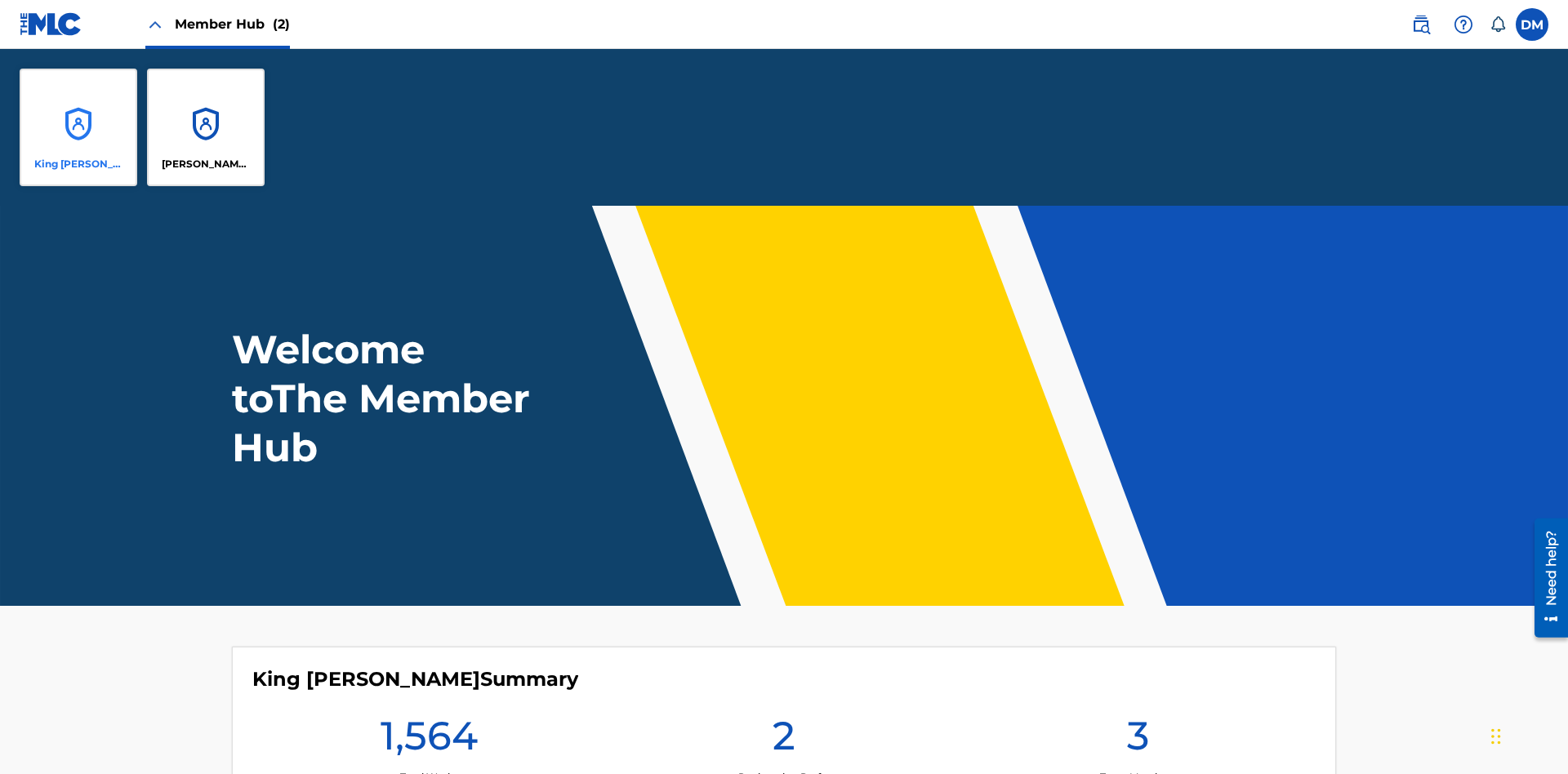
click at [78, 164] on p "King [PERSON_NAME]" at bounding box center [79, 164] width 89 height 15
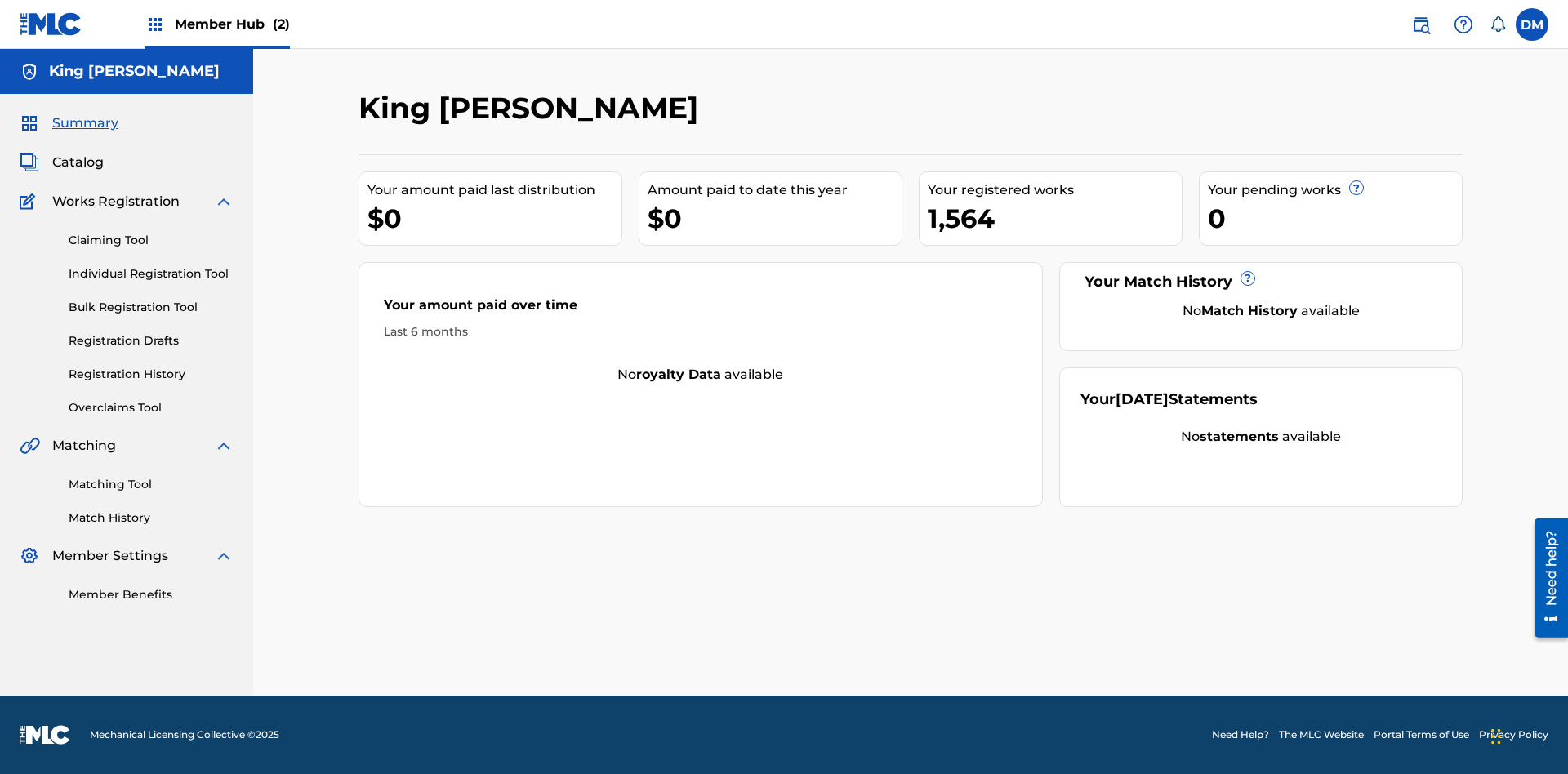
click at [84, 124] on span "Summary" at bounding box center [85, 123] width 66 height 20
click at [151, 484] on link "Matching Tool" at bounding box center [151, 485] width 165 height 17
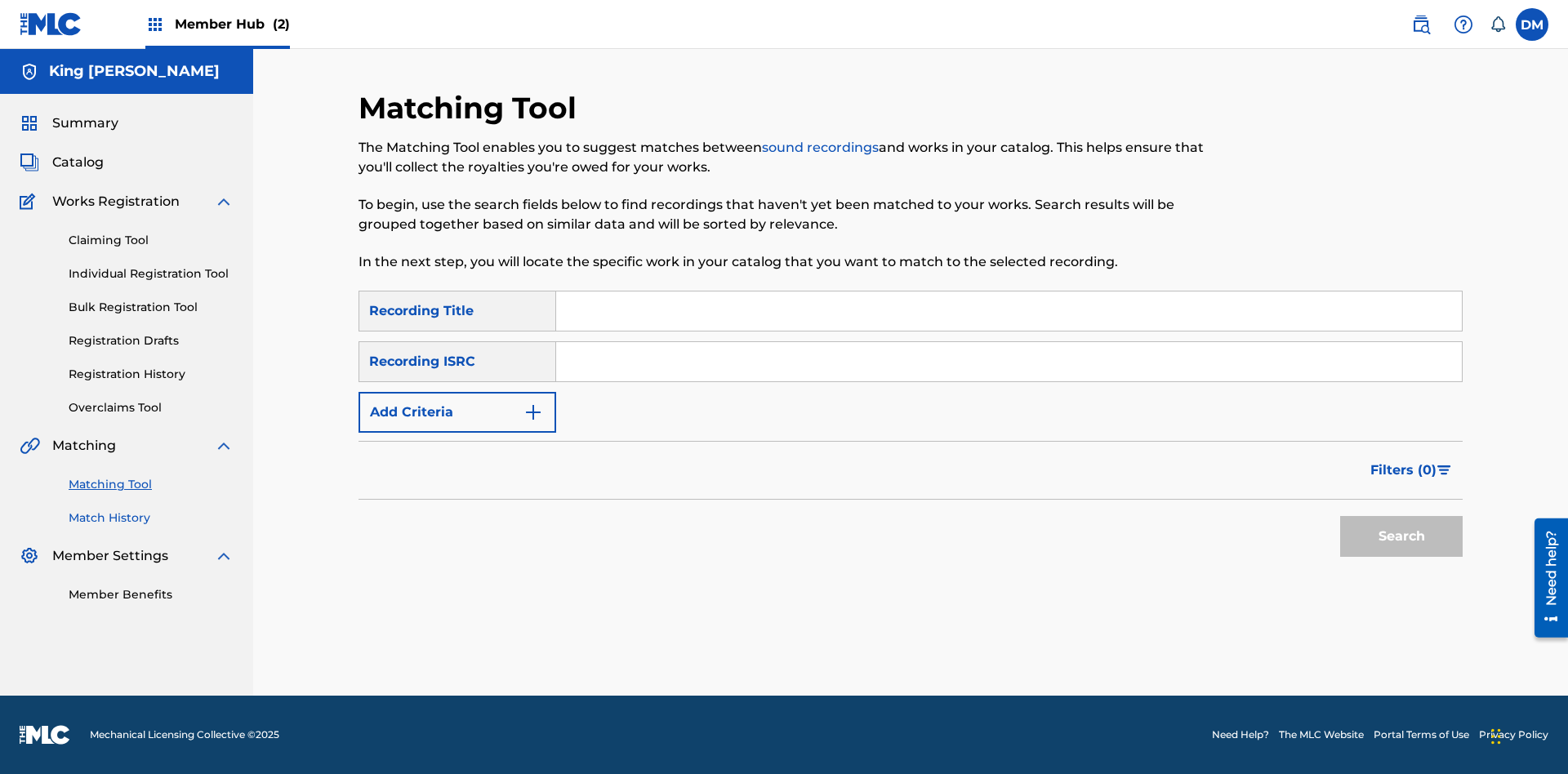
click at [151, 517] on link "Match History" at bounding box center [151, 518] width 165 height 17
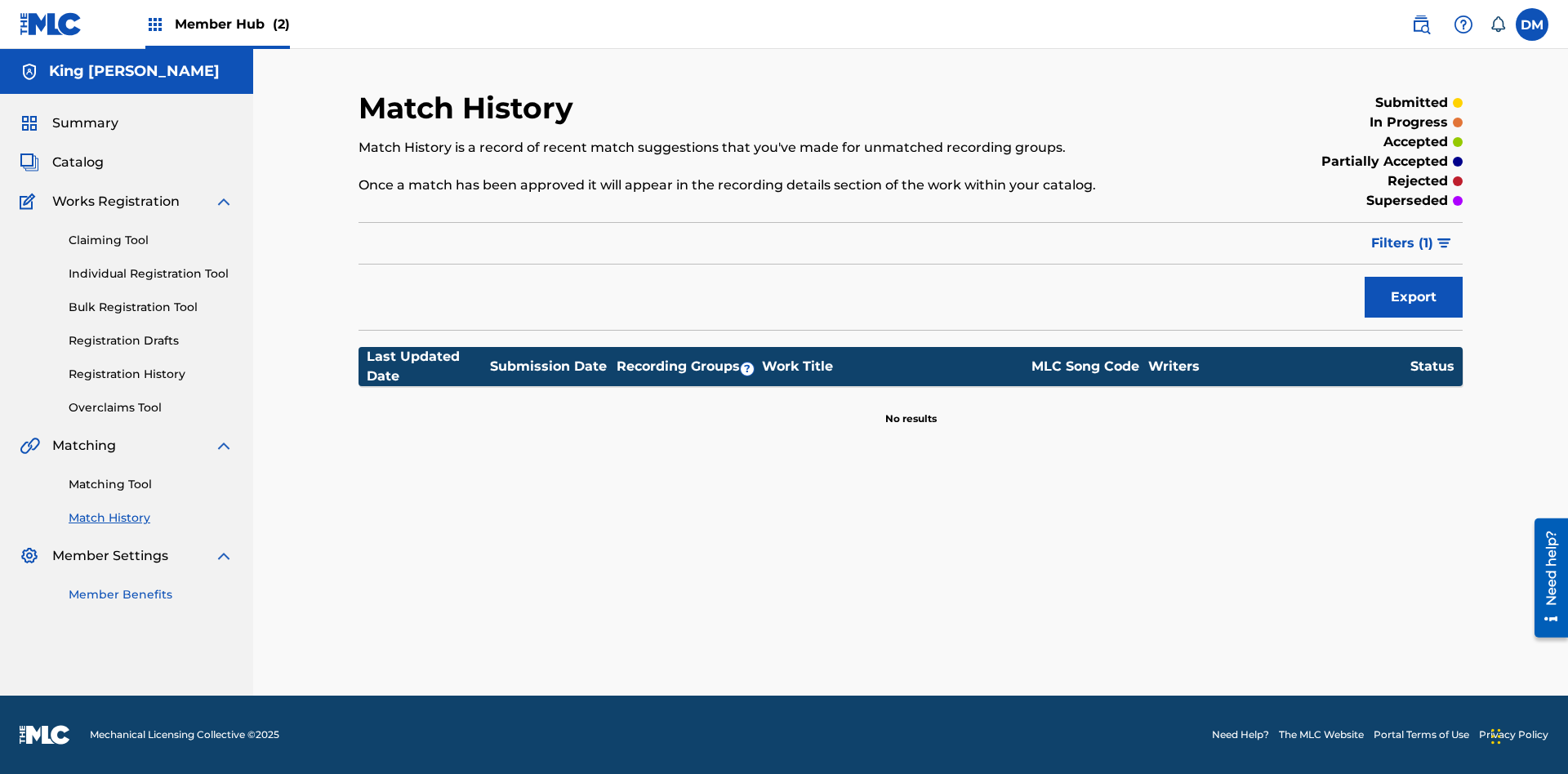
click at [151, 595] on link "Member Benefits" at bounding box center [151, 595] width 165 height 17
click at [151, 408] on link "Overclaims Tool" at bounding box center [151, 408] width 165 height 17
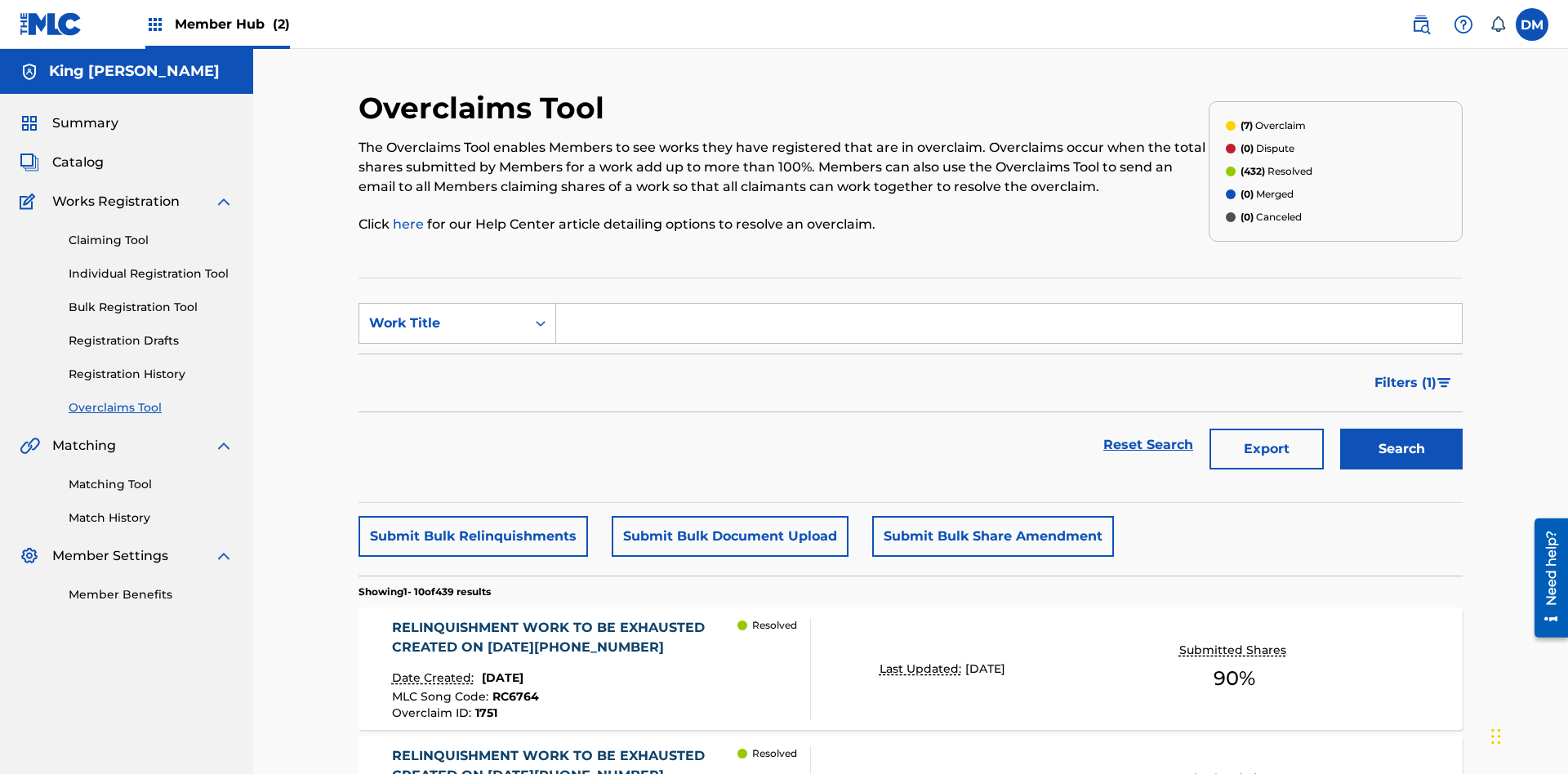
scroll to position [55, 0]
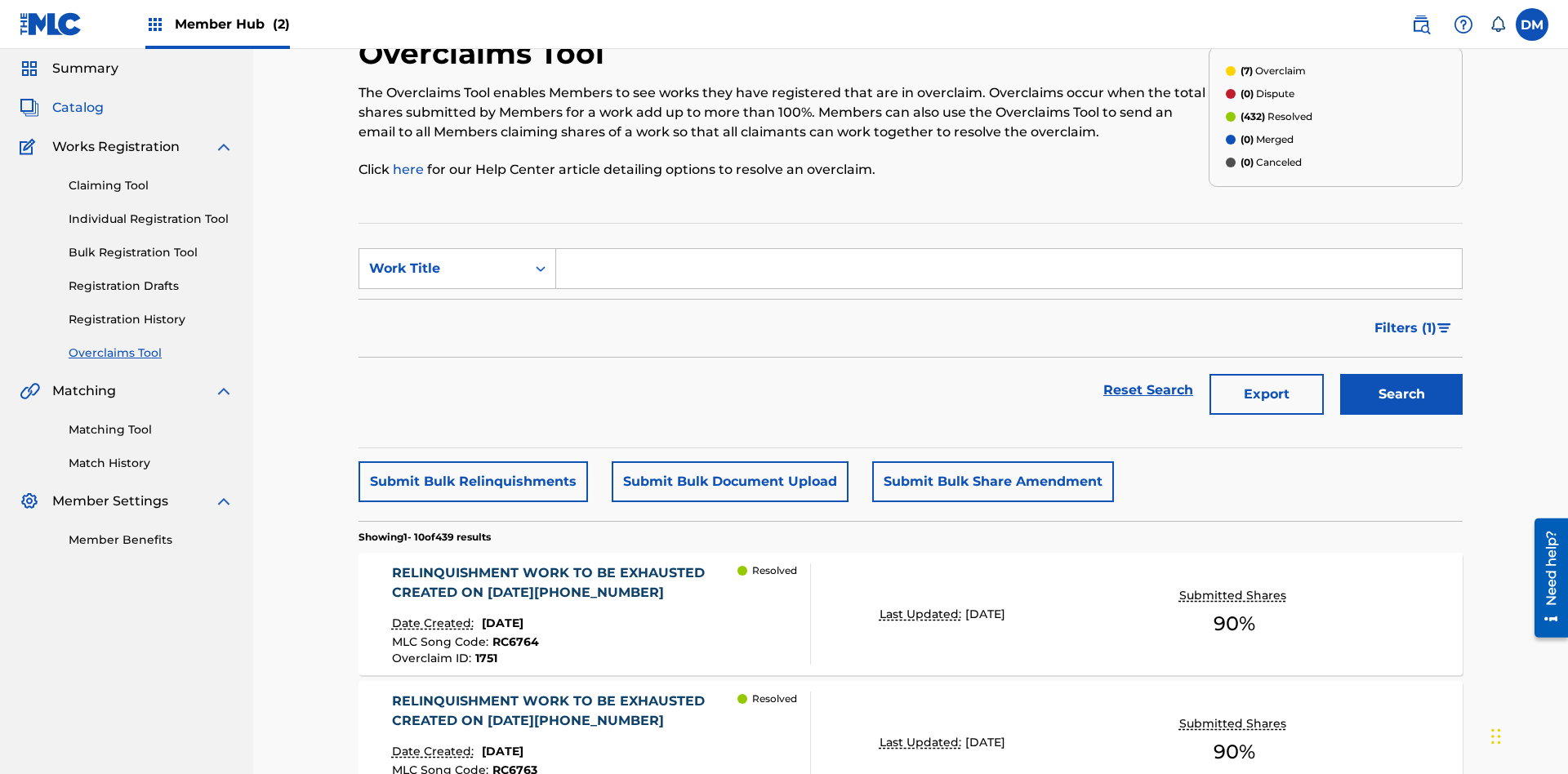
click at [77, 108] on span "Catalog" at bounding box center [78, 107] width 51 height 20
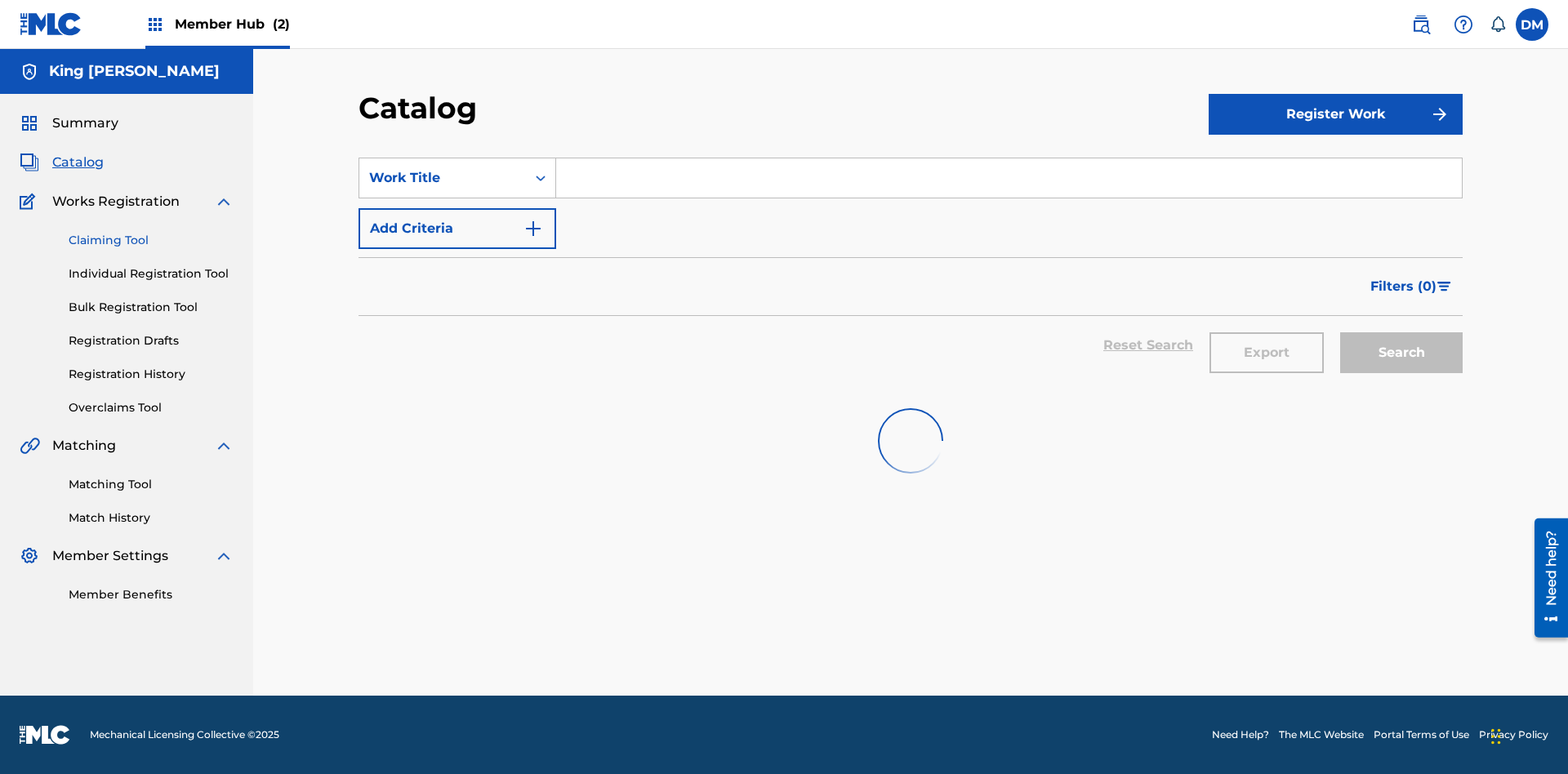
click at [151, 232] on link "Claiming Tool" at bounding box center [151, 240] width 165 height 17
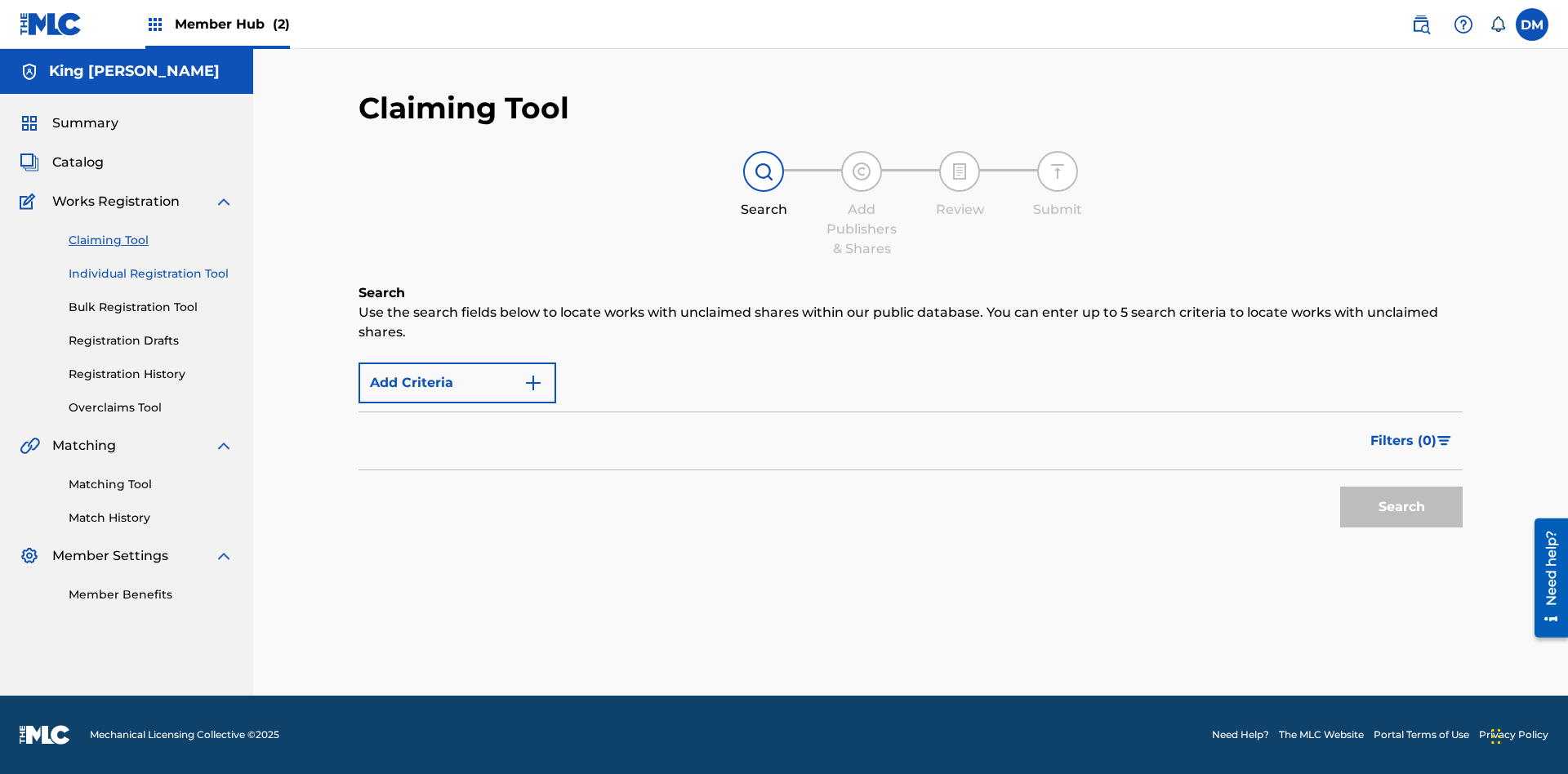
click at [151, 265] on link "Individual Registration Tool" at bounding box center [151, 274] width 165 height 17
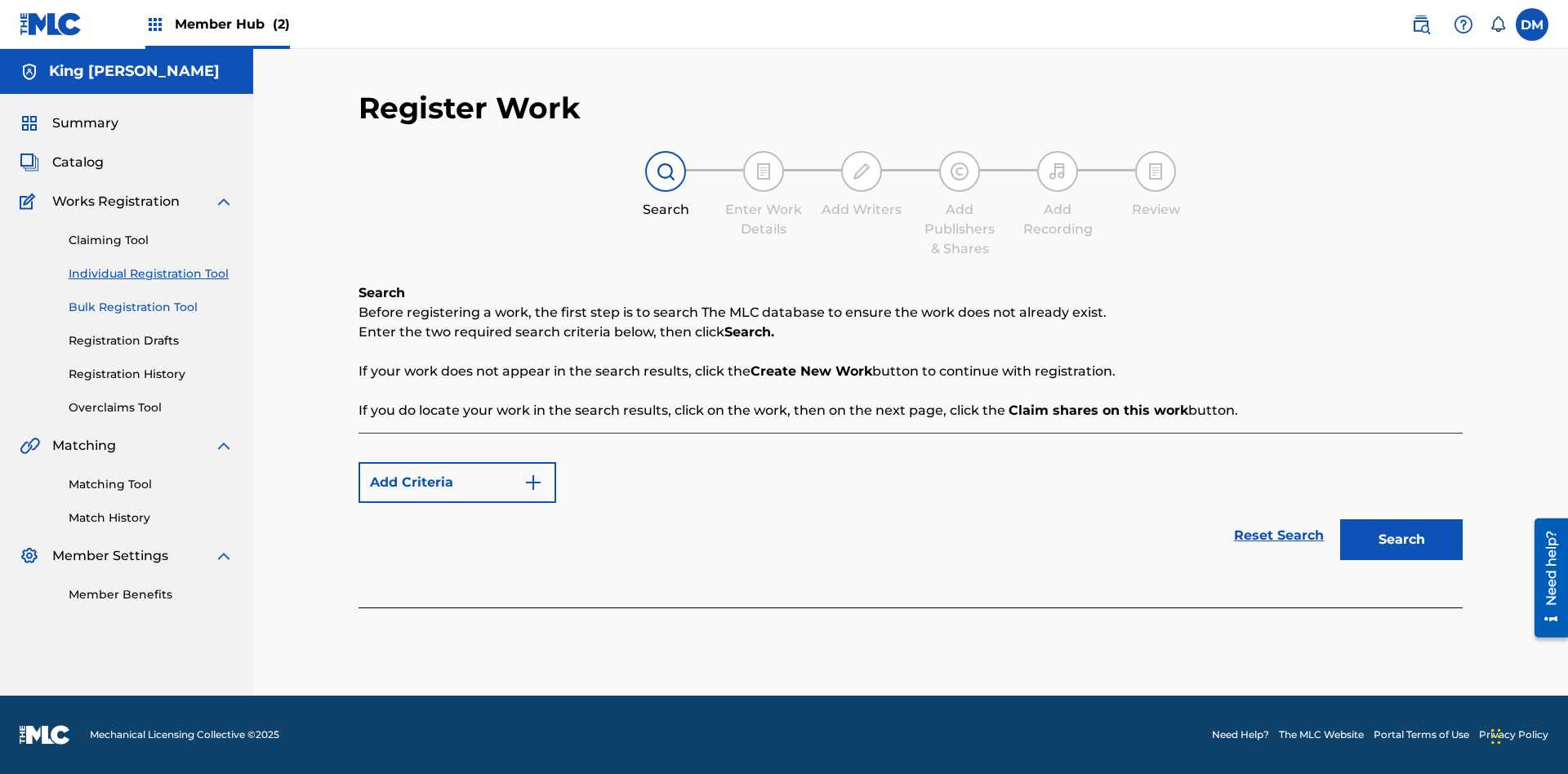
click at [151, 299] on link "Bulk Registration Tool" at bounding box center [151, 307] width 165 height 17
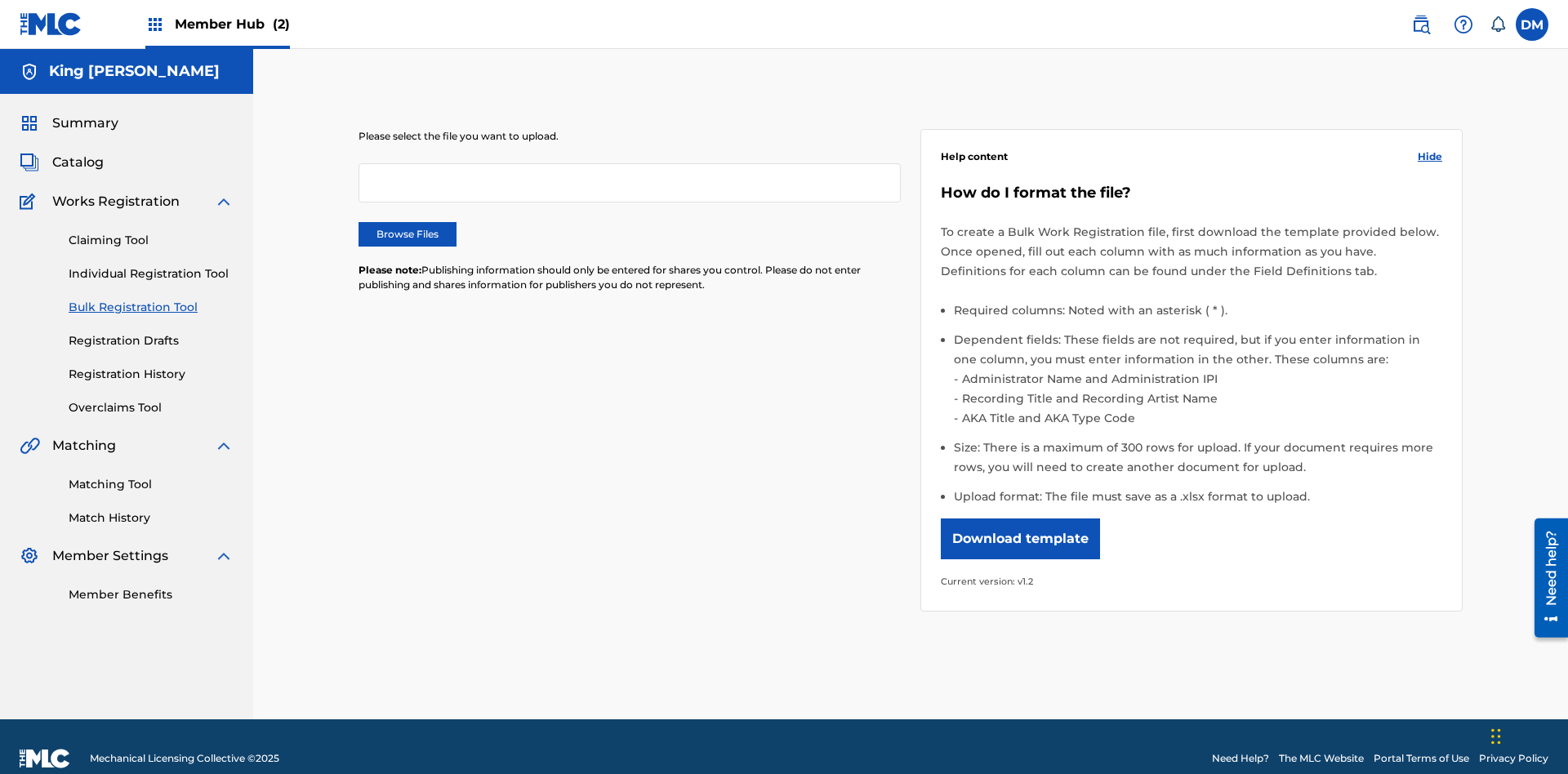
scroll to position [0, 359]
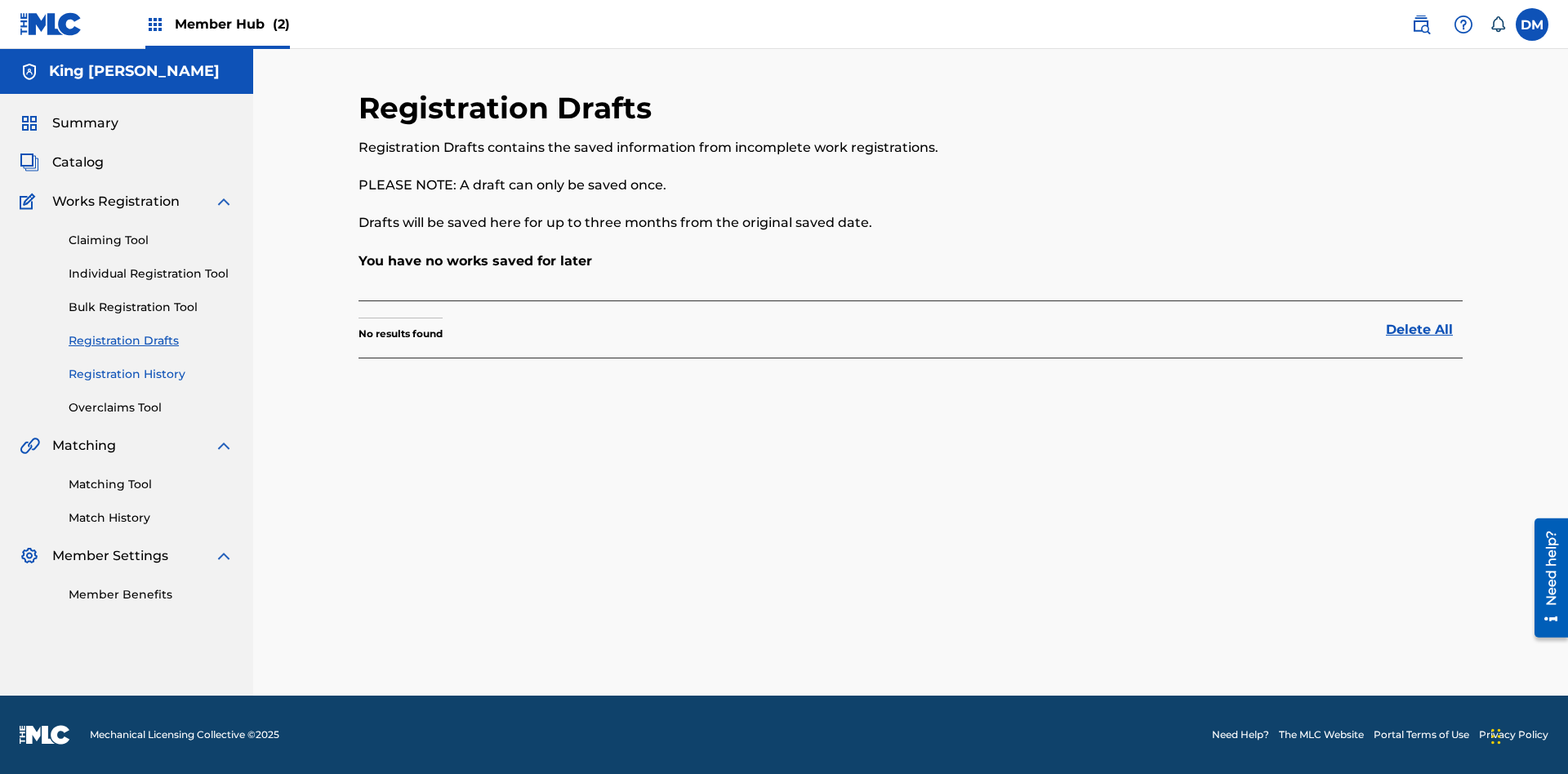
click at [151, 374] on link "Registration History" at bounding box center [151, 374] width 165 height 17
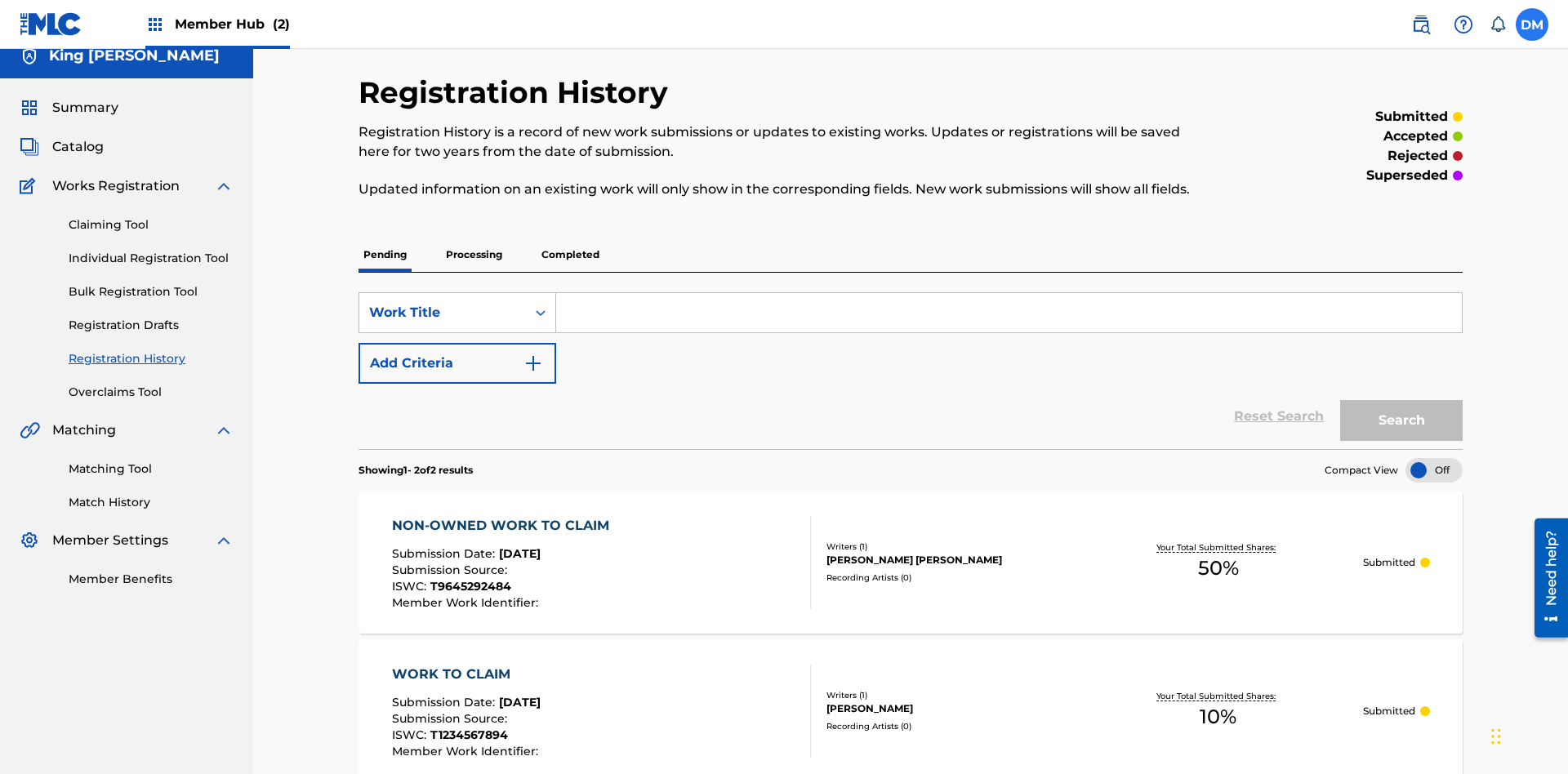
click at [1532, 24] on label at bounding box center [1532, 25] width 33 height 33
click at [1532, 25] on input "[PERSON_NAME] [PERSON_NAME] [EMAIL_ADDRESS][DOMAIN_NAME] Notification Preferenc…" at bounding box center [1532, 25] width 0 height 0
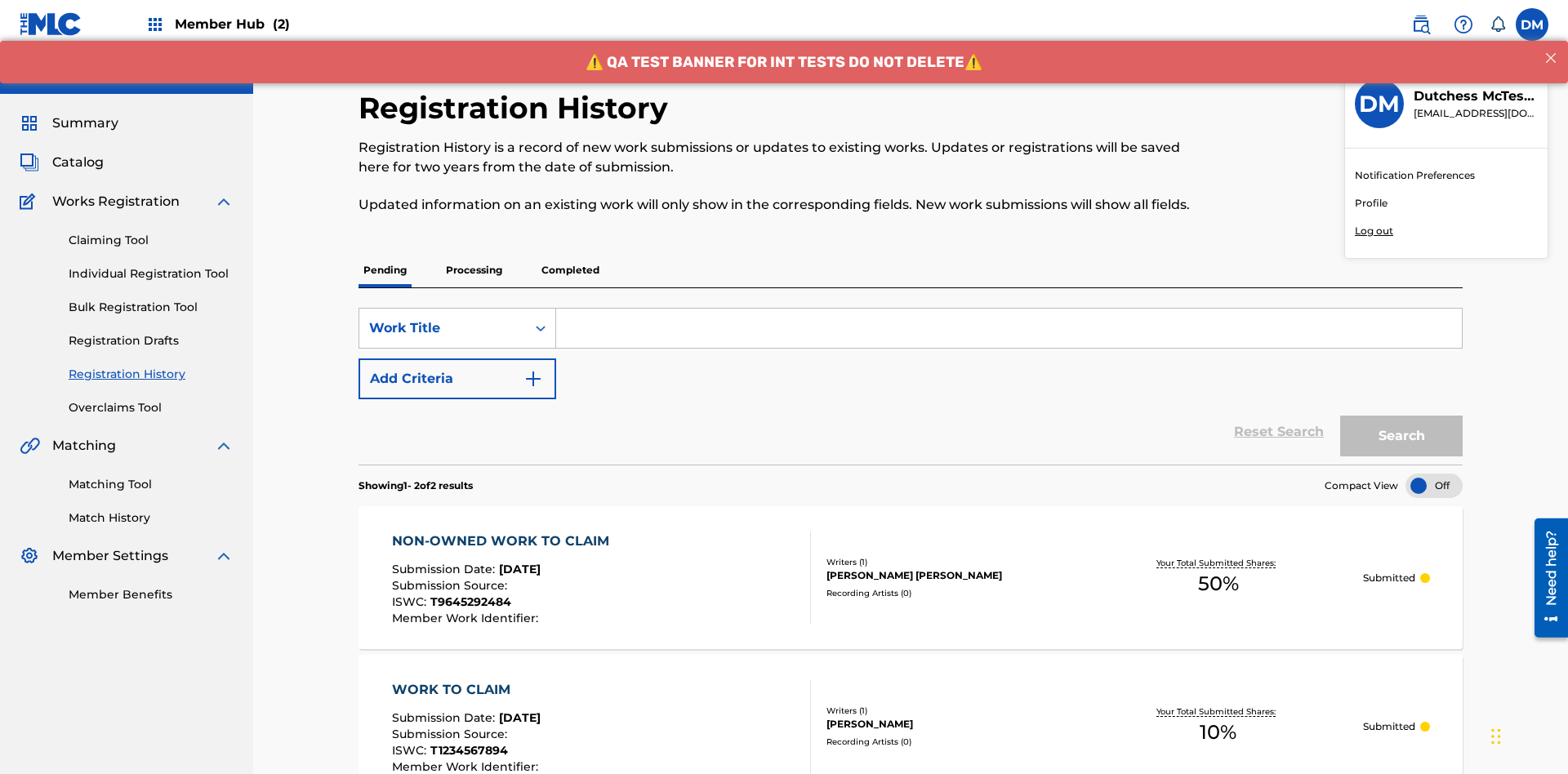
click at [1373, 231] on p "Log out" at bounding box center [1373, 231] width 39 height 15
click at [1532, 25] on input "[PERSON_NAME] [PERSON_NAME] [EMAIL_ADDRESS][DOMAIN_NAME] Notification Preferenc…" at bounding box center [1532, 25] width 0 height 0
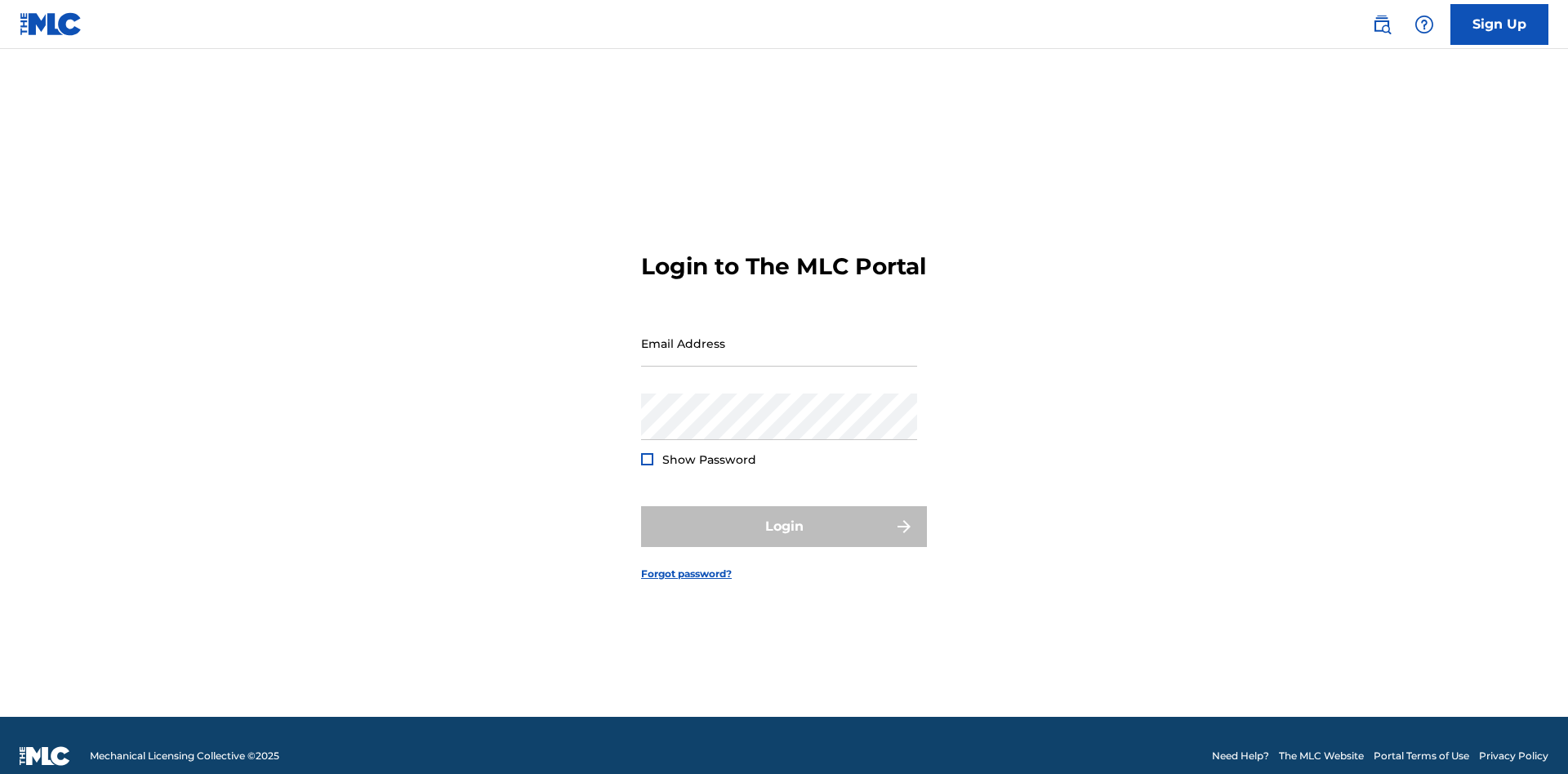
scroll to position [21, 0]
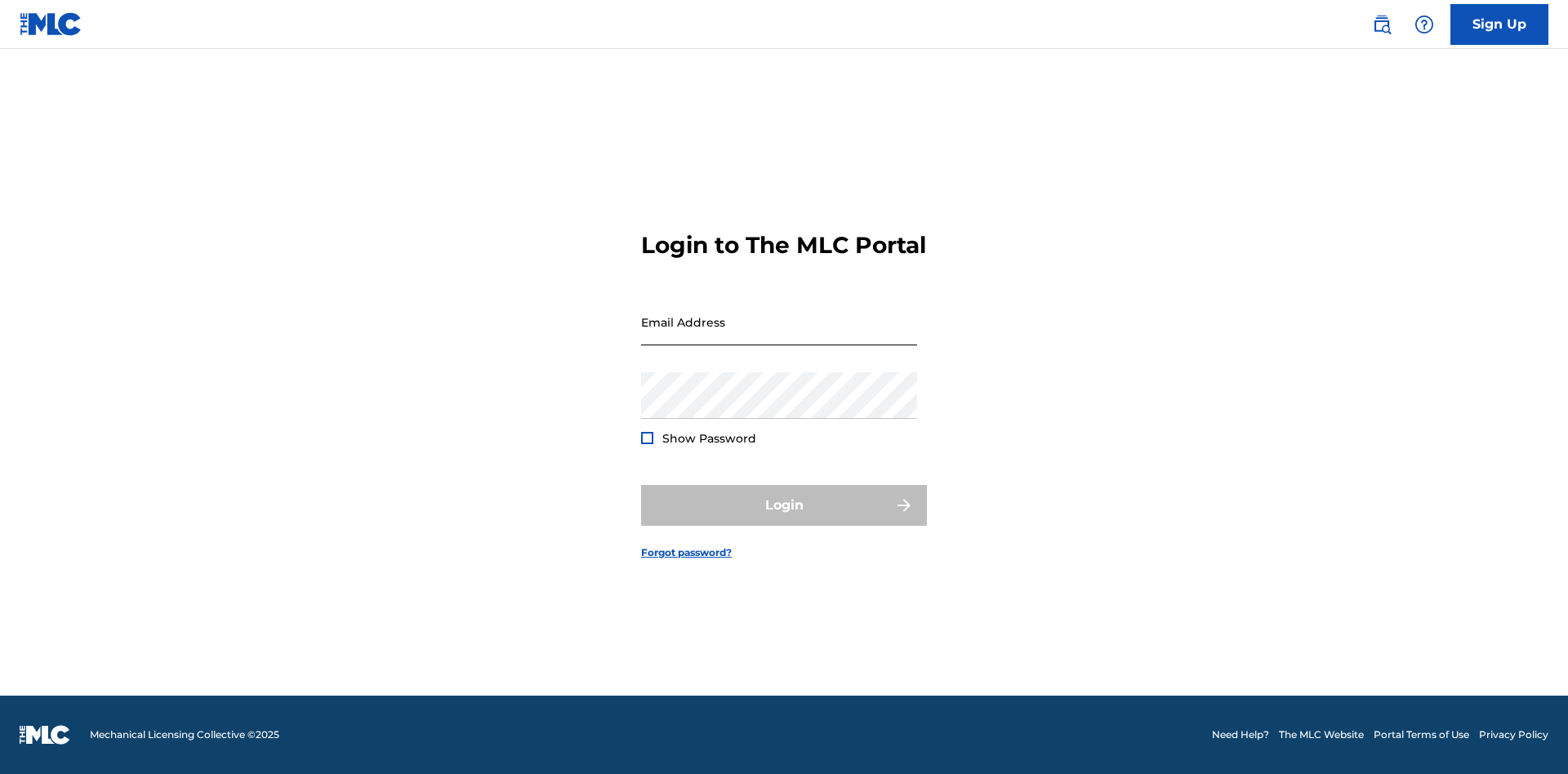
click at [779, 336] on input "Email Address" at bounding box center [779, 322] width 276 height 46
type input "[EMAIL_ADDRESS][DOMAIN_NAME]"
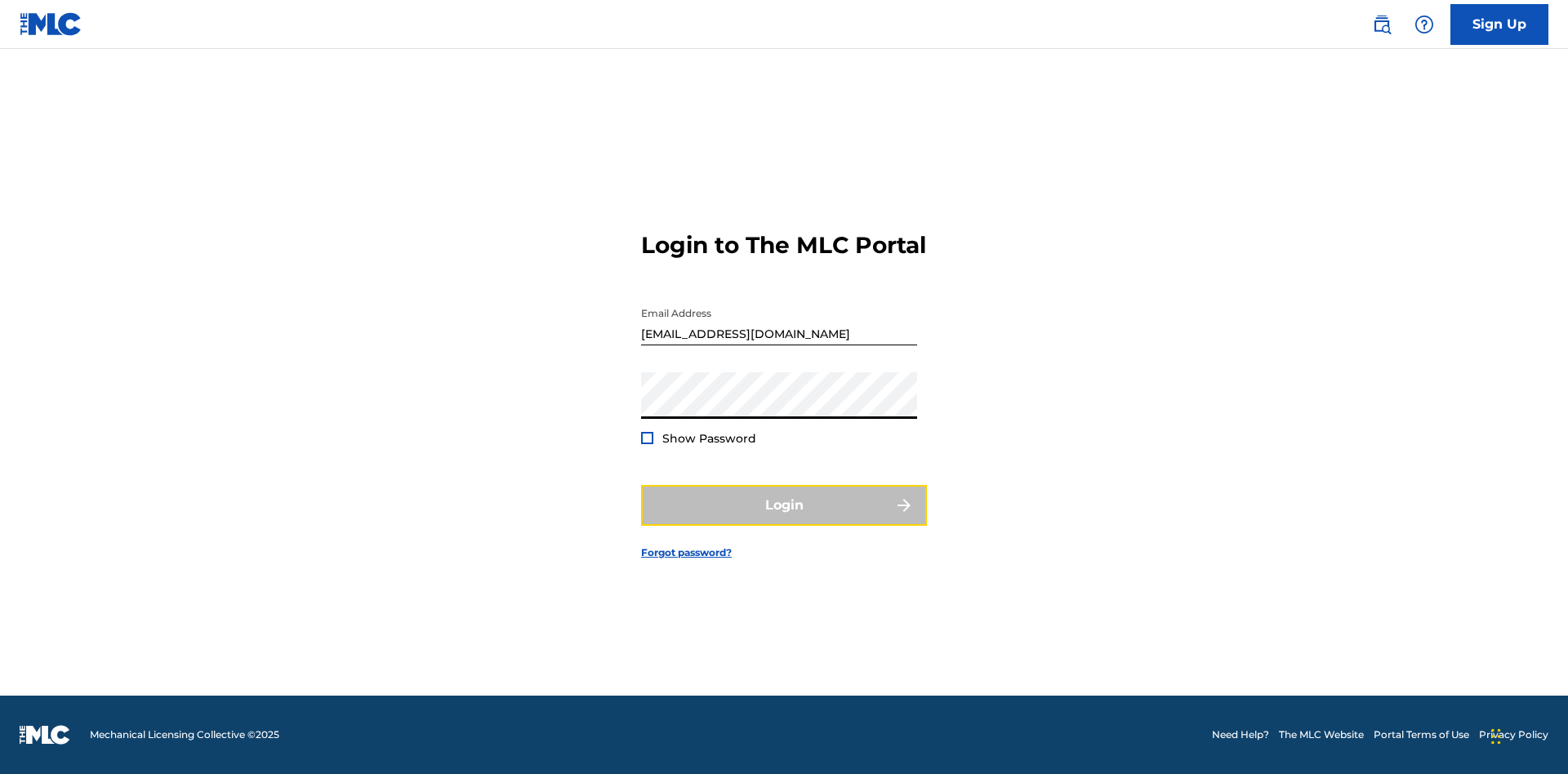
click at [784, 519] on button "Login" at bounding box center [784, 505] width 286 height 41
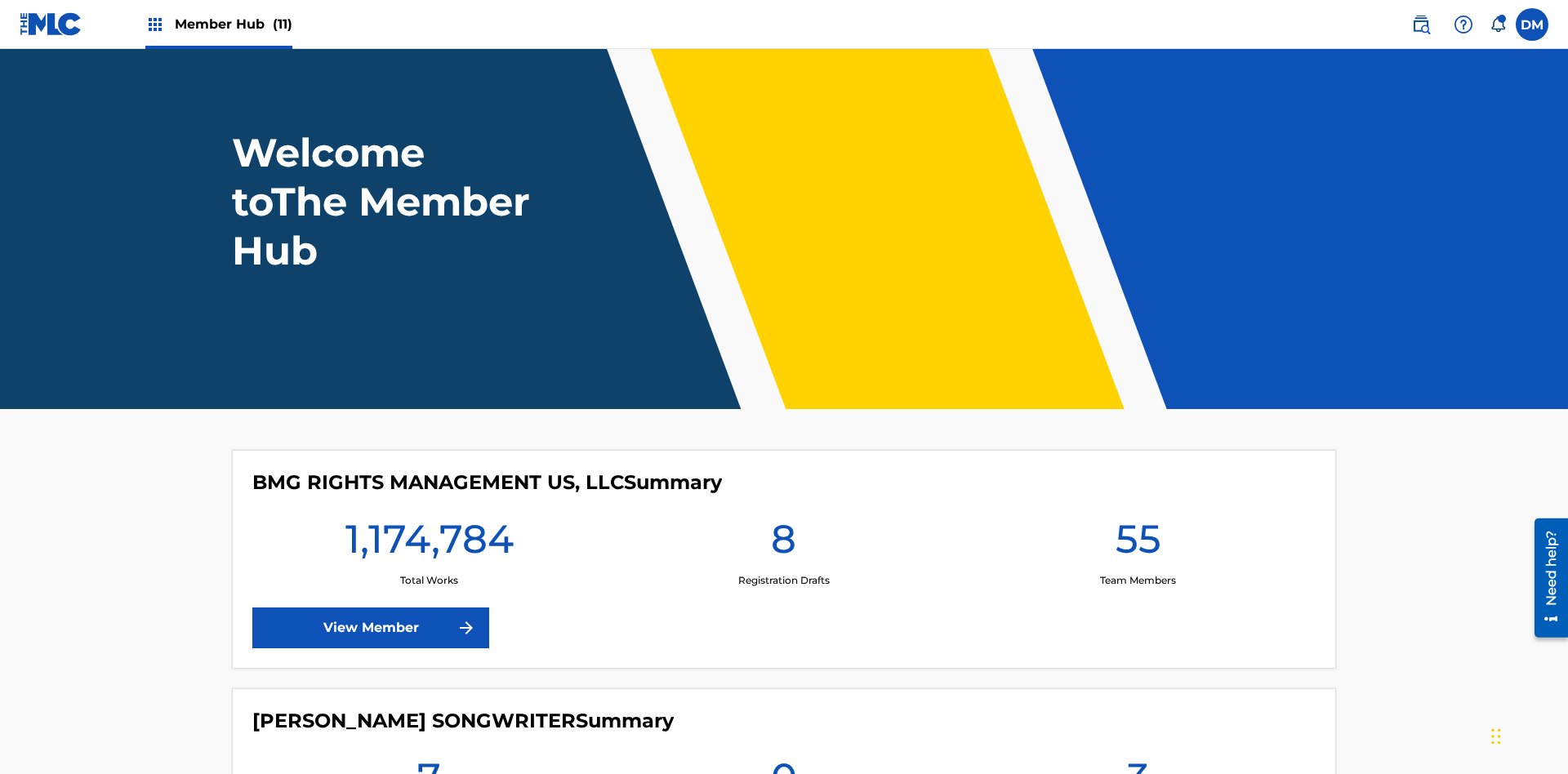
click at [233, 24] on span "Member Hub (11)" at bounding box center [233, 24] width 118 height 19
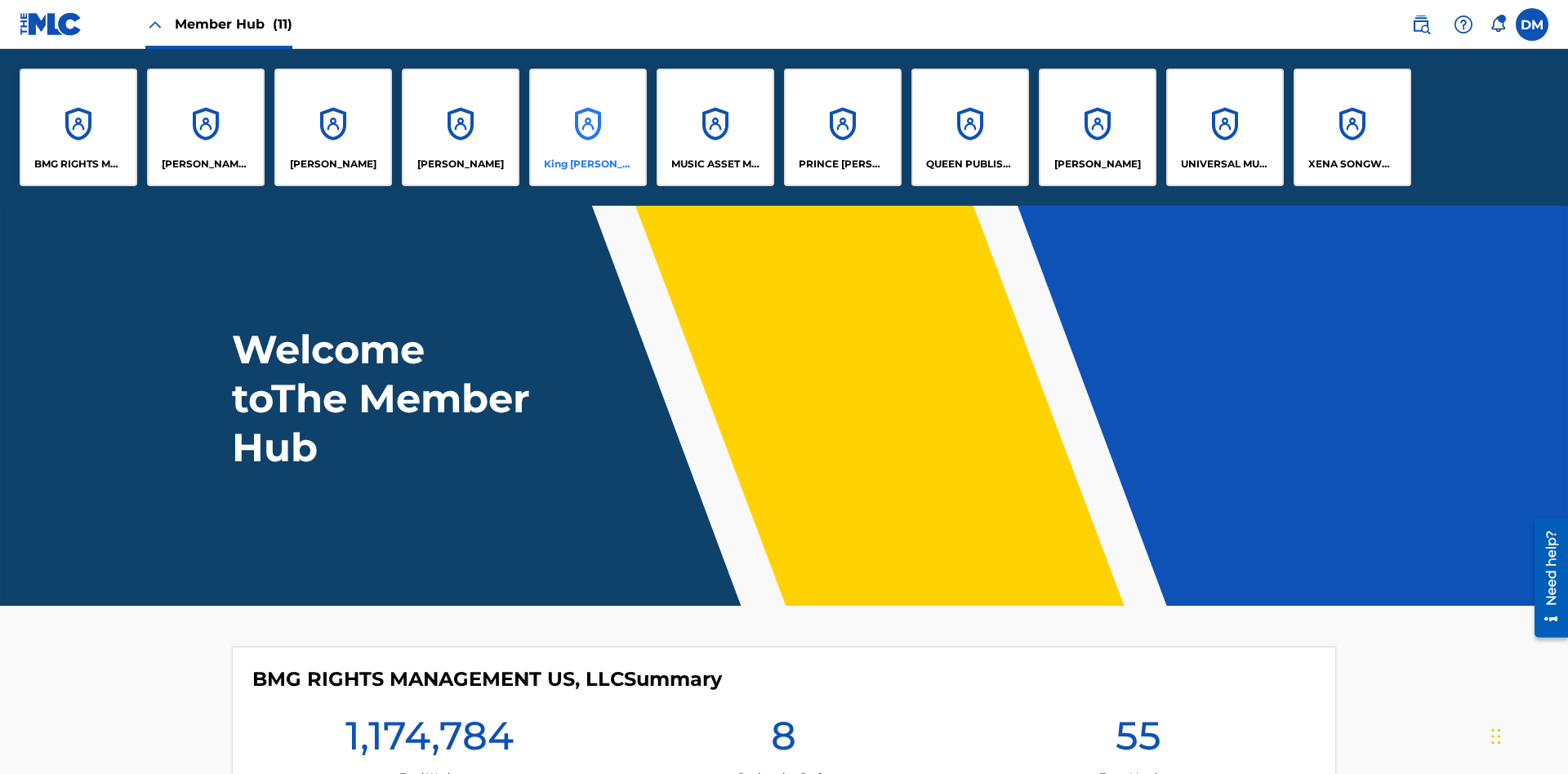
click at [587, 164] on p "King [PERSON_NAME]" at bounding box center [589, 164] width 89 height 15
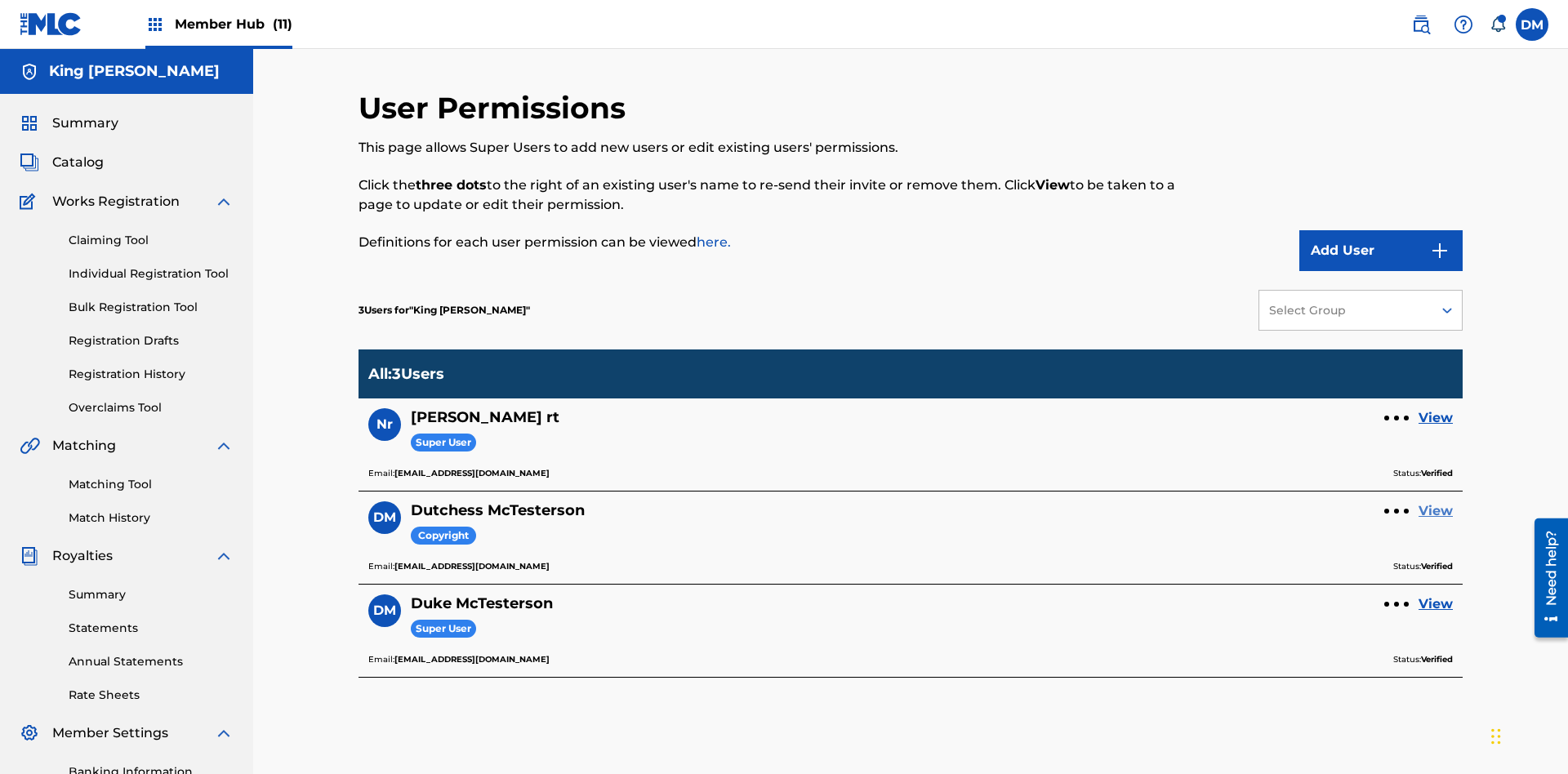
click at [1436, 501] on link "View" at bounding box center [1436, 511] width 34 height 20
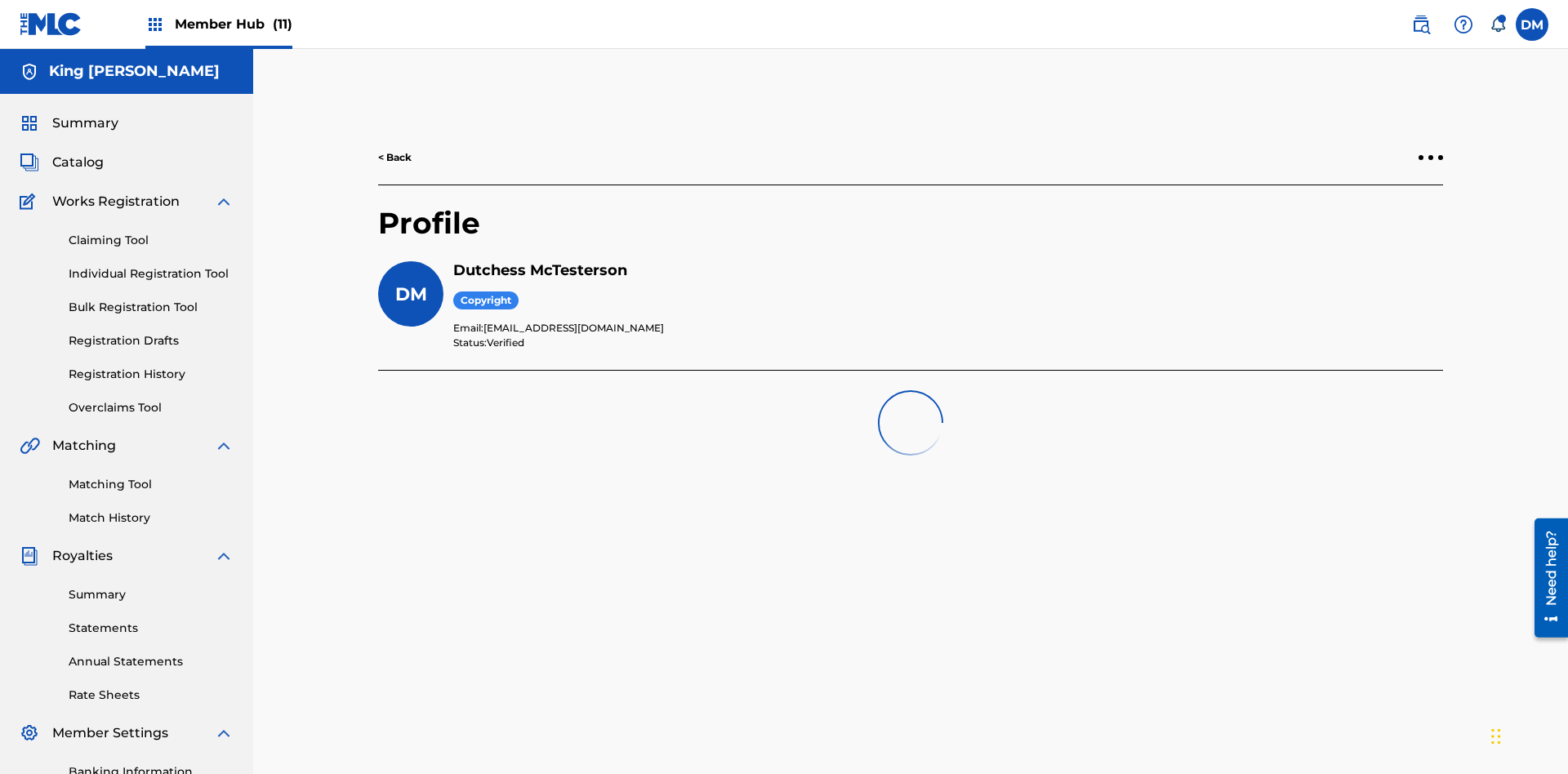
scroll to position [239, 0]
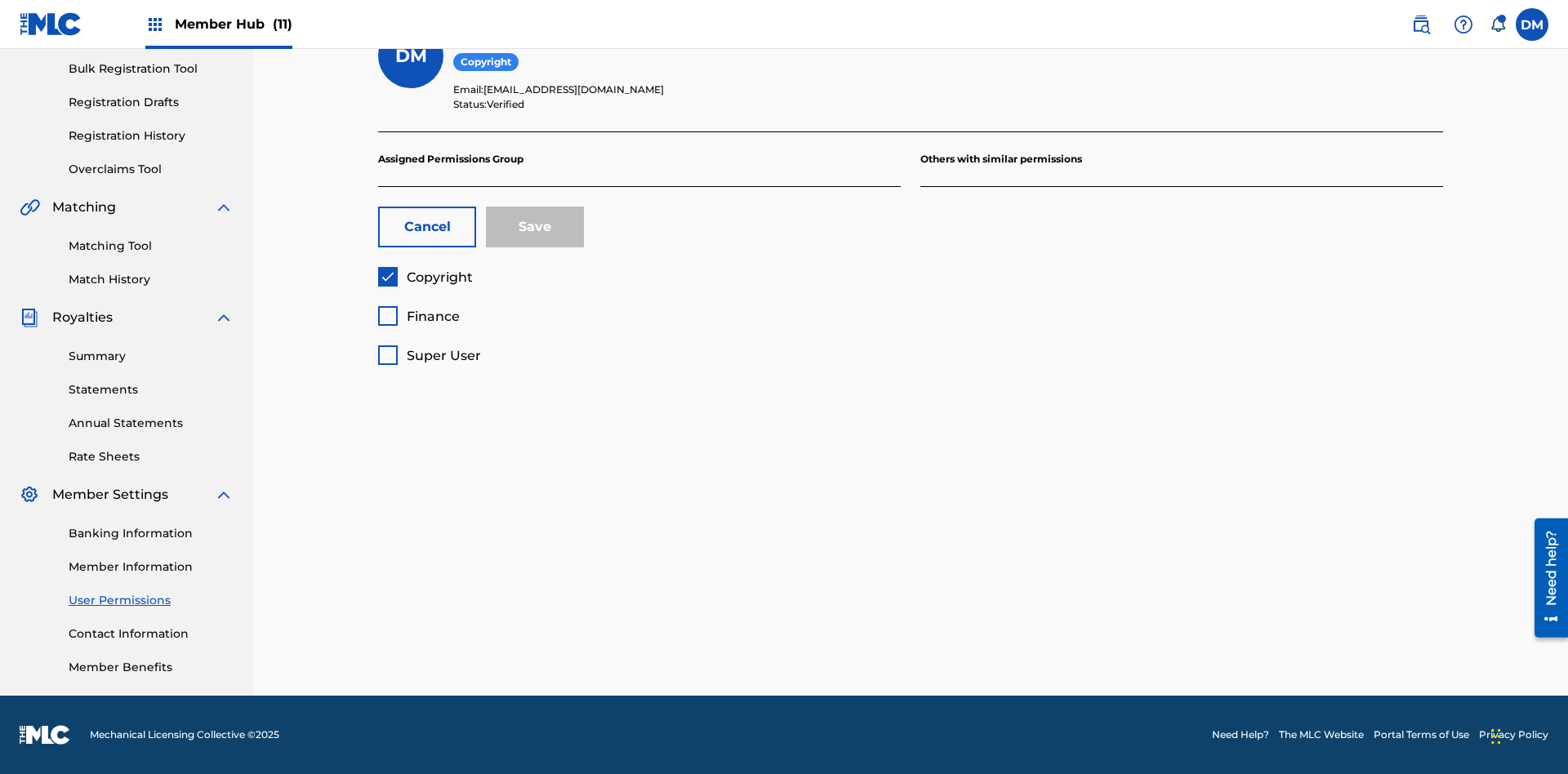
click at [418, 316] on span "Finance" at bounding box center [433, 317] width 53 height 15
click at [535, 227] on button "Save" at bounding box center [535, 227] width 98 height 41
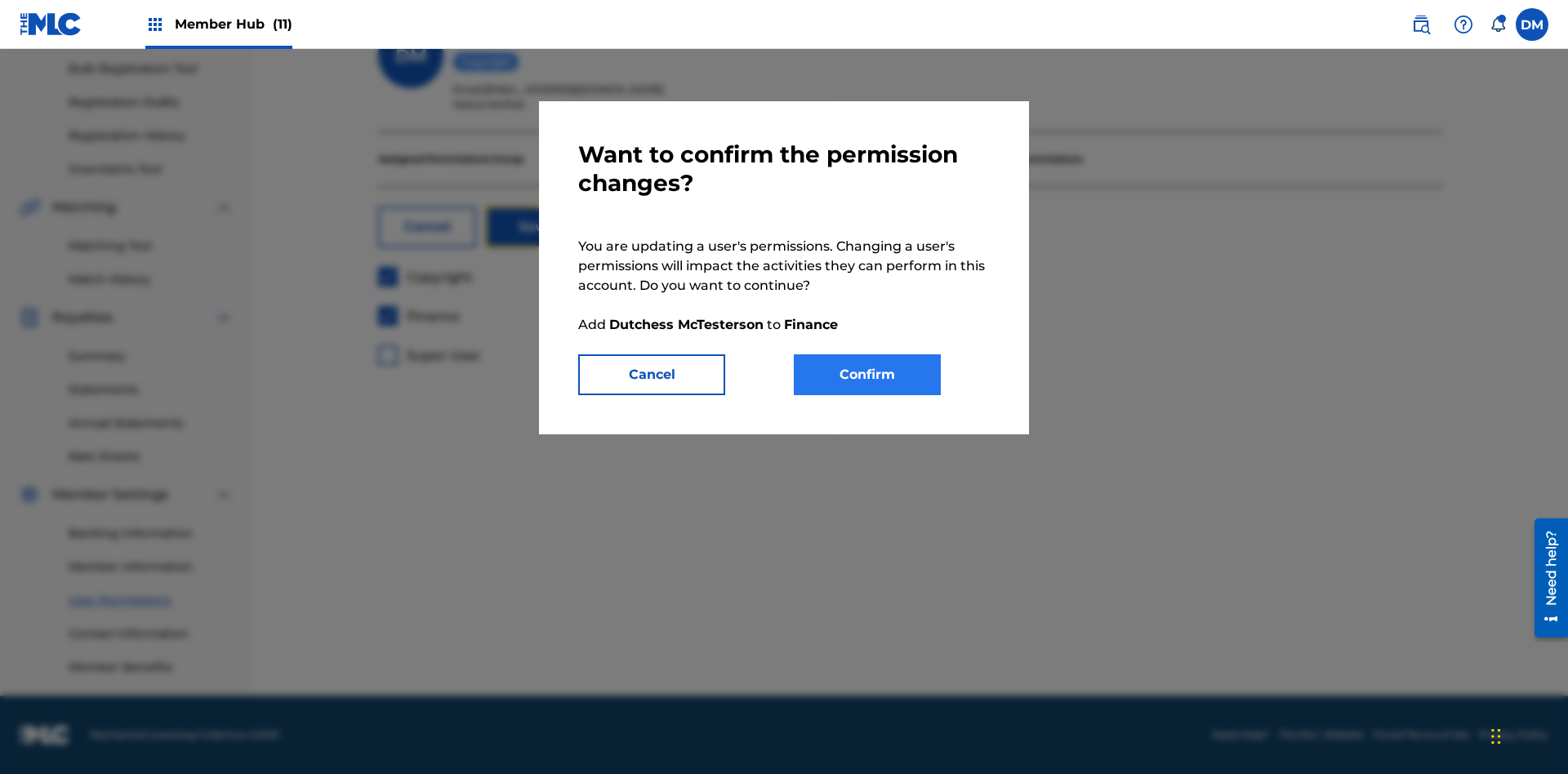
click at [867, 375] on button "Confirm" at bounding box center [867, 375] width 147 height 41
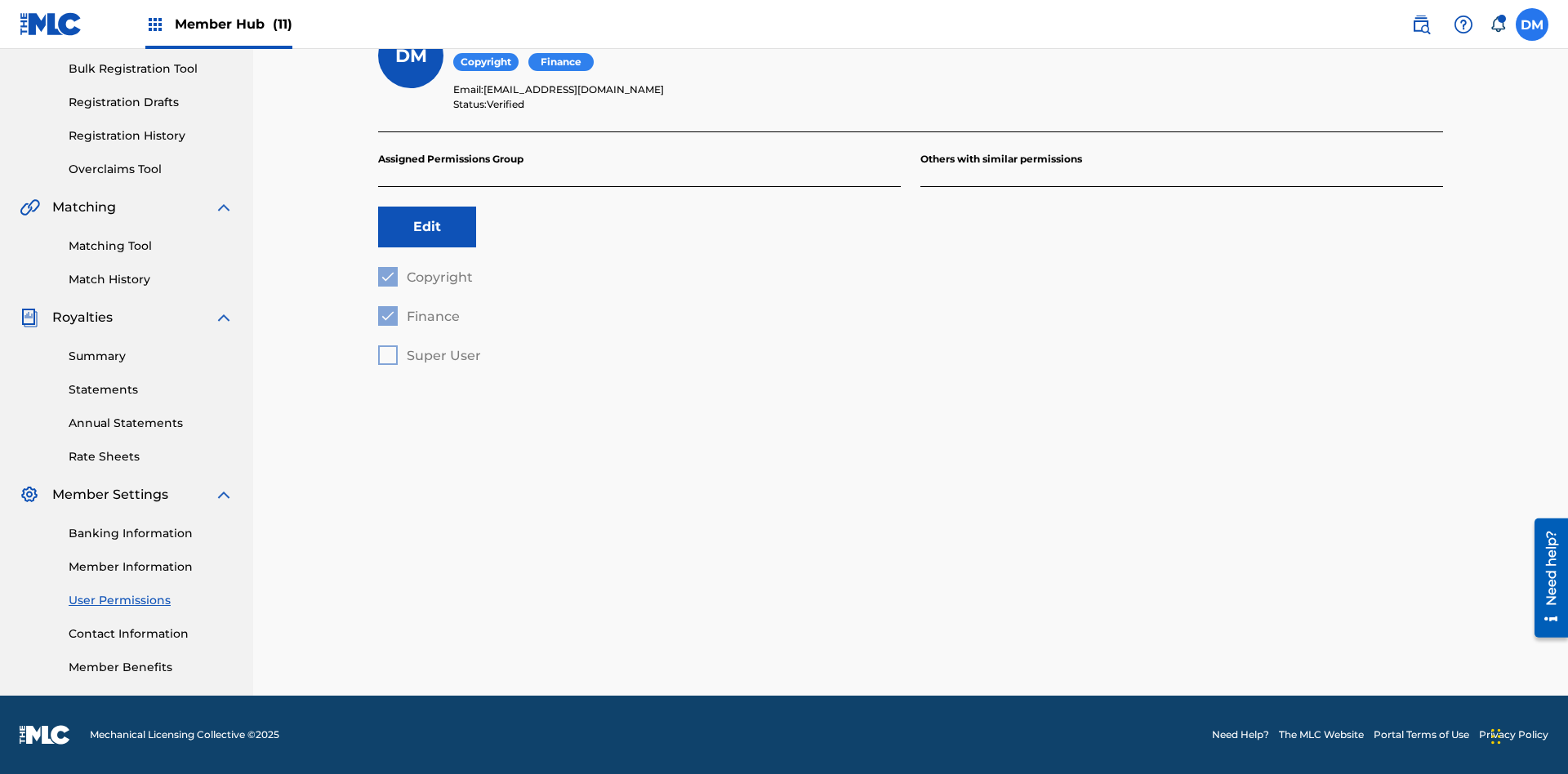
click at [1532, 24] on label at bounding box center [1532, 25] width 33 height 33
click at [1532, 25] on input "DM Duke McTesterson duke.mctesterson@gmail.com Notification Preferences Profile…" at bounding box center [1532, 25] width 0 height 0
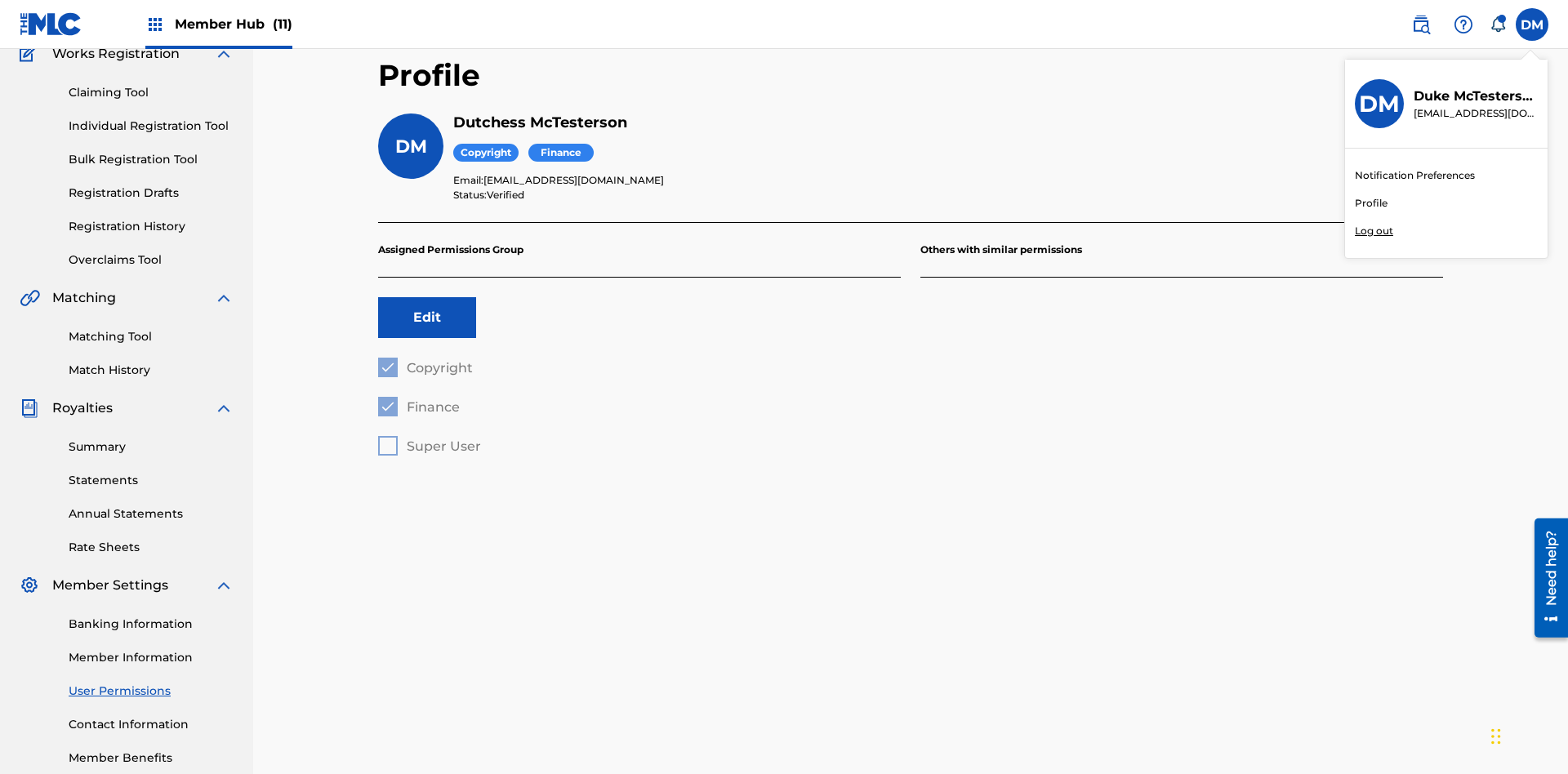
click at [1373, 231] on p "Log out" at bounding box center [1373, 231] width 39 height 15
click at [1532, 25] on input "DM Duke McTesterson duke.mctesterson@gmail.com Notification Preferences Profile…" at bounding box center [1532, 25] width 0 height 0
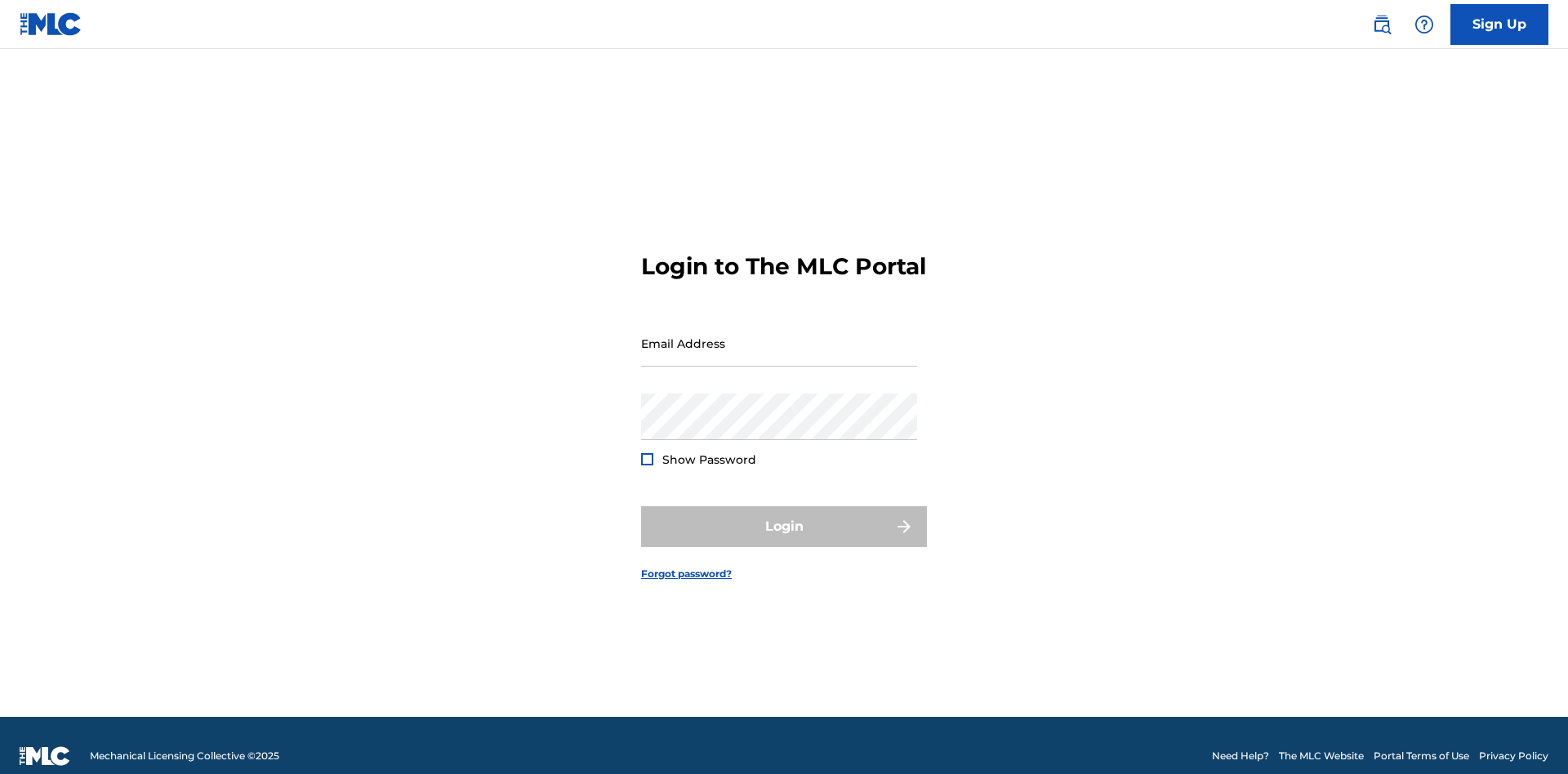
scroll to position [21, 0]
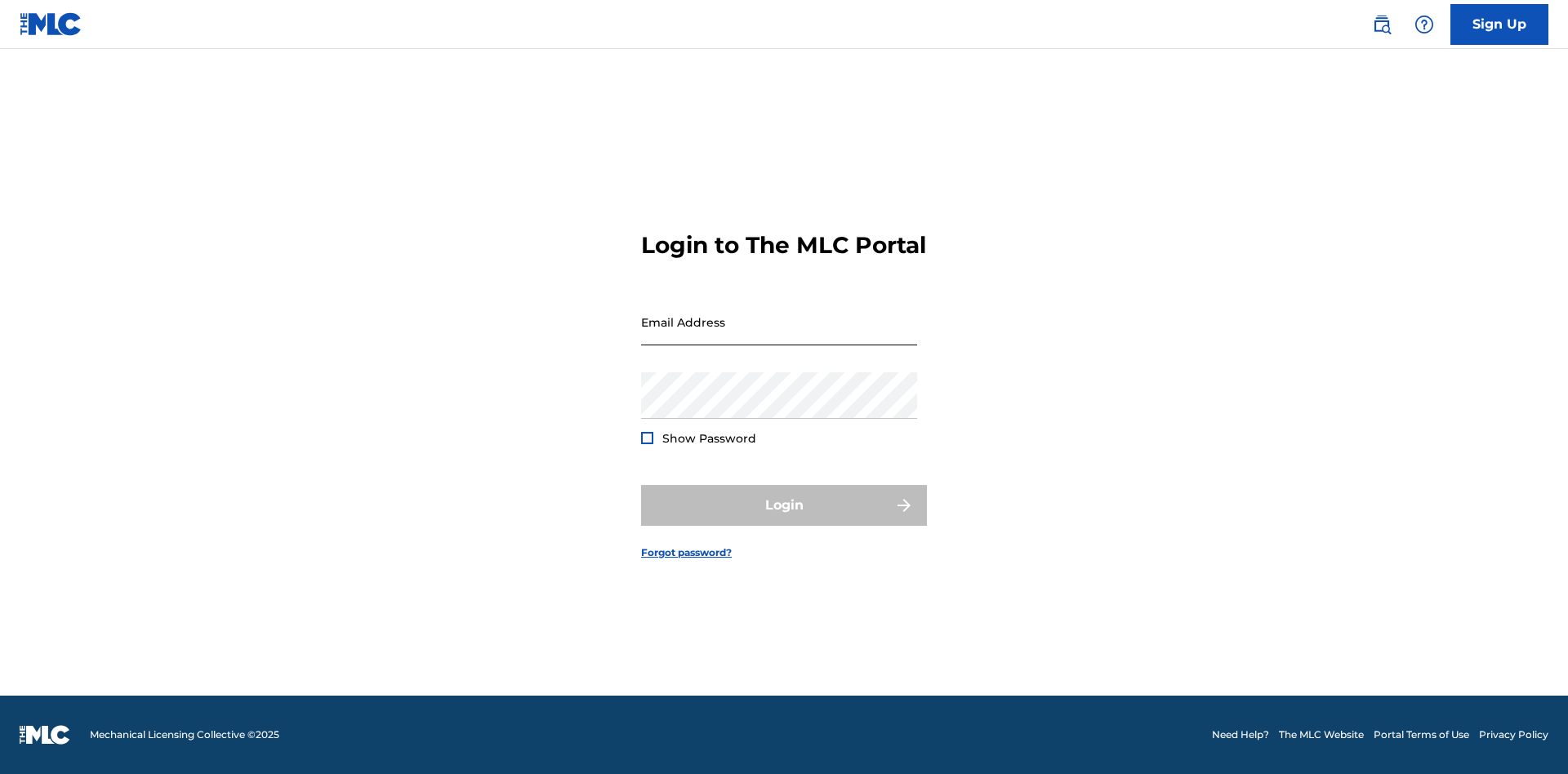
click at [779, 336] on input "Email Address" at bounding box center [779, 322] width 276 height 46
type input "[EMAIL_ADDRESS][DOMAIN_NAME]"
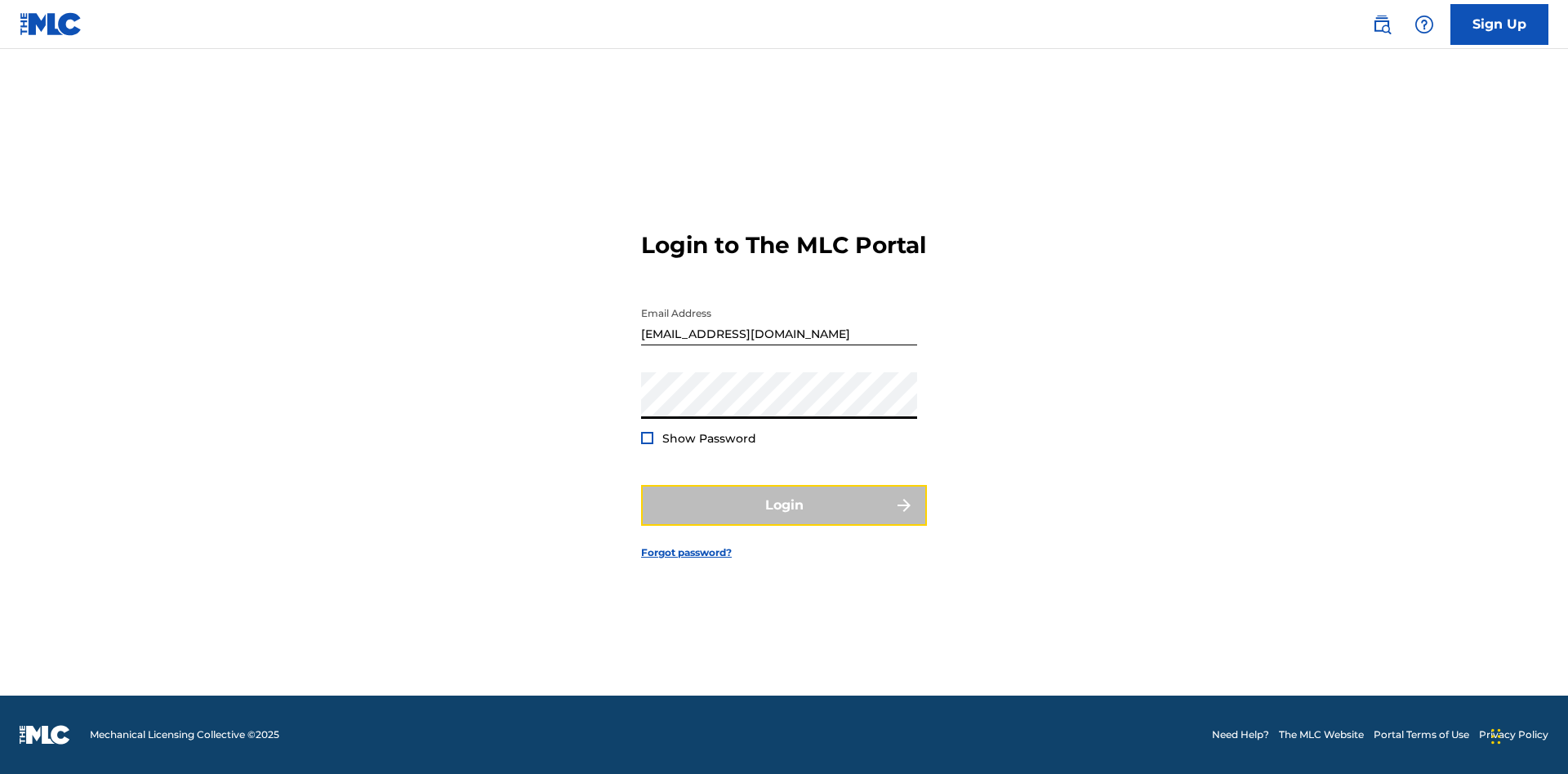
click at [784, 519] on button "Login" at bounding box center [784, 505] width 286 height 41
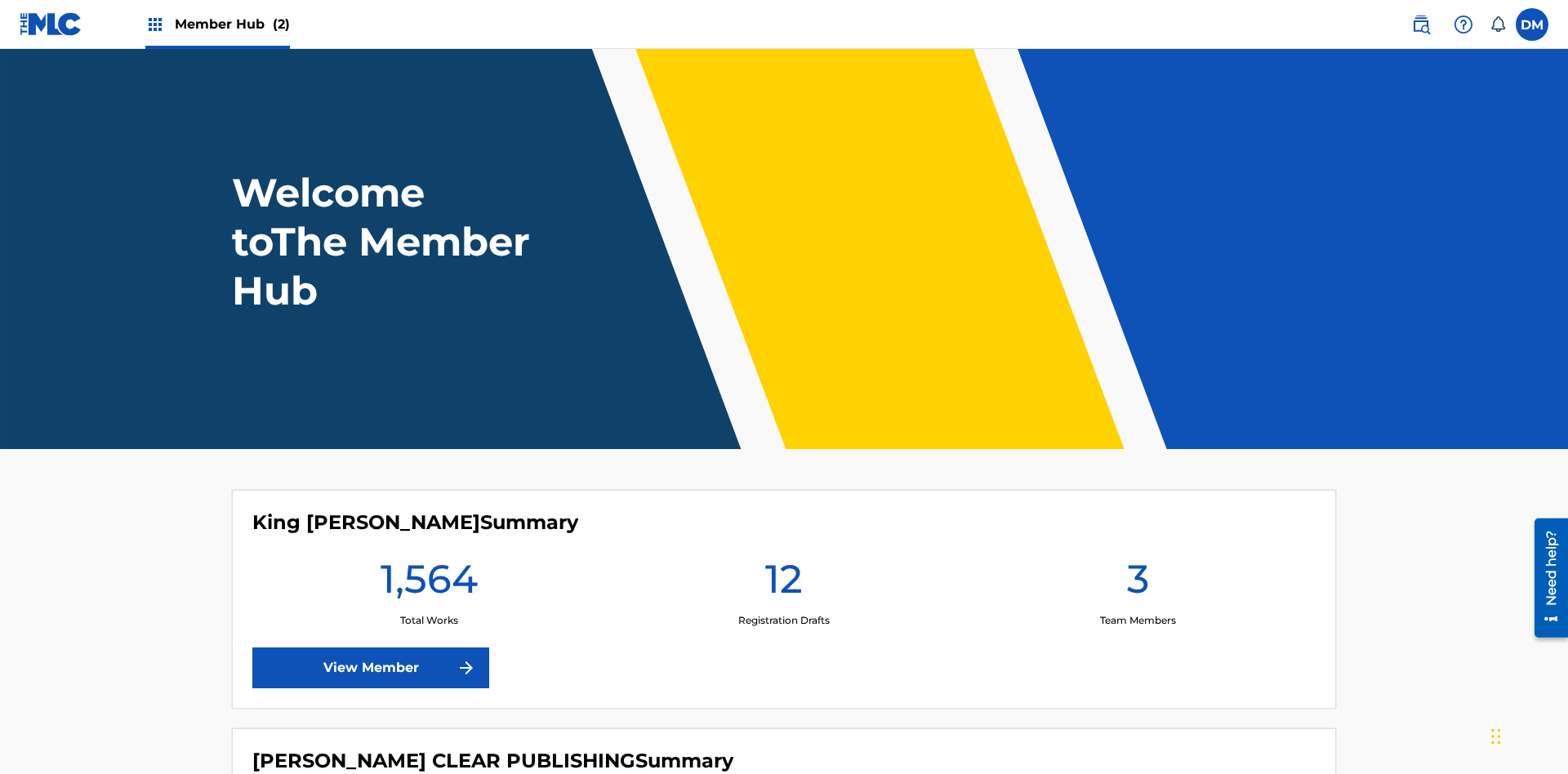
click at [231, 24] on span "Member Hub (2)" at bounding box center [233, 24] width 115 height 19
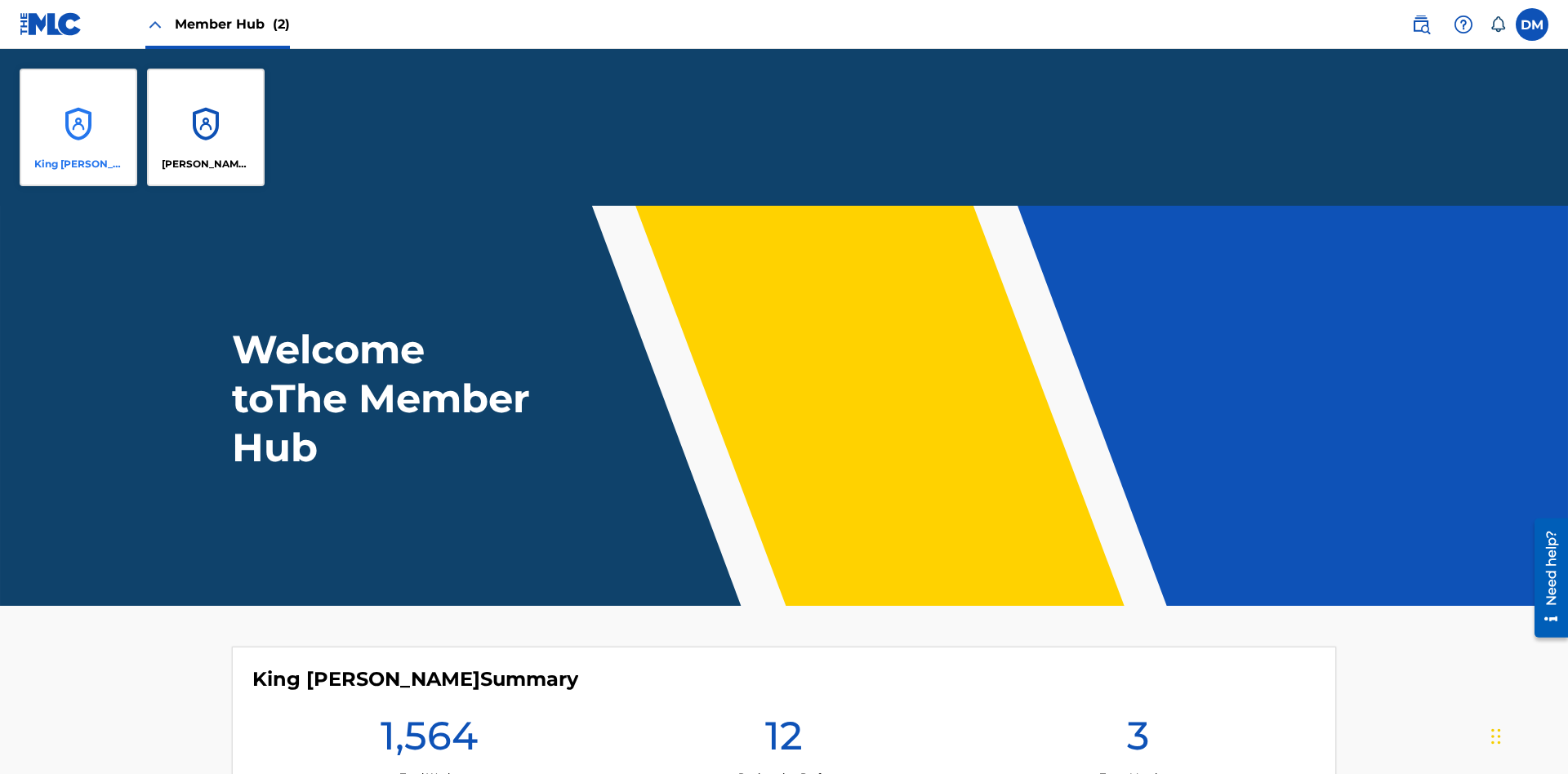
click at [78, 164] on p "King [PERSON_NAME]" at bounding box center [79, 164] width 89 height 15
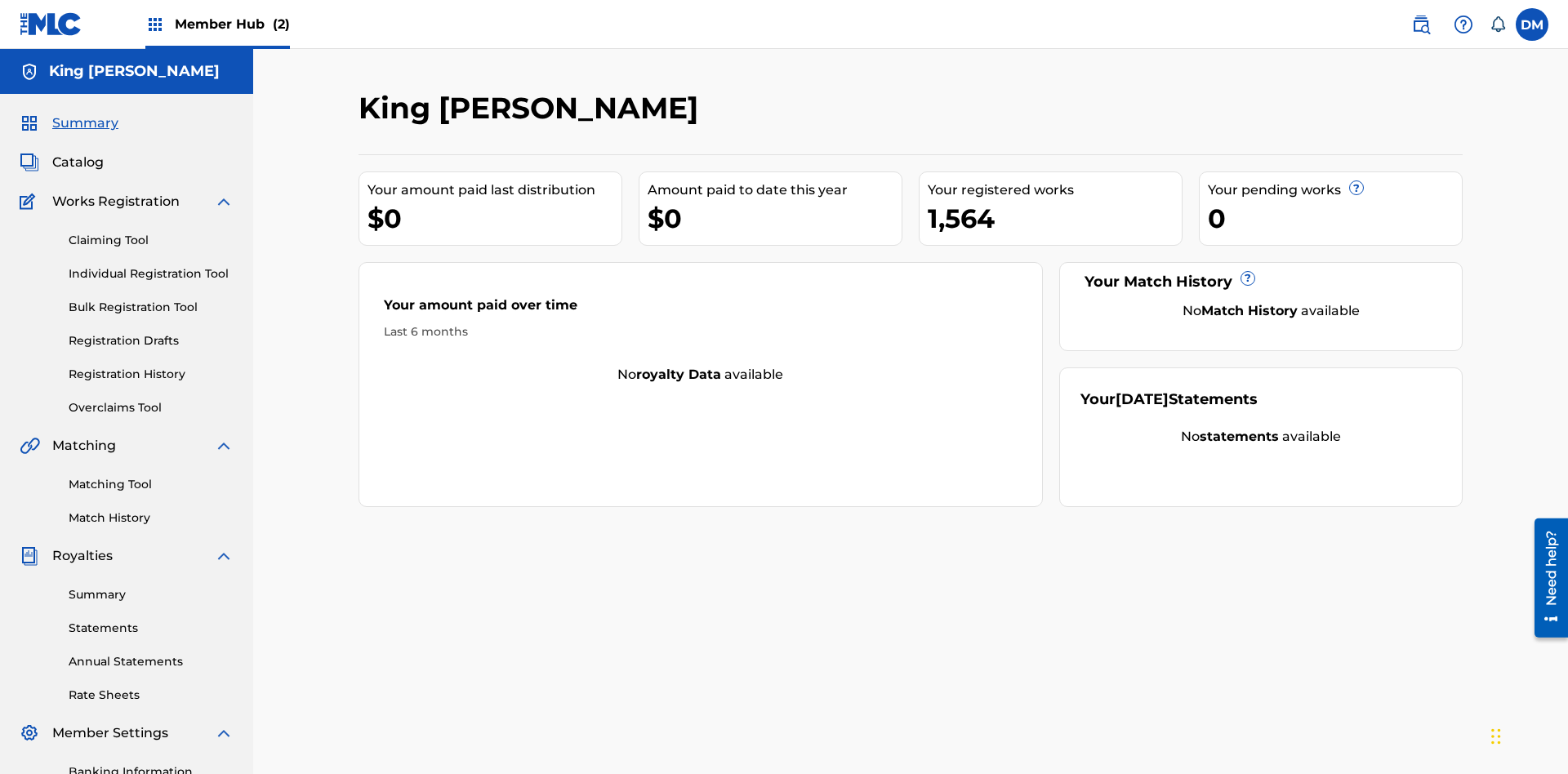
click at [84, 113] on span "Summary" at bounding box center [85, 123] width 66 height 20
click at [151, 476] on link "Matching Tool" at bounding box center [151, 485] width 165 height 17
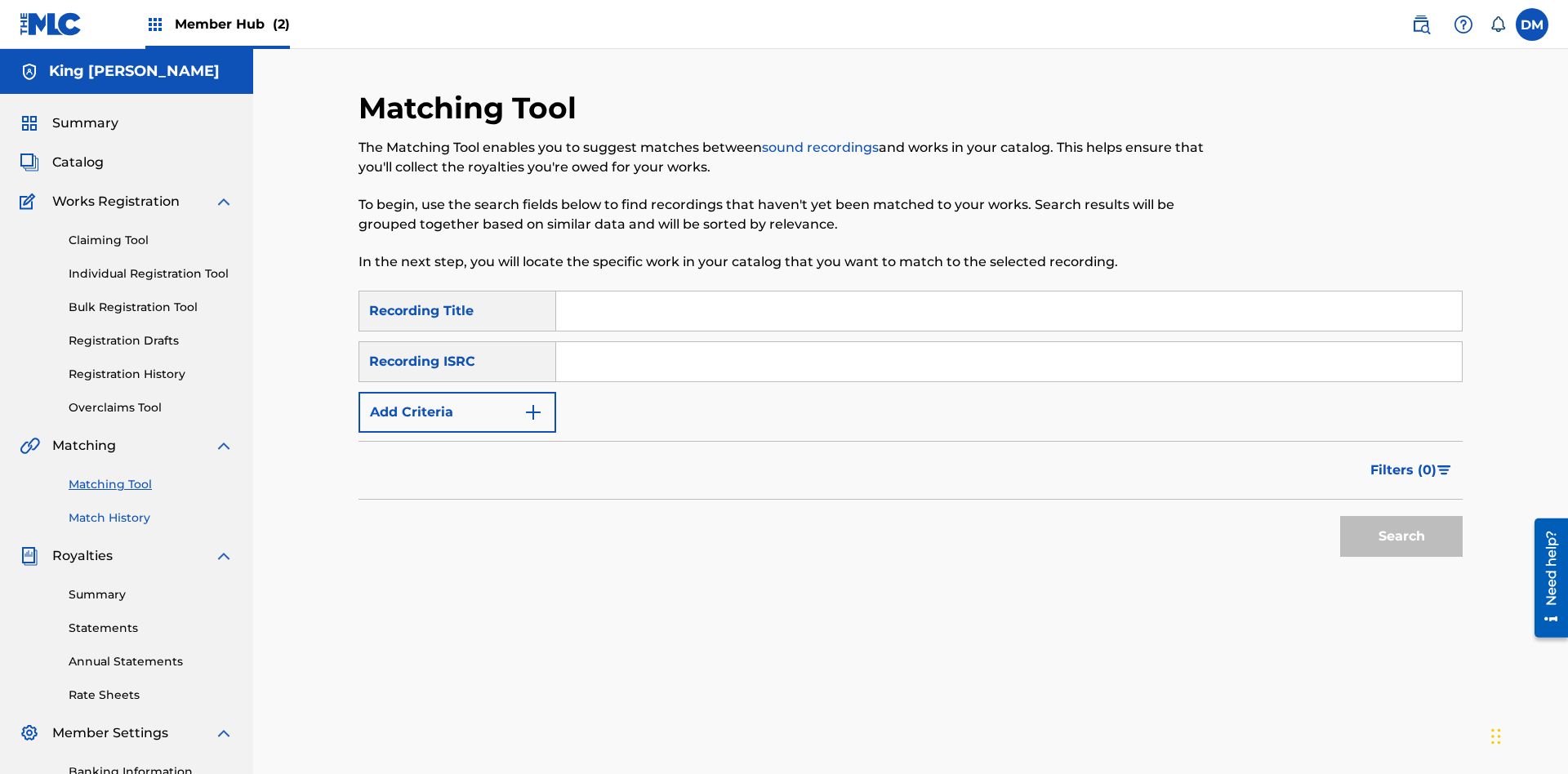
click at [151, 510] on link "Match History" at bounding box center [151, 518] width 165 height 17
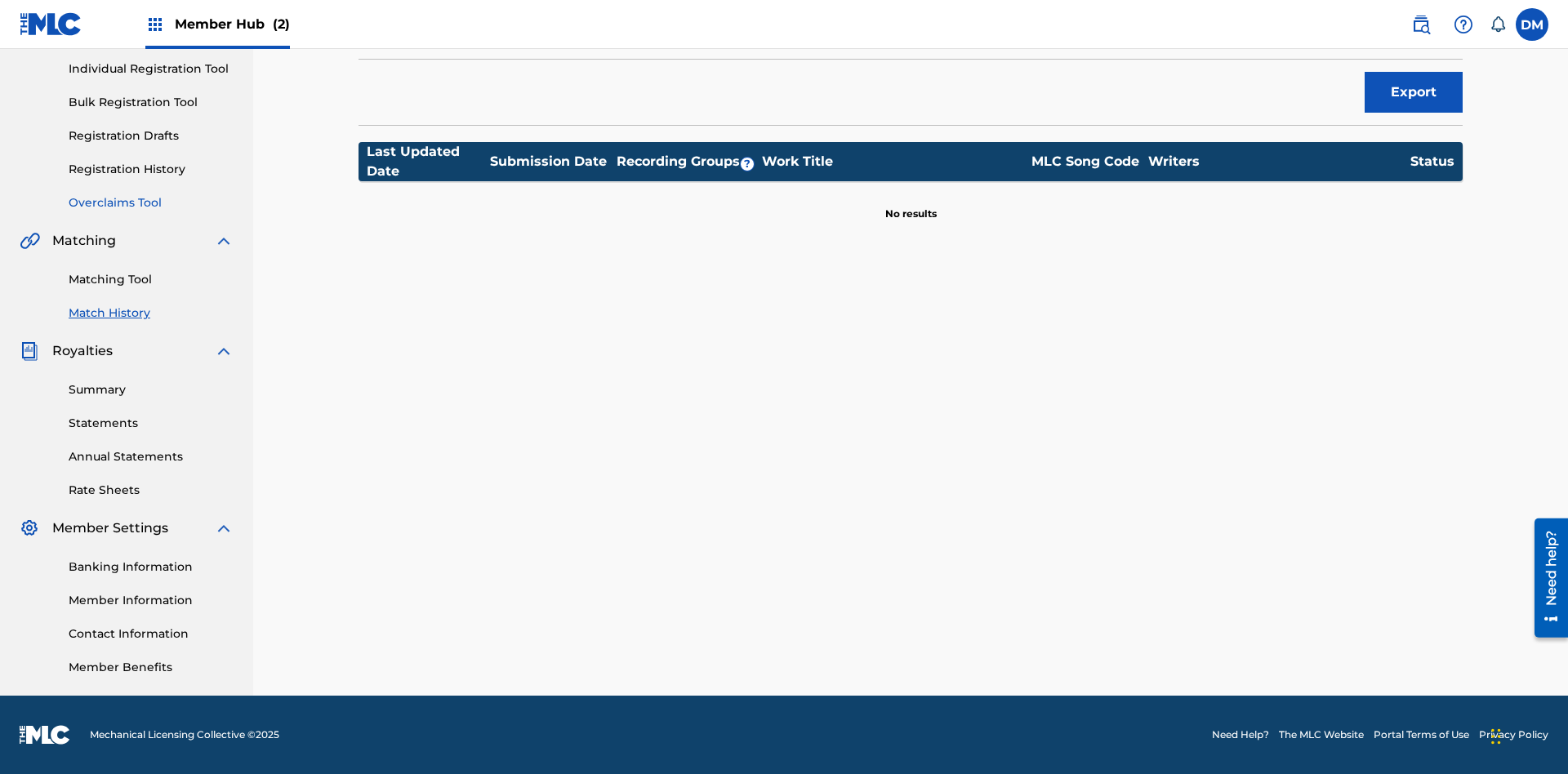
click at [151, 203] on link "Overclaims Tool" at bounding box center [151, 203] width 165 height 17
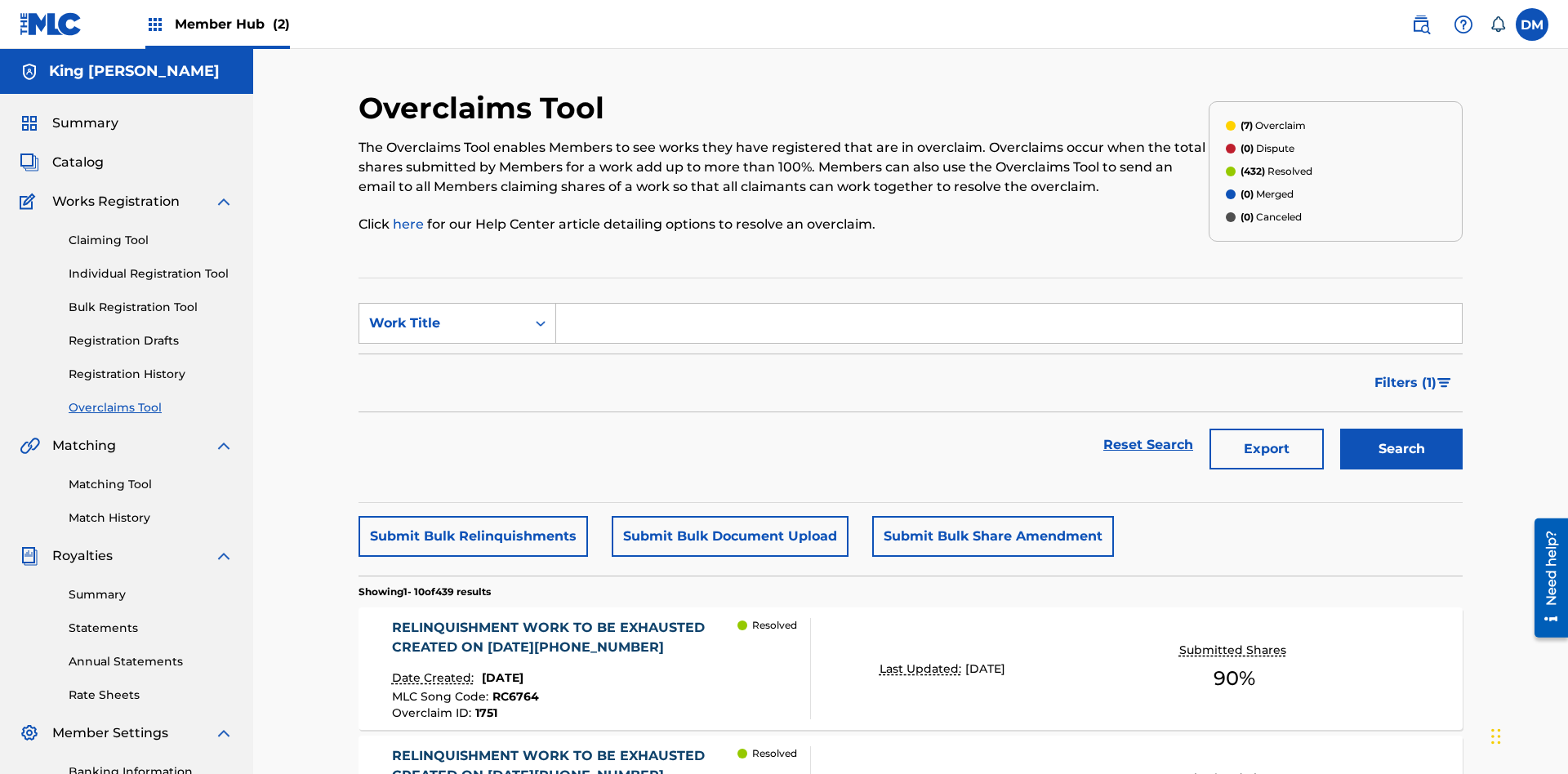
scroll to position [55, 0]
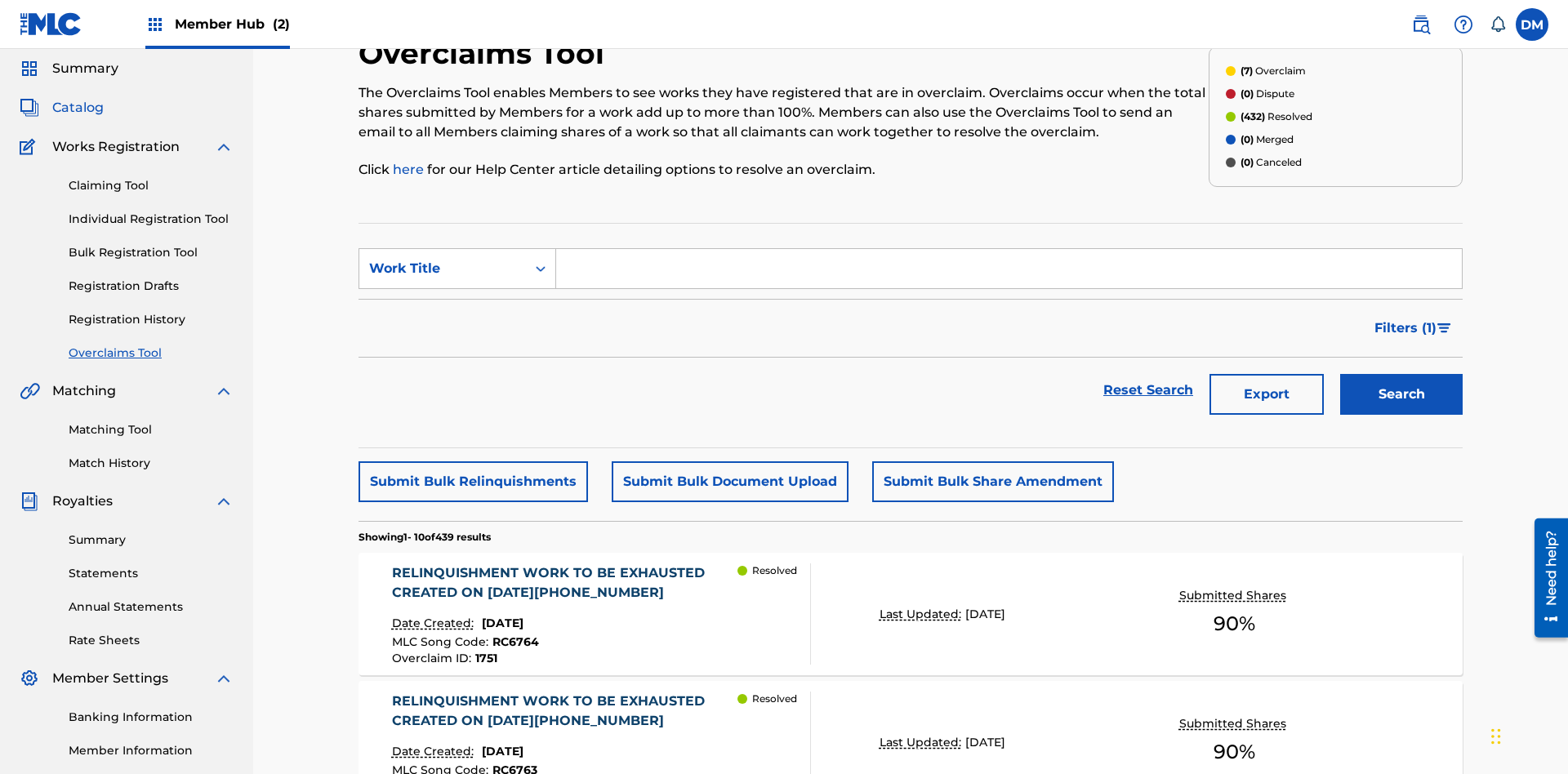
click at [77, 108] on span "Catalog" at bounding box center [78, 107] width 51 height 20
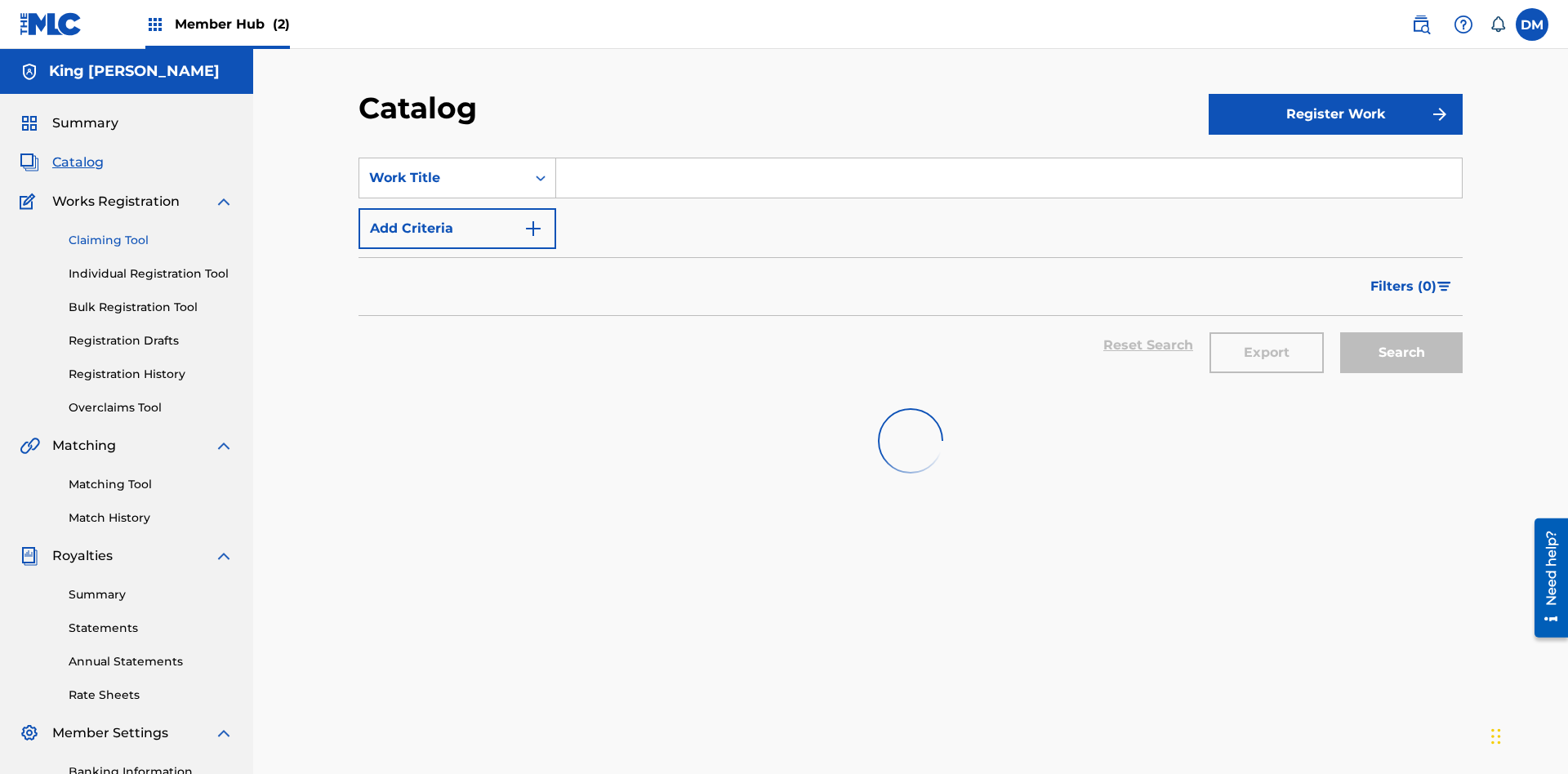
click at [151, 232] on link "Claiming Tool" at bounding box center [151, 240] width 165 height 17
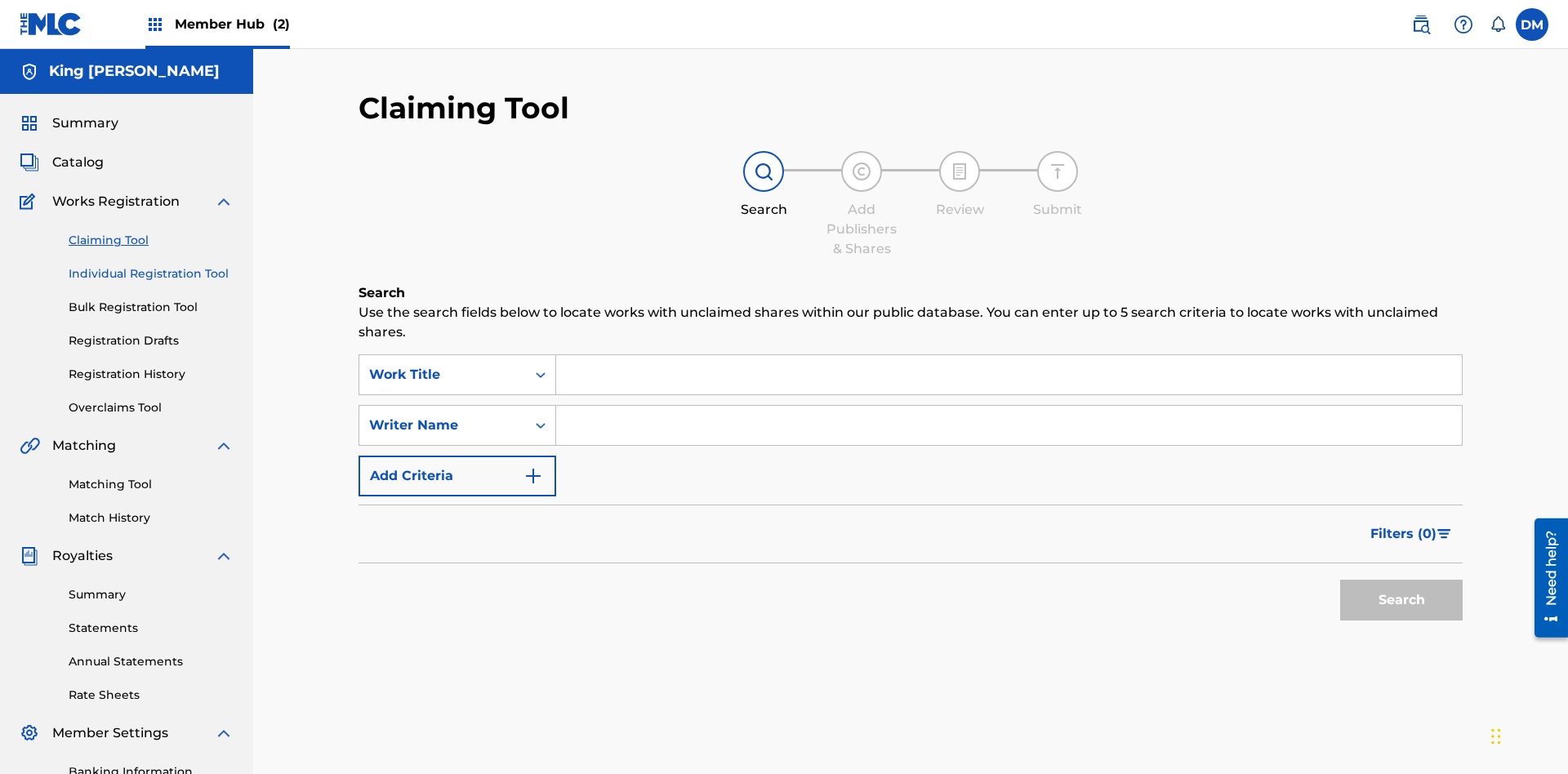
click at [151, 265] on link "Individual Registration Tool" at bounding box center [151, 274] width 165 height 17
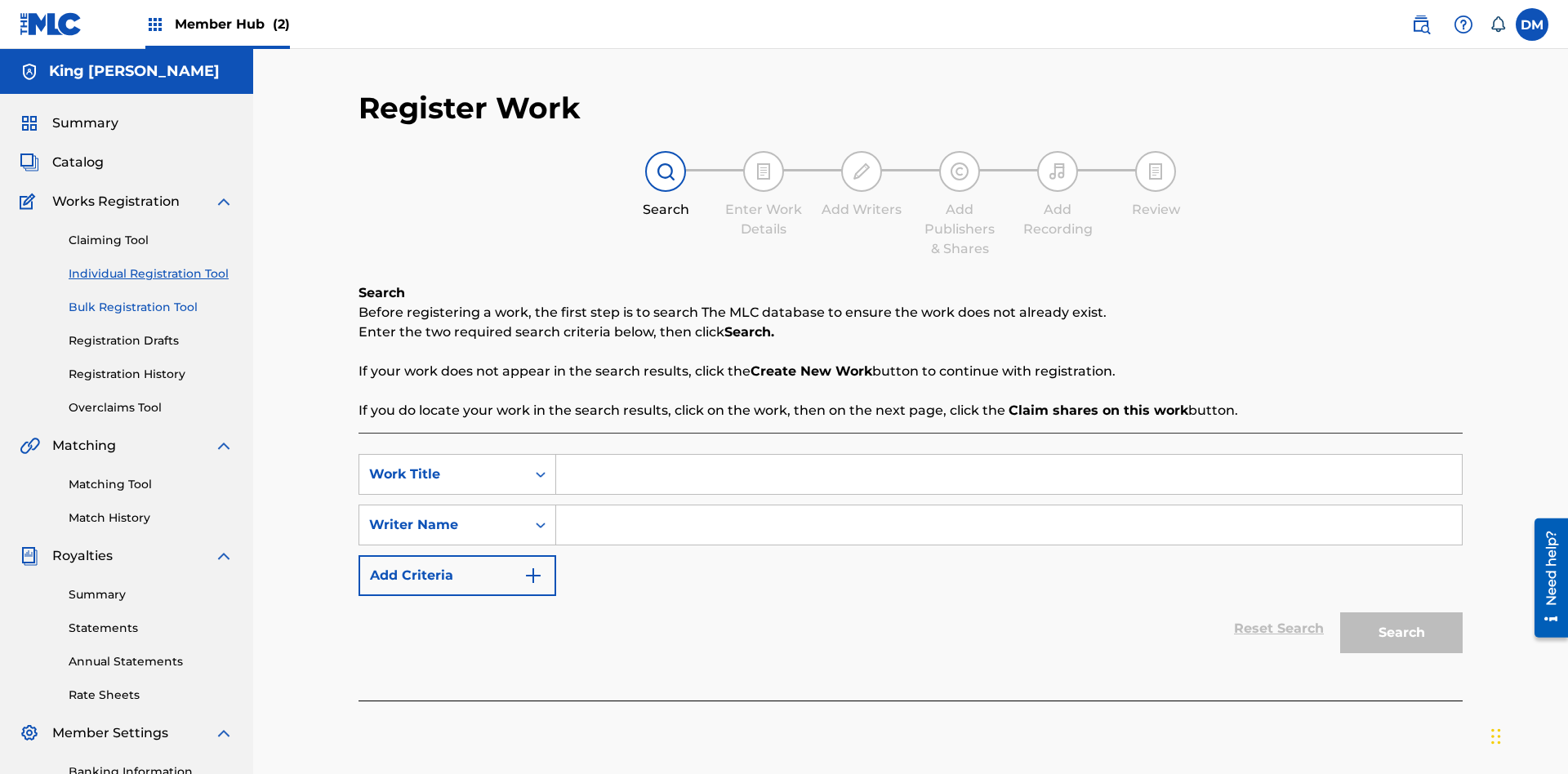
click at [151, 299] on link "Bulk Registration Tool" at bounding box center [151, 307] width 165 height 17
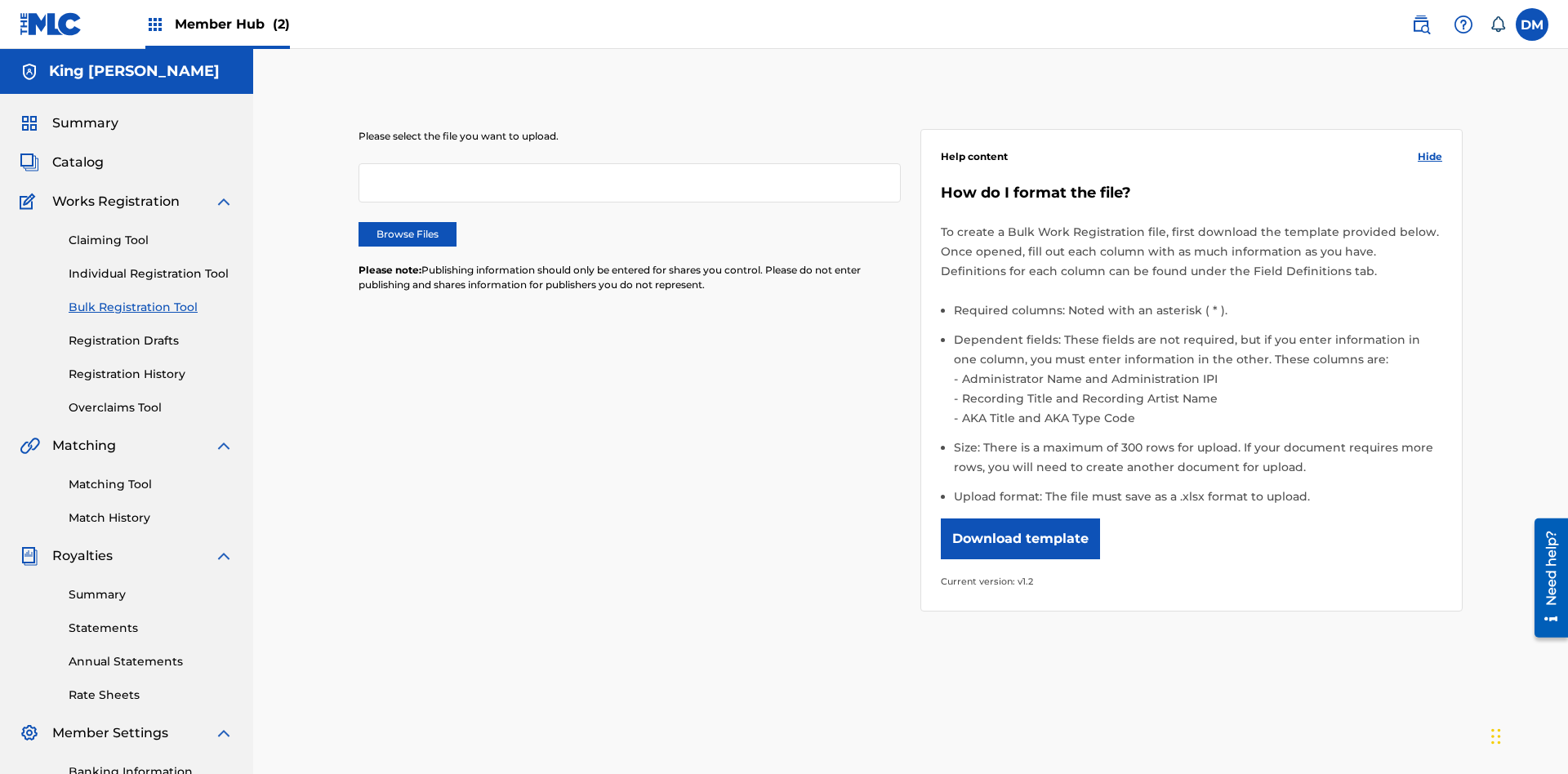
scroll to position [0, 359]
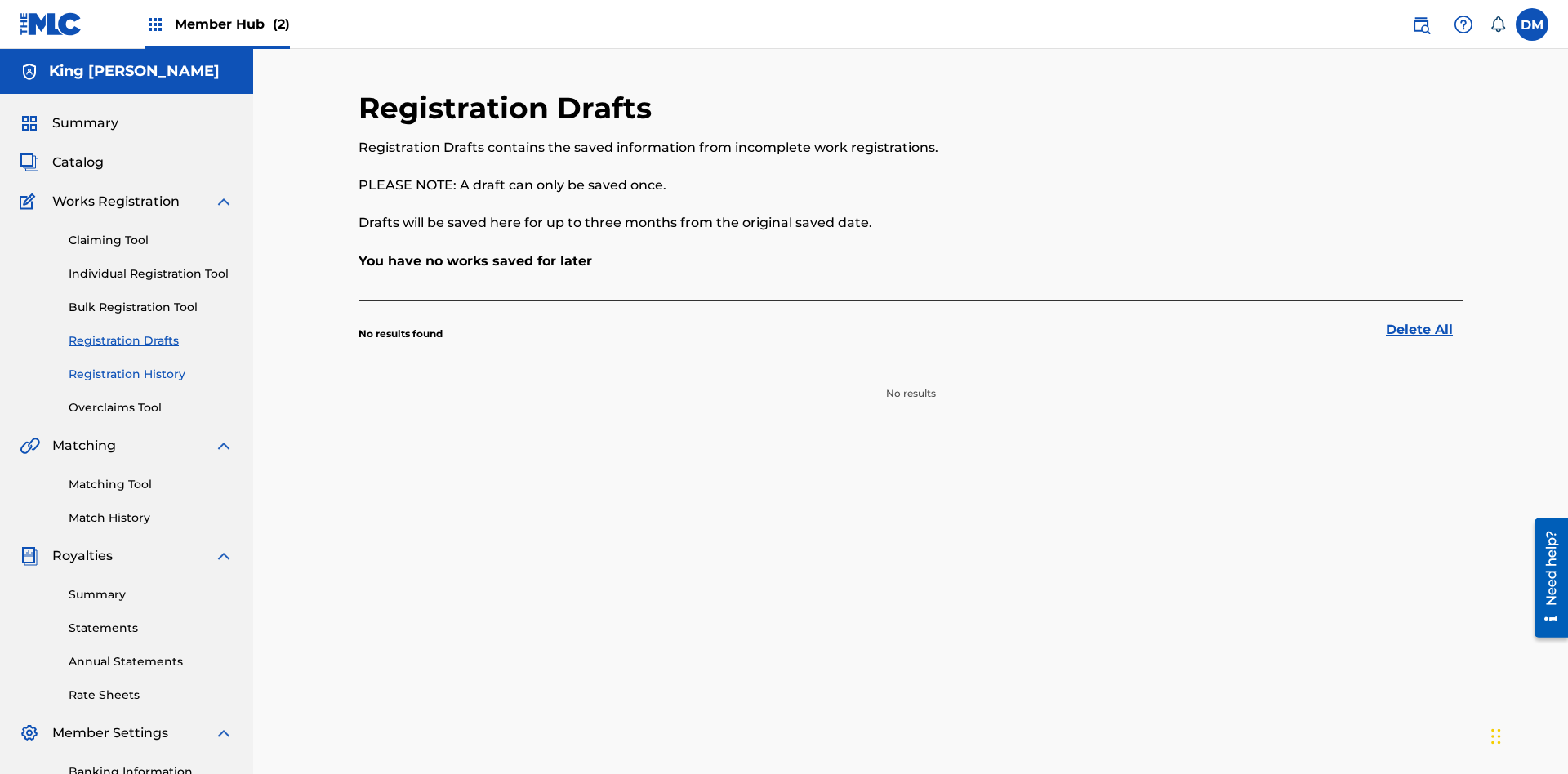
click at [151, 366] on link "Registration History" at bounding box center [151, 374] width 165 height 17
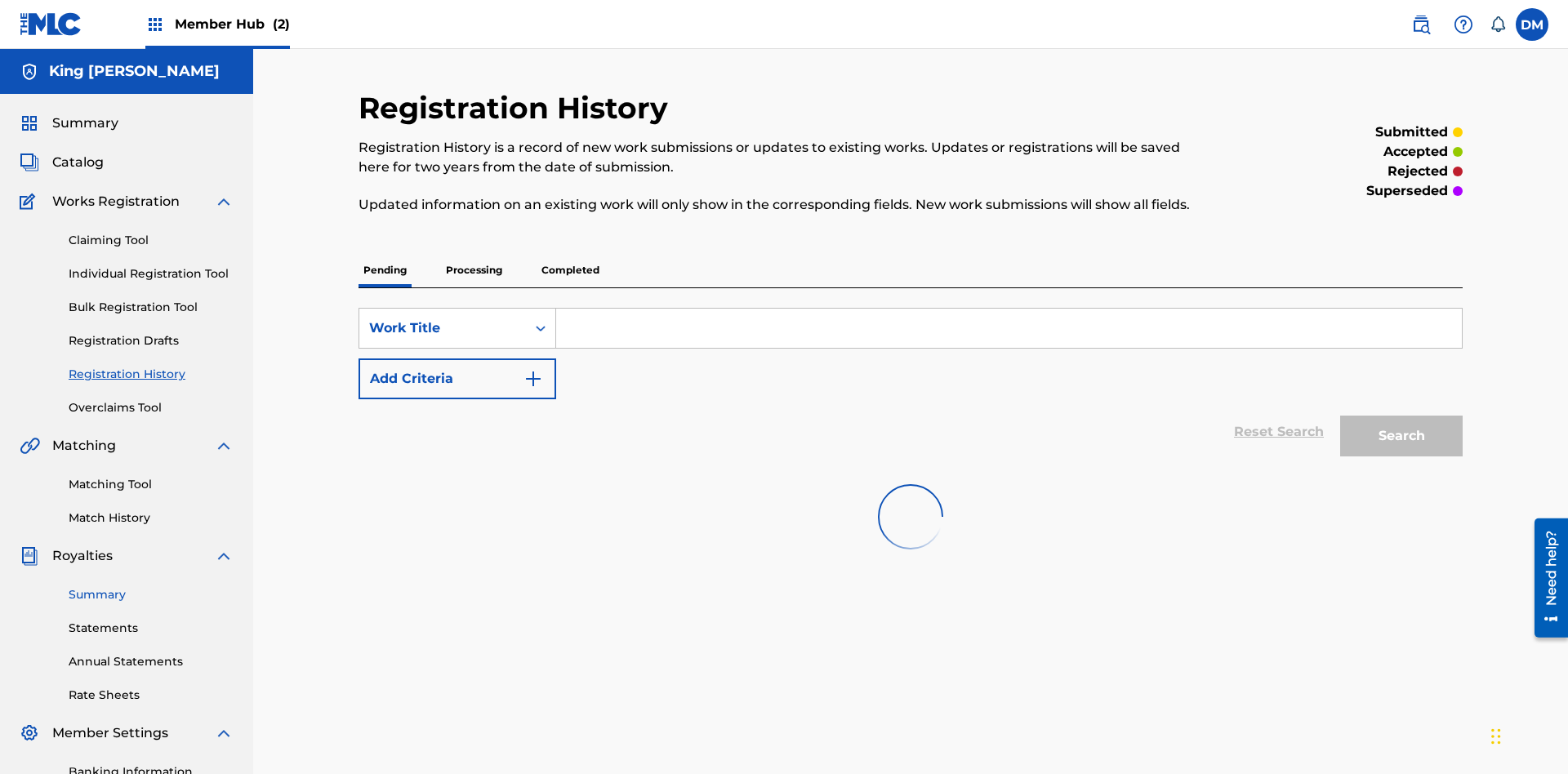
click at [151, 586] on link "Summary" at bounding box center [151, 595] width 165 height 17
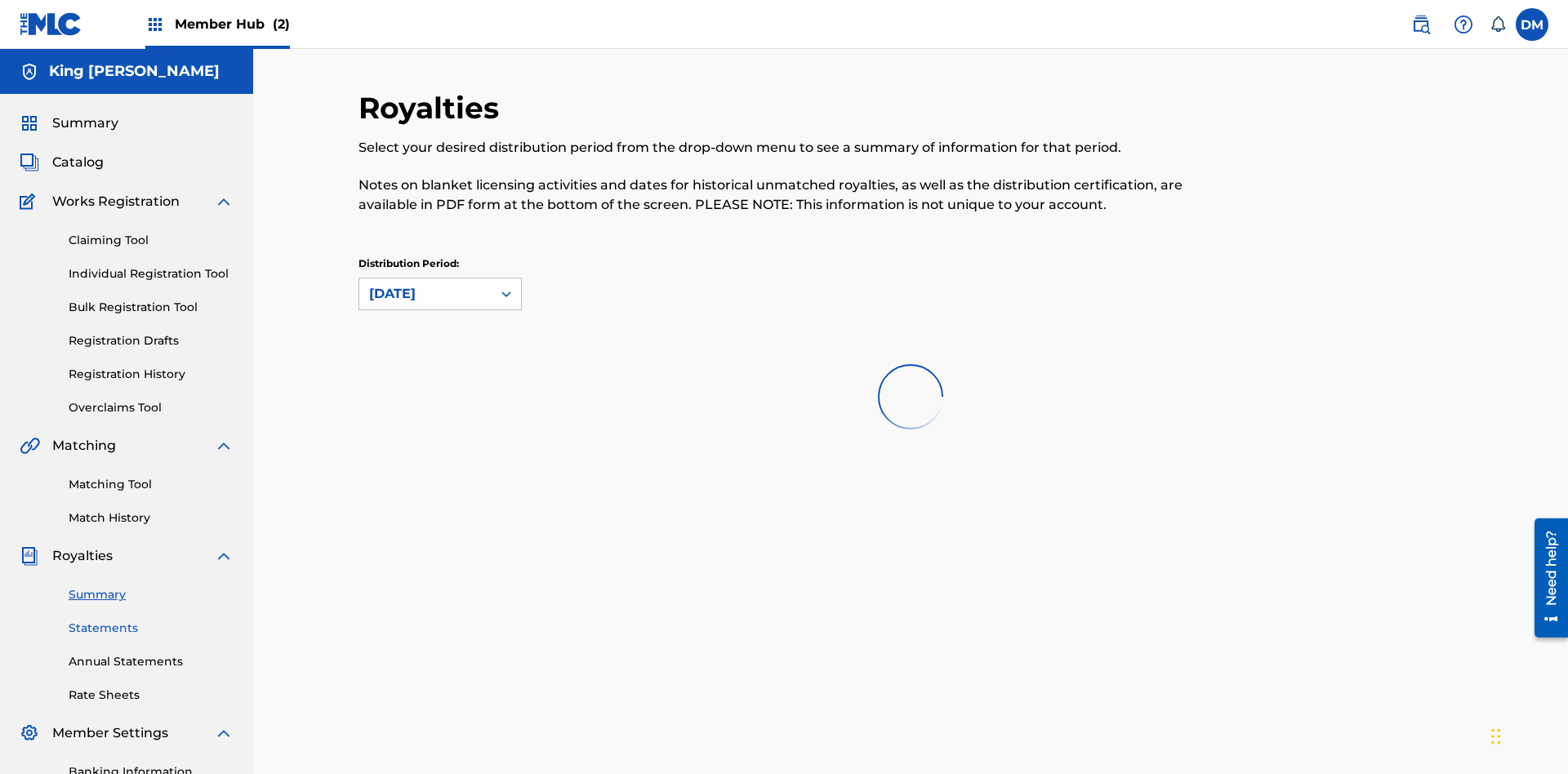
click at [151, 620] on link "Statements" at bounding box center [151, 628] width 165 height 17
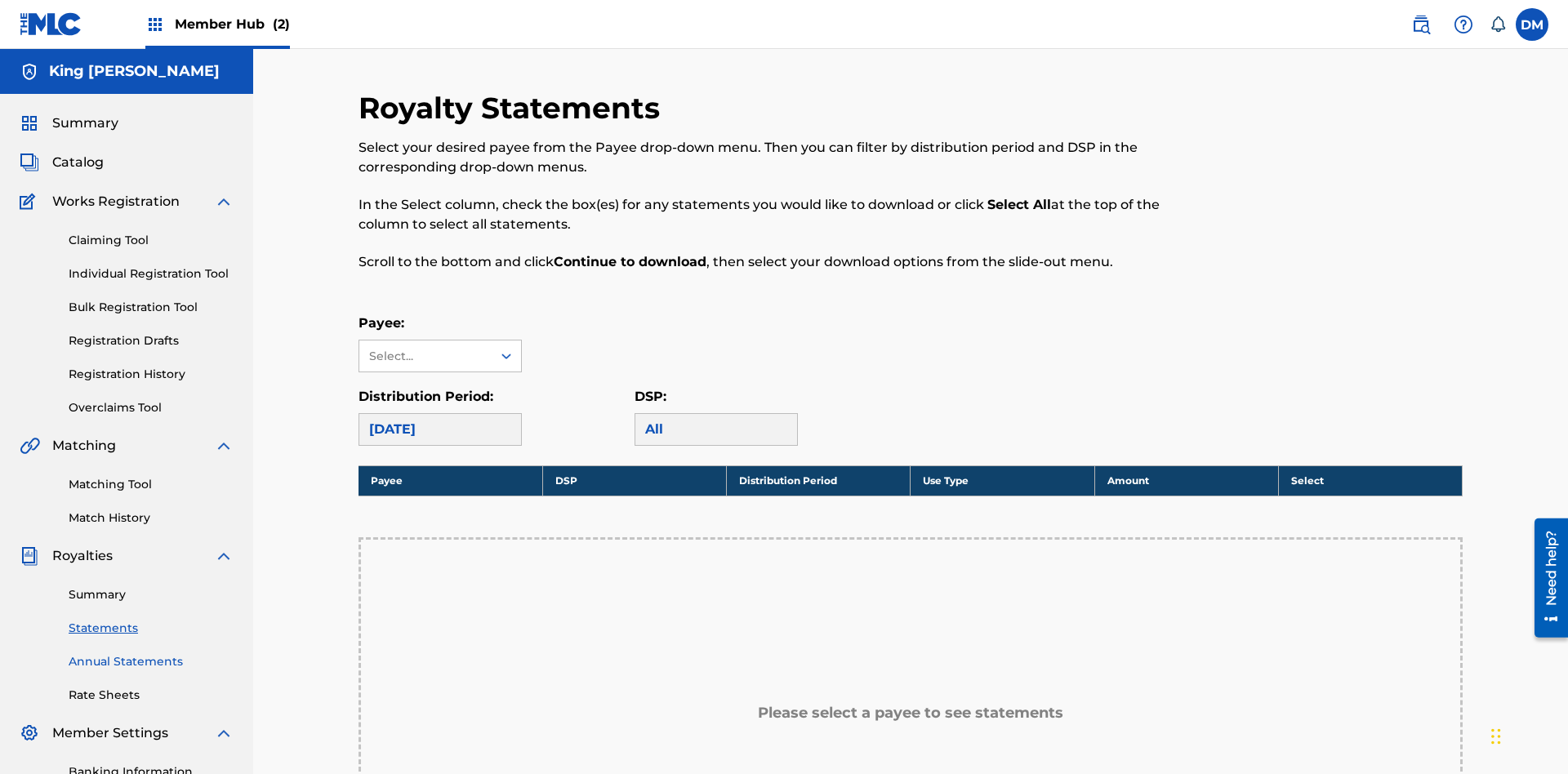
click at [151, 653] on link "Annual Statements" at bounding box center [151, 662] width 165 height 17
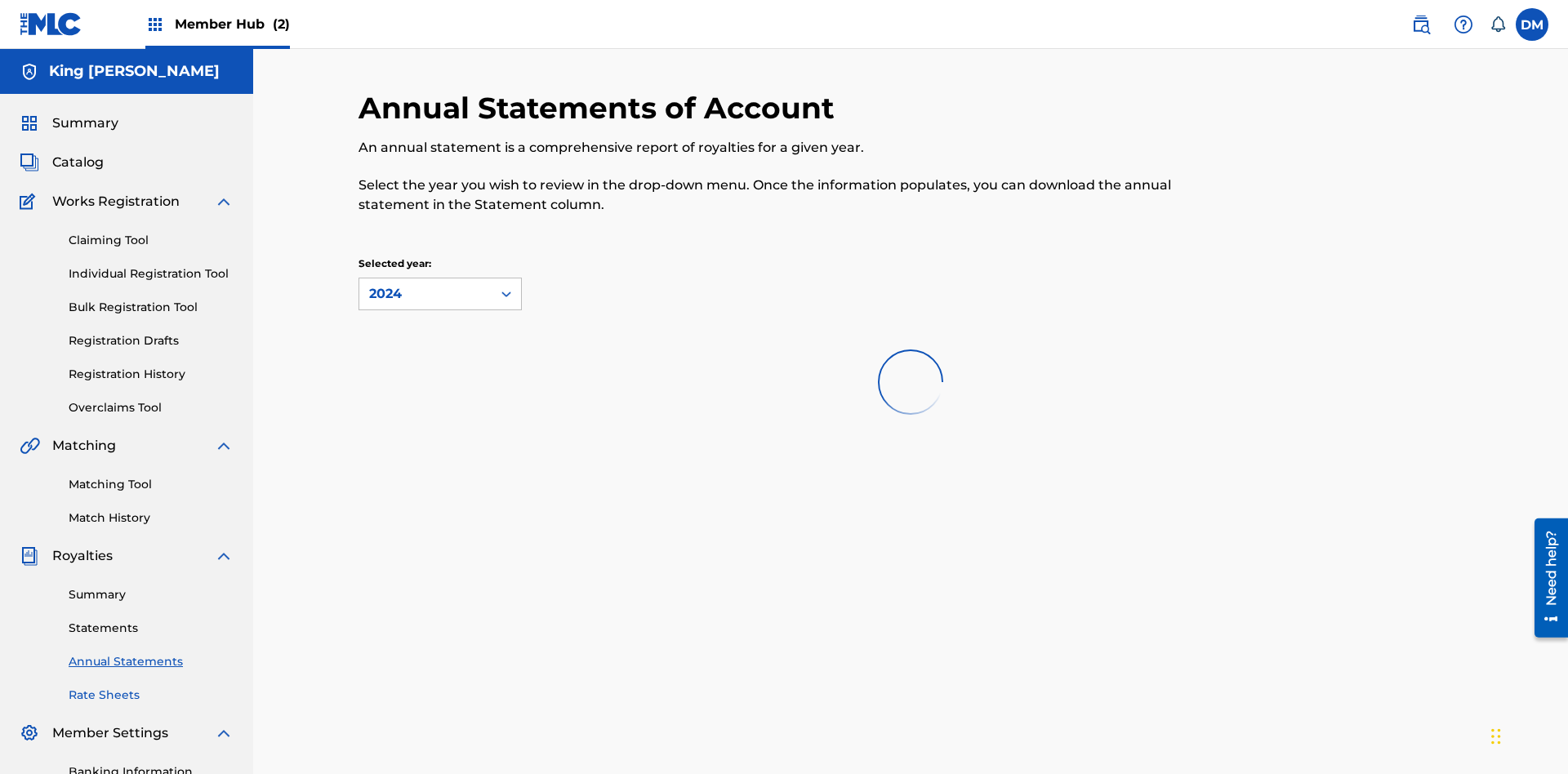
click at [151, 686] on link "Rate Sheets" at bounding box center [151, 695] width 165 height 17
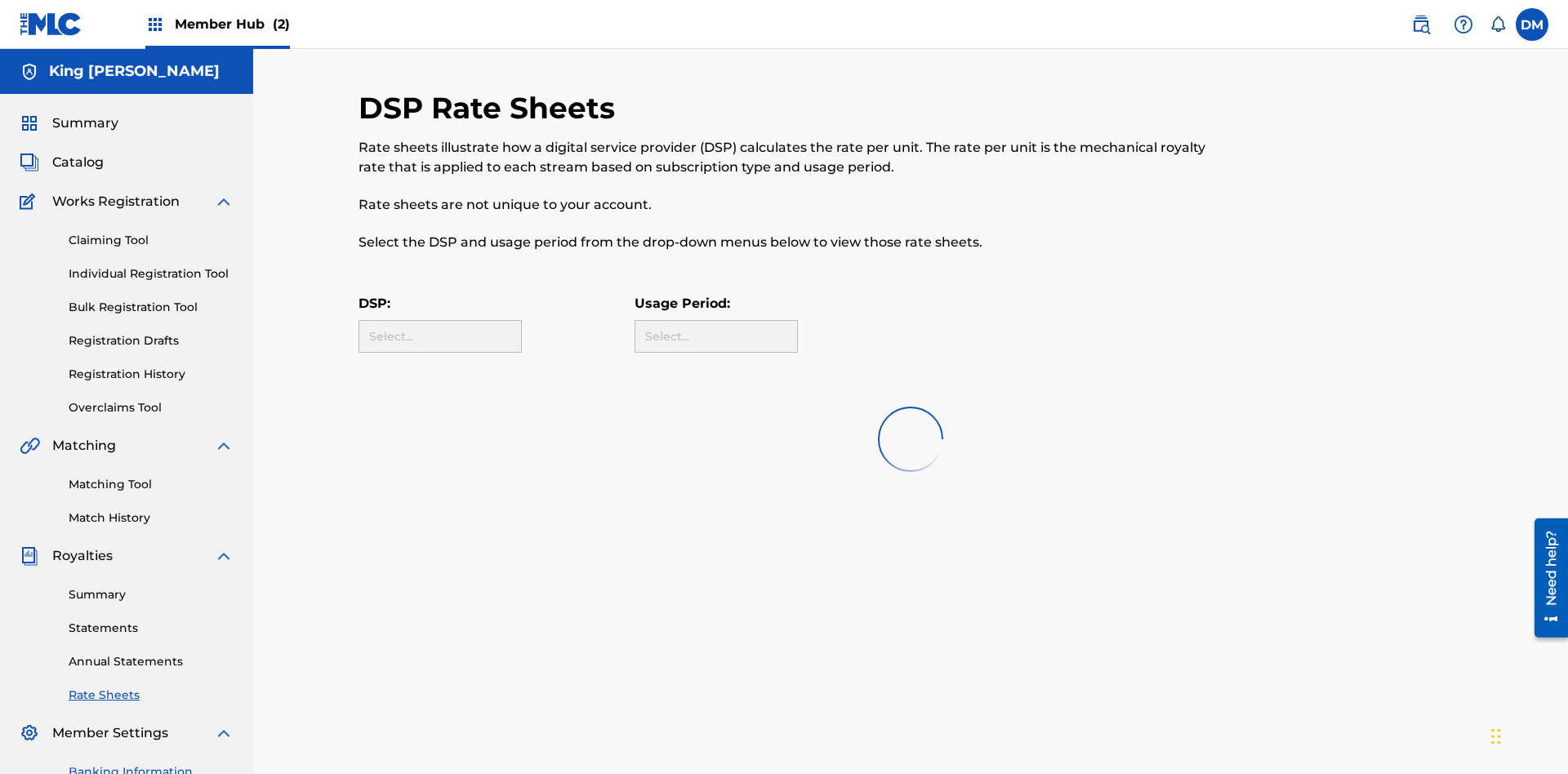
click at [151, 764] on link "Banking Information" at bounding box center [151, 772] width 165 height 17
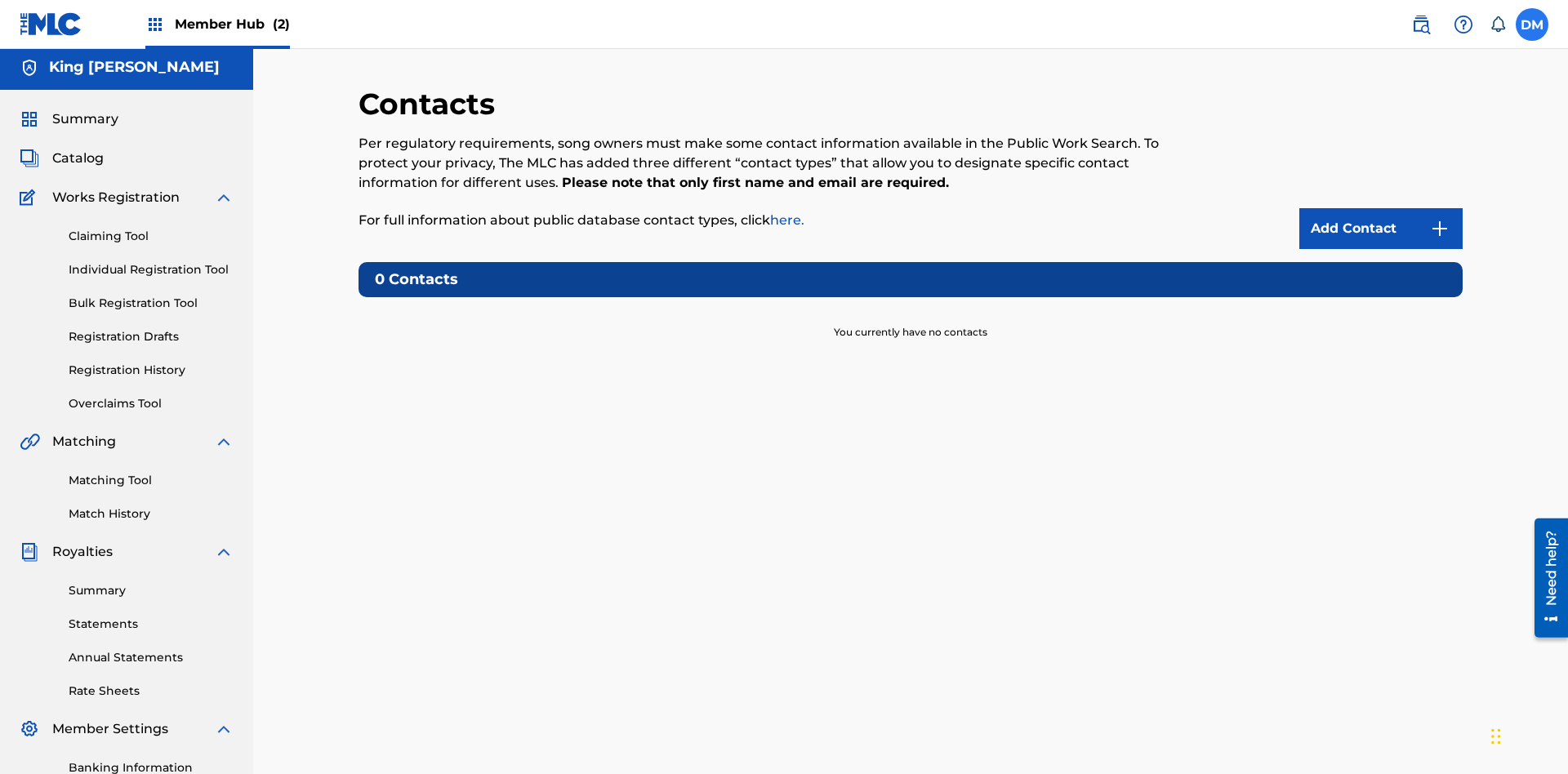
click at [1532, 24] on label at bounding box center [1532, 25] width 33 height 33
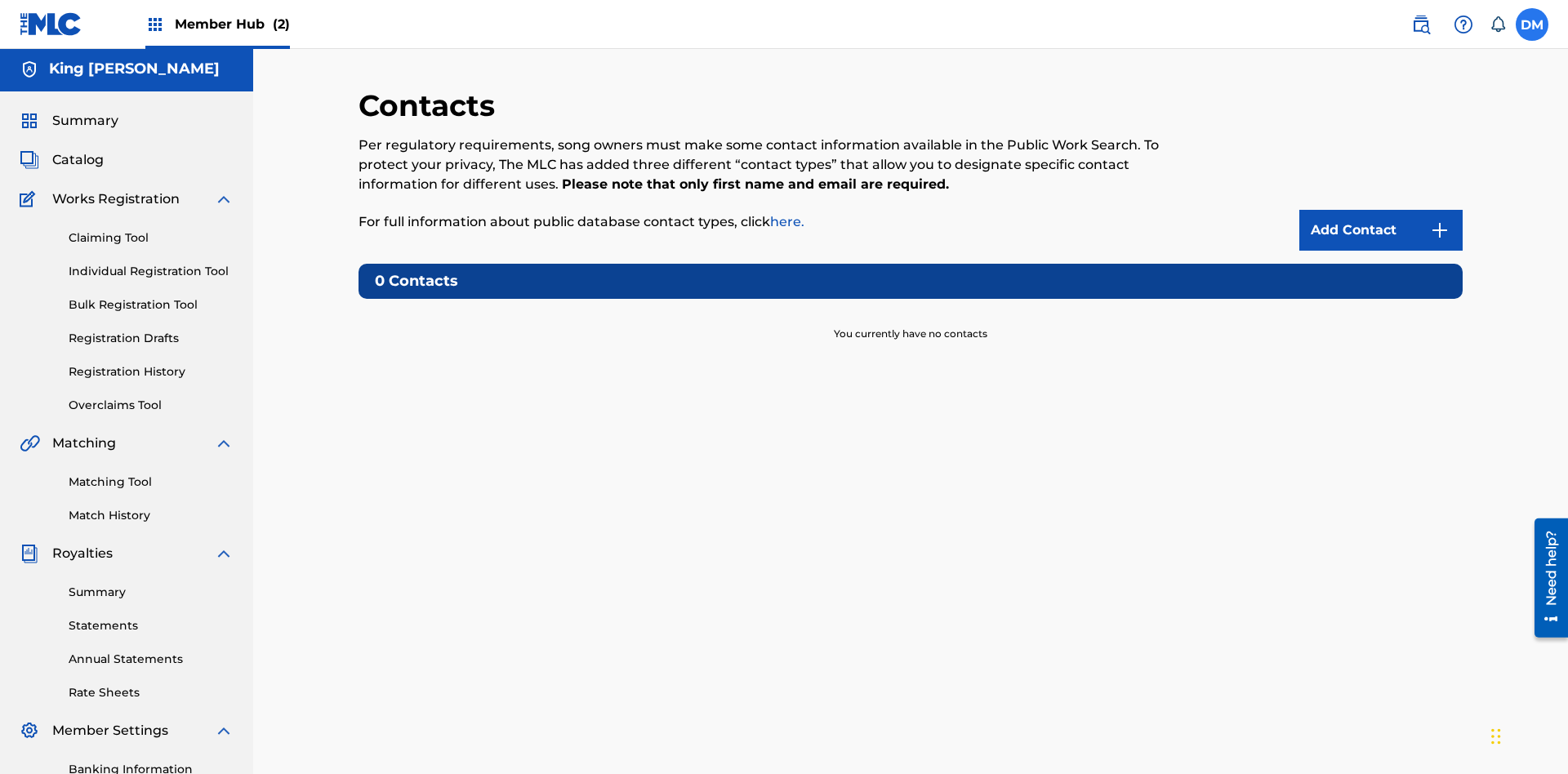
click at [1532, 25] on input "[PERSON_NAME] [PERSON_NAME] [EMAIL_ADDRESS][DOMAIN_NAME] Notification Preferenc…" at bounding box center [1532, 25] width 0 height 0
